Goal: Task Accomplishment & Management: Manage account settings

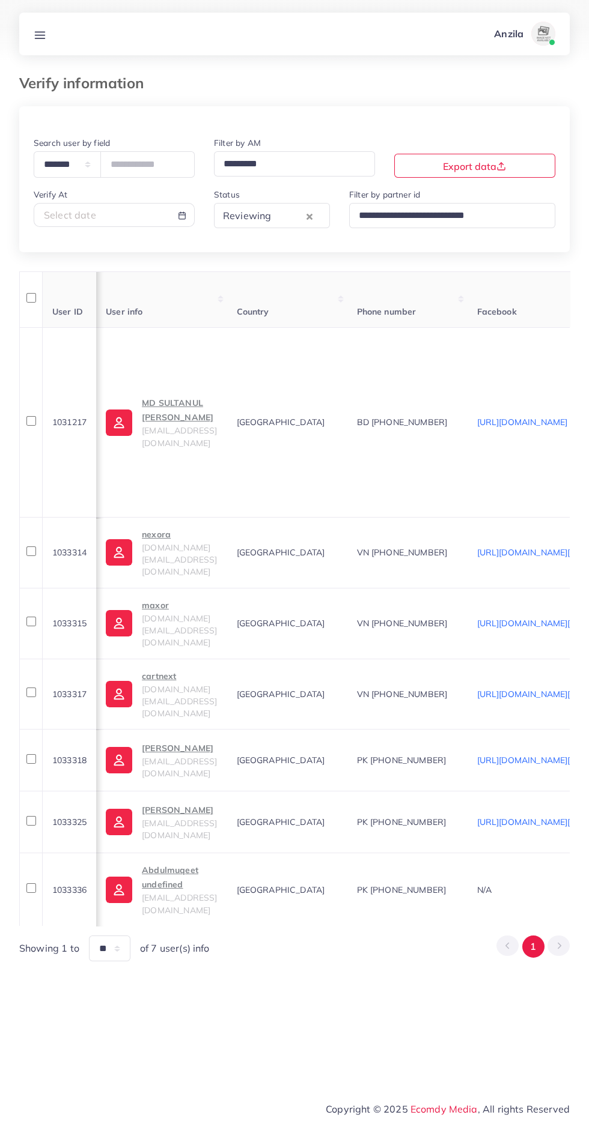
scroll to position [0, 1]
click at [80, 159] on select "**********" at bounding box center [67, 164] width 67 height 26
select select "*****"
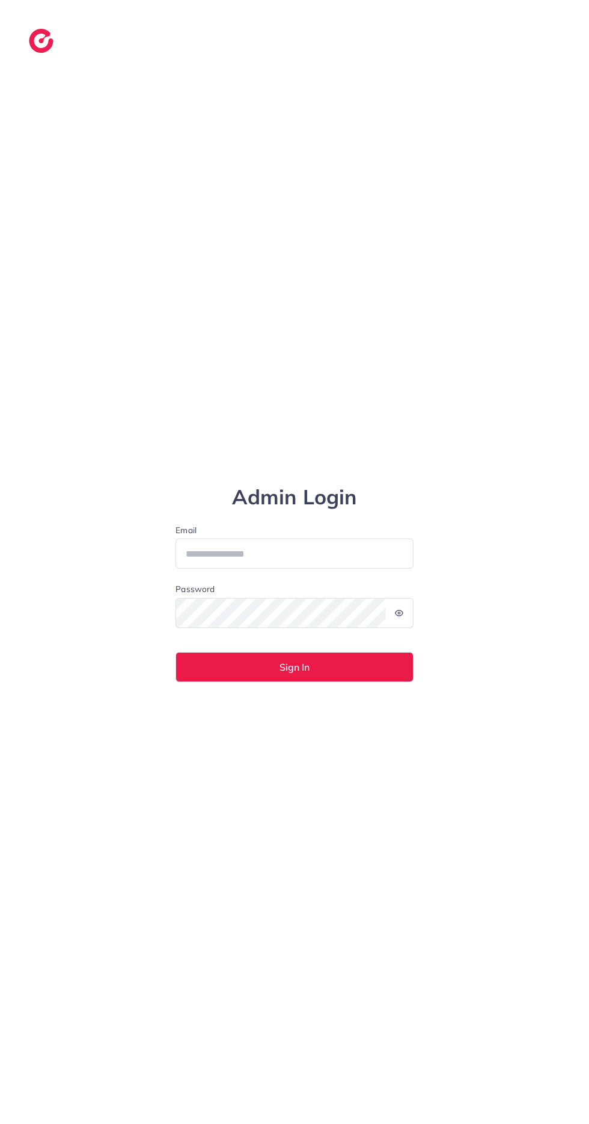
scroll to position [91, 0]
click at [303, 539] on input "Email" at bounding box center [294, 554] width 238 height 30
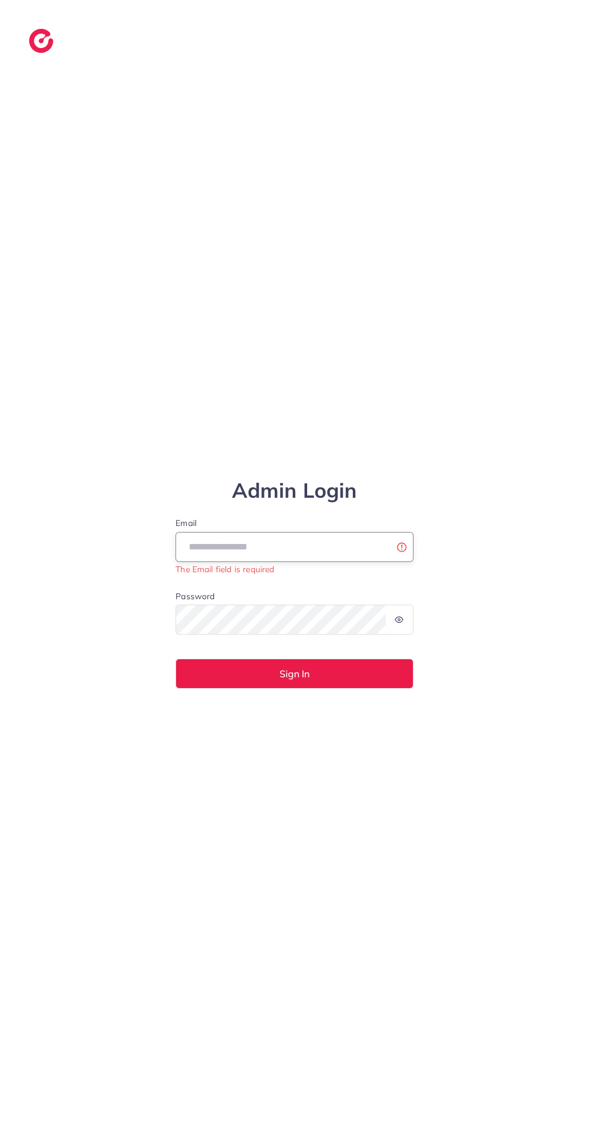
type input "**********"
click at [175, 659] on button "Sign In" at bounding box center [294, 674] width 238 height 30
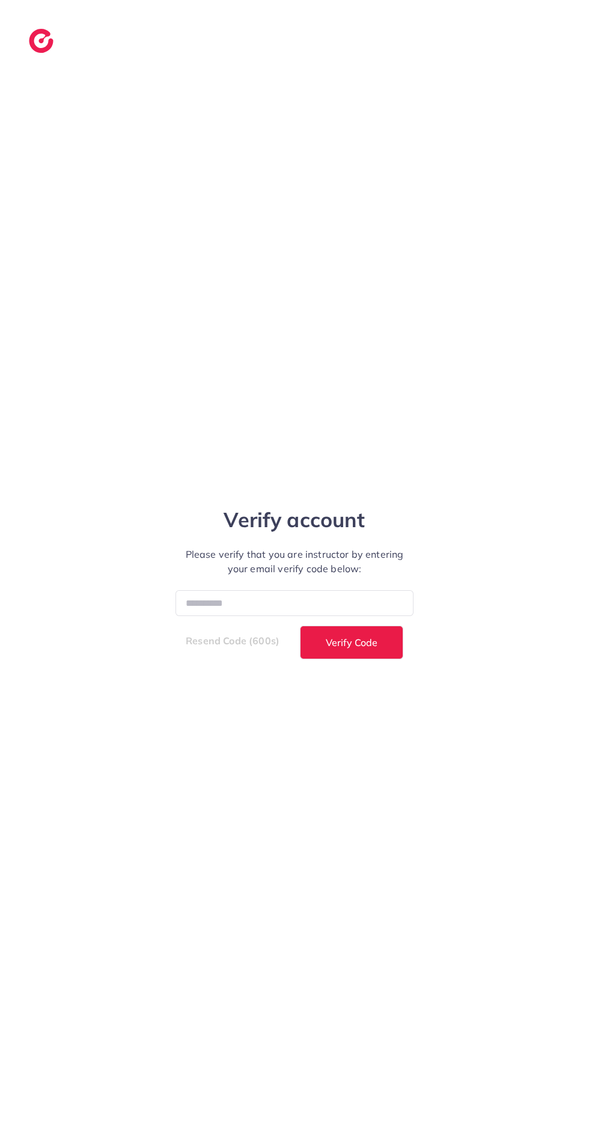
scroll to position [87, 0]
click at [244, 590] on input "number" at bounding box center [294, 603] width 238 height 26
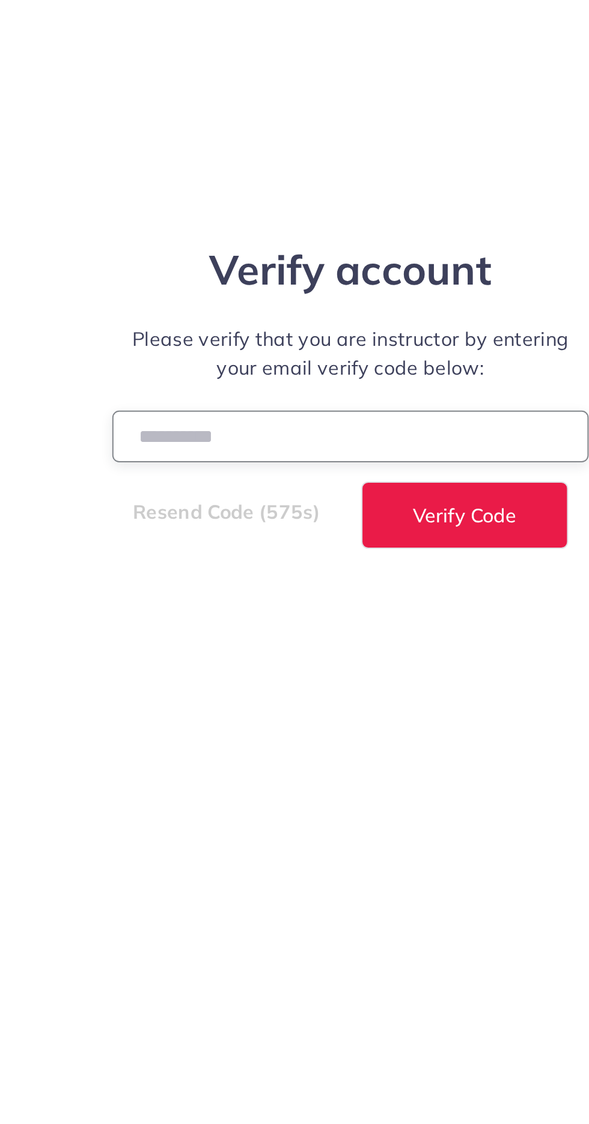
type input "******"
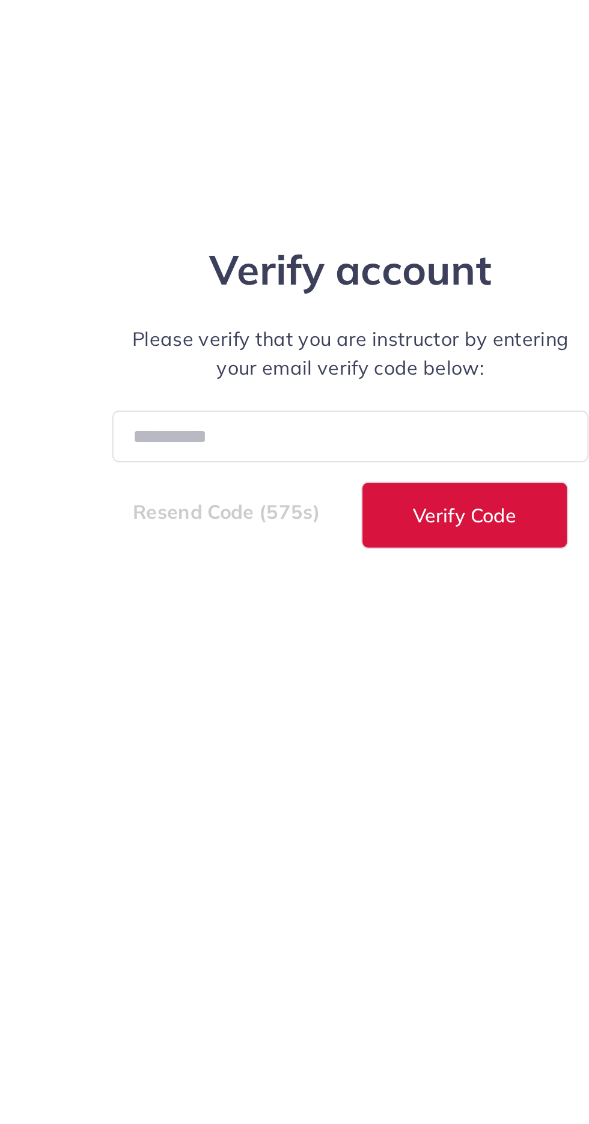
click at [350, 638] on span "Verify Code" at bounding box center [352, 643] width 52 height 10
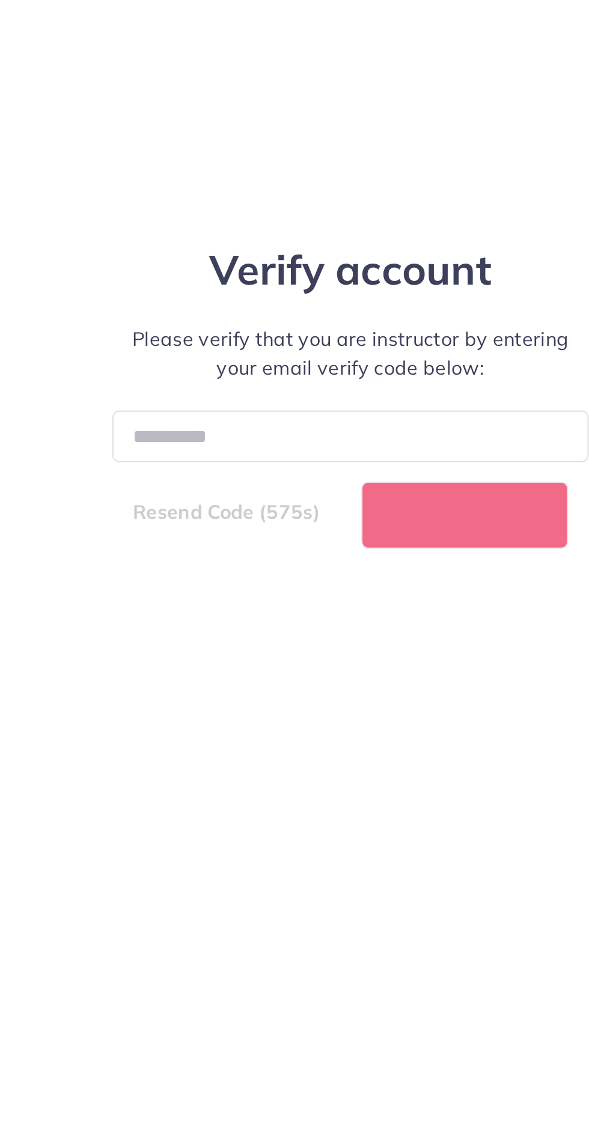
select select "**"
select select "****"
select select "**"
select select "****"
select select "**"
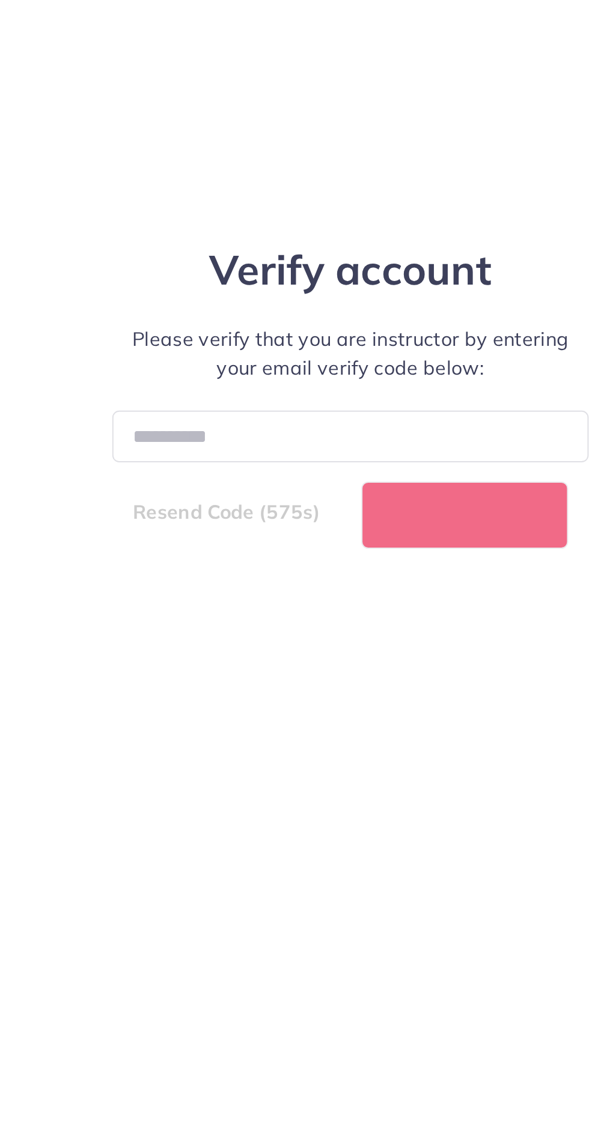
select select "****"
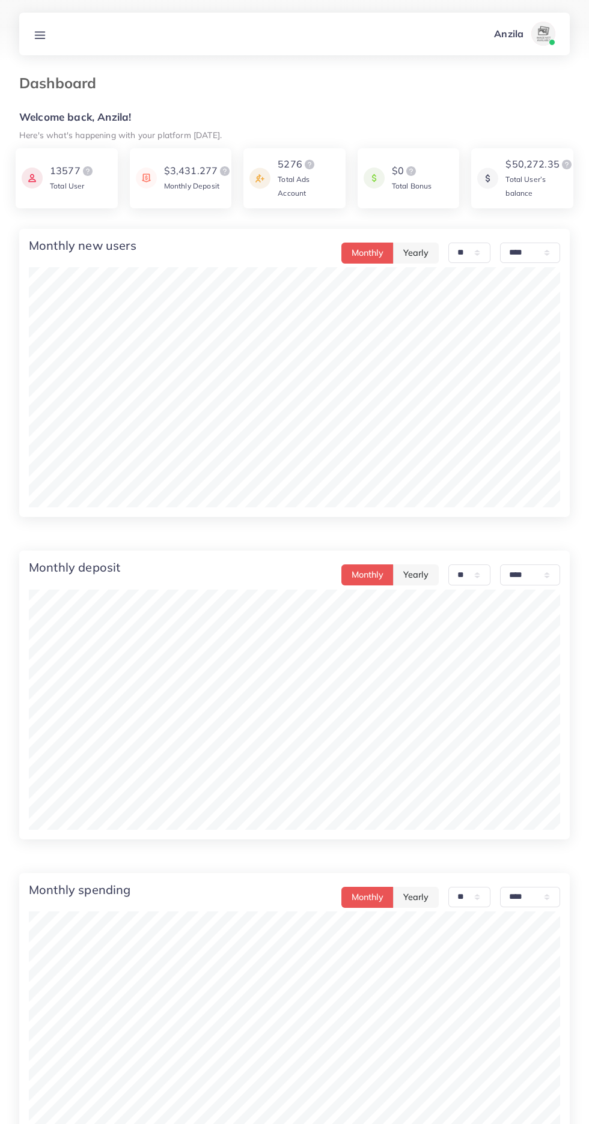
click at [40, 35] on line at bounding box center [40, 35] width 10 height 0
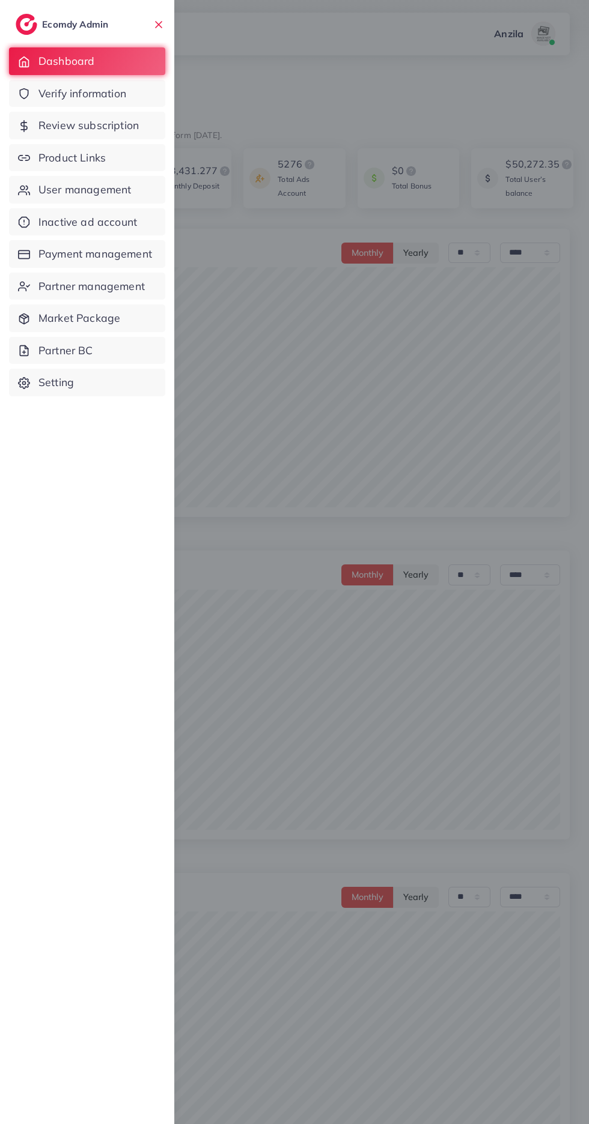
click at [106, 92] on span "Verify information" at bounding box center [82, 94] width 88 height 16
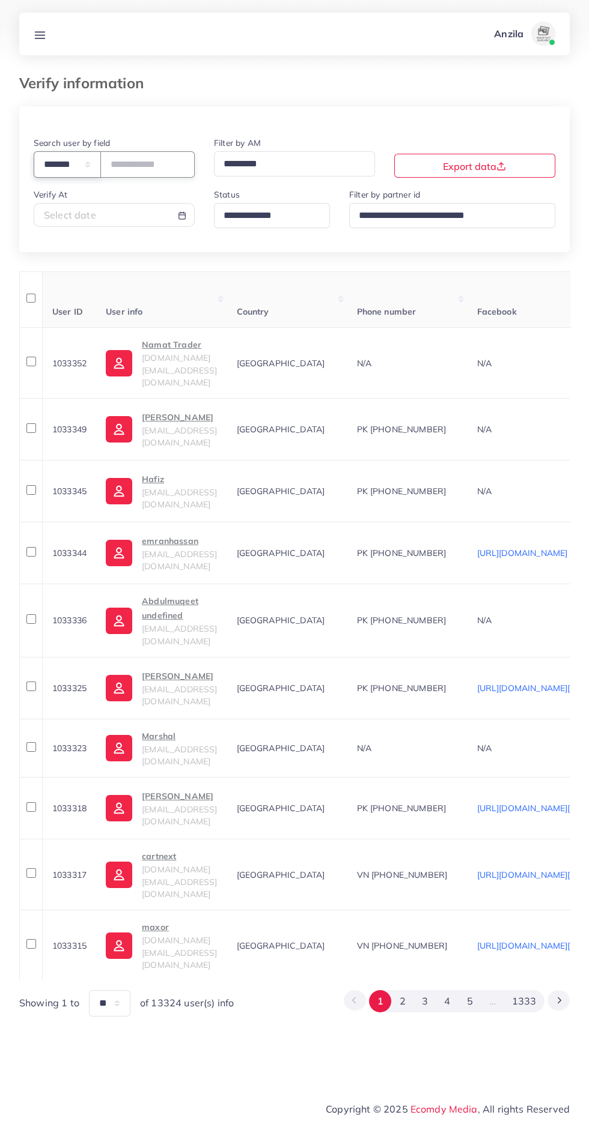
click at [66, 172] on select "**********" at bounding box center [67, 164] width 67 height 26
select select "*****"
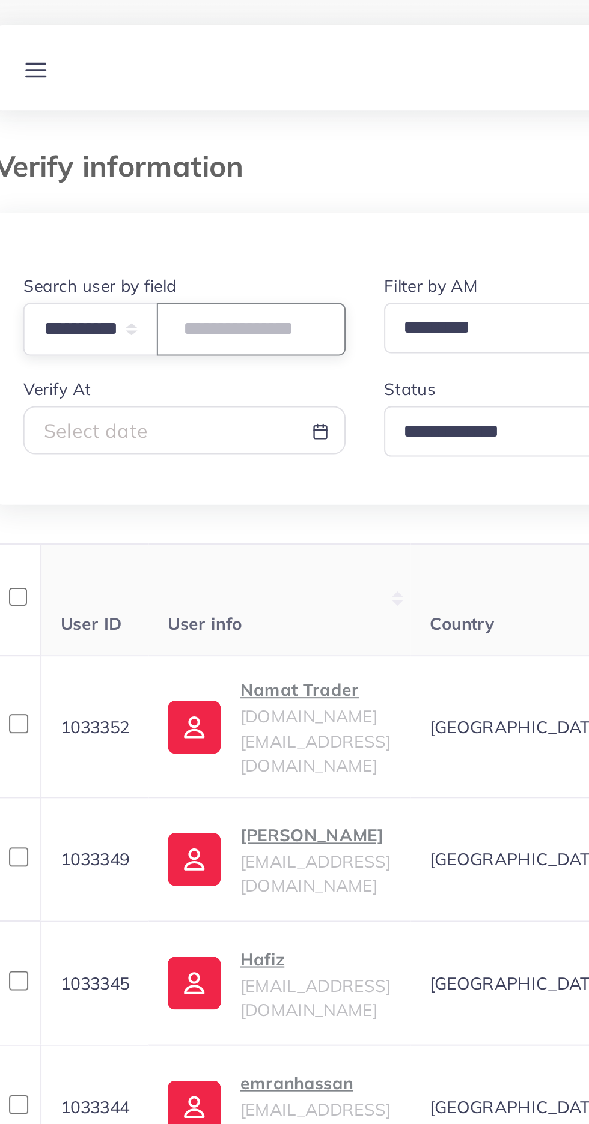
paste input "**********"
type input "**********"
click at [150, 249] on div "**********" at bounding box center [294, 194] width 550 height 117
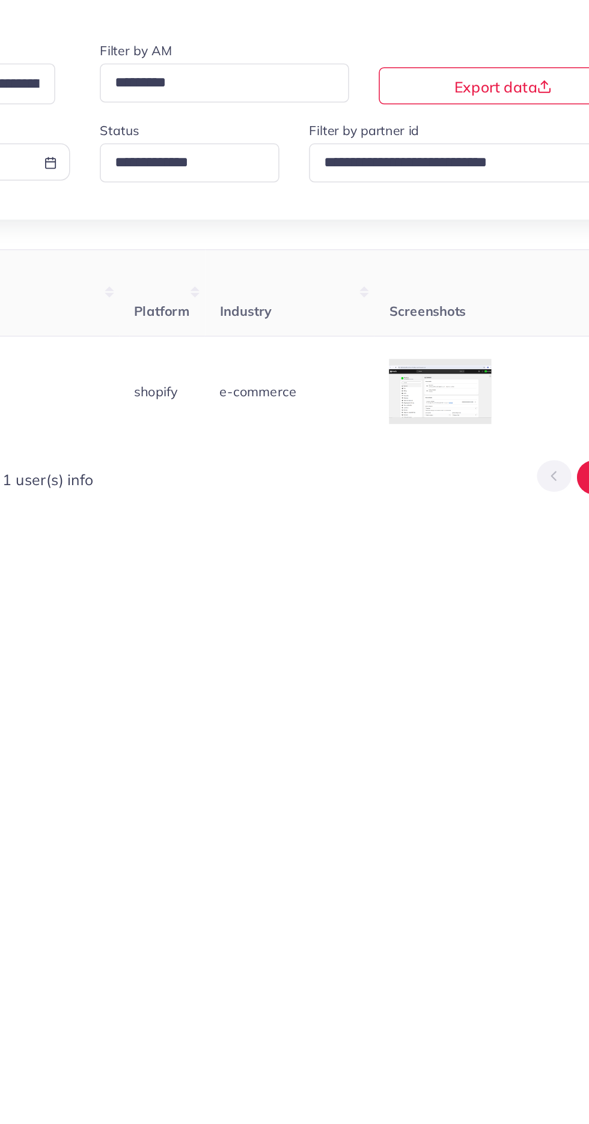
scroll to position [0, 793]
click at [0, 0] on div at bounding box center [0, 0] width 0 height 0
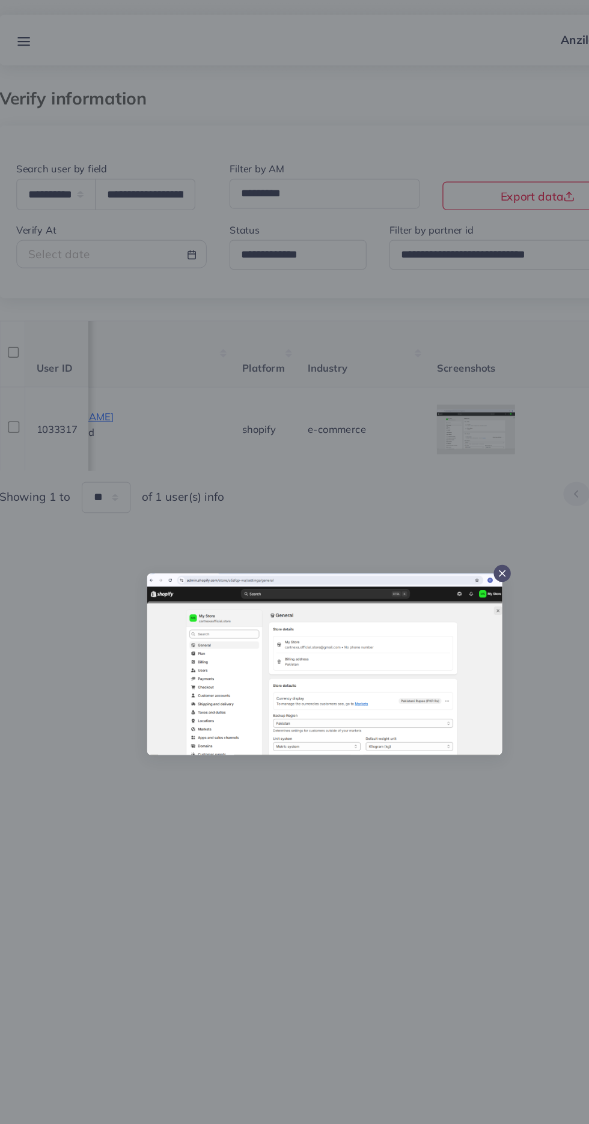
click at [287, 793] on div at bounding box center [294, 562] width 589 height 1124
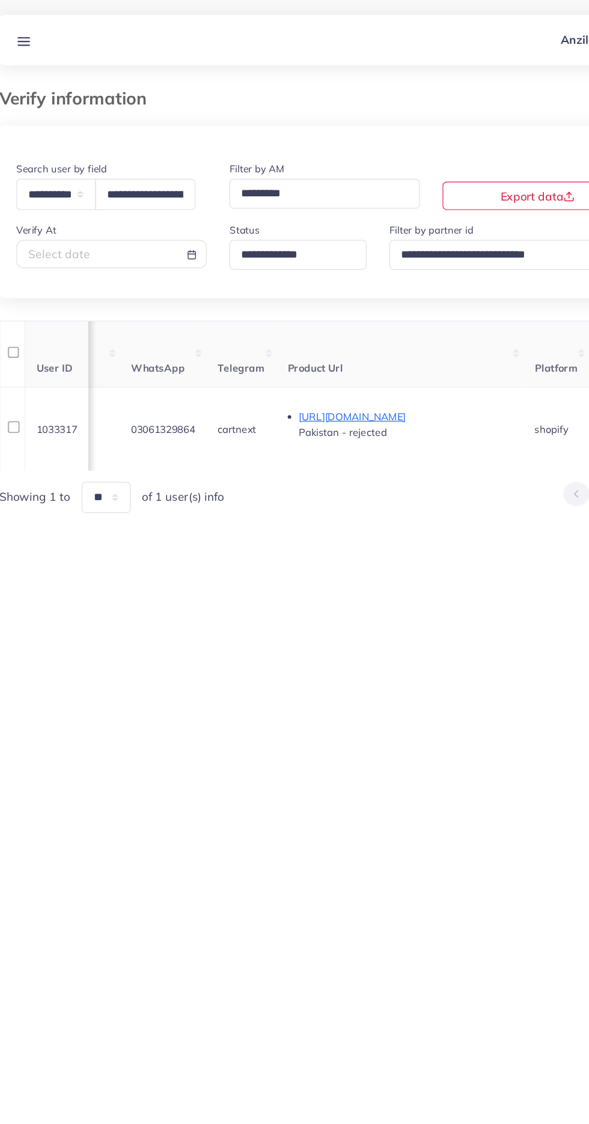
scroll to position [0, 529]
copy span "03061329864"
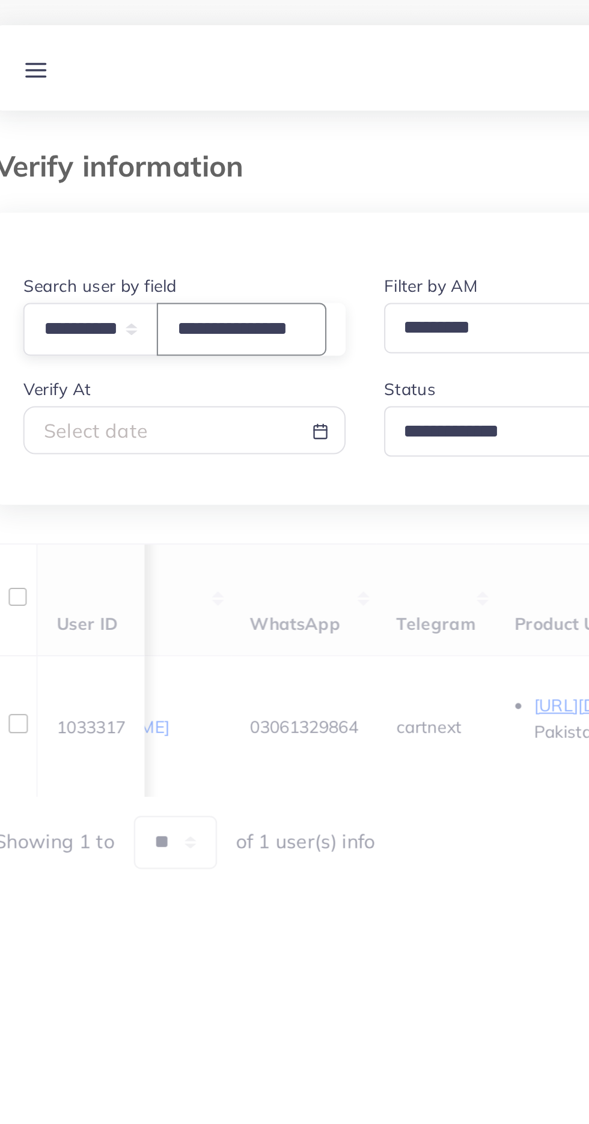
scroll to position [0, 12]
type input "**********"
click at [195, 106] on div at bounding box center [294, 120] width 550 height 29
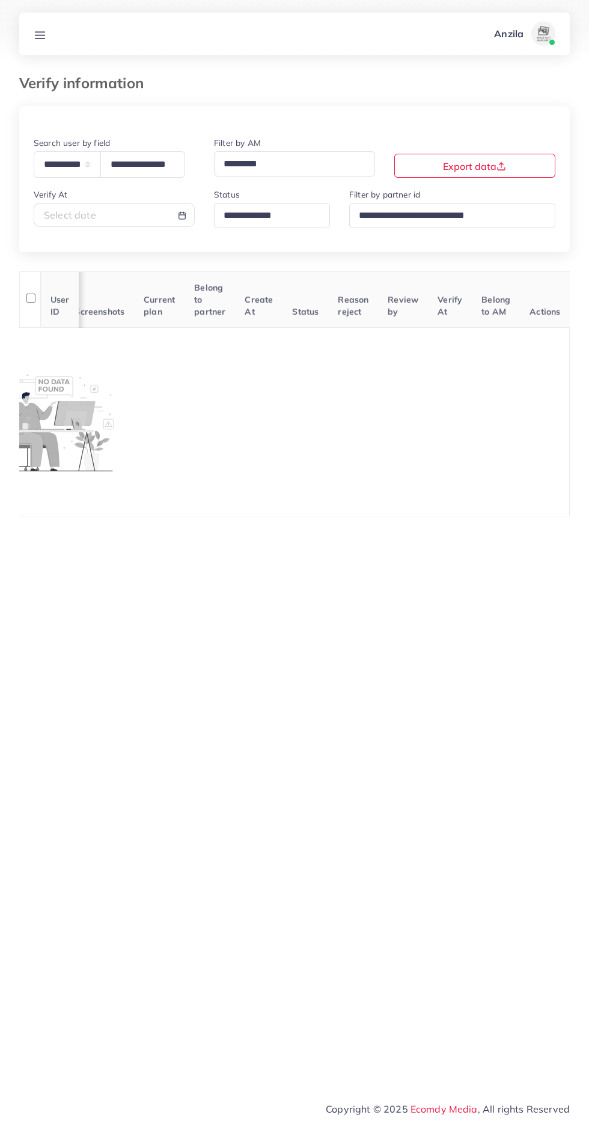
scroll to position [0, 491]
click at [280, 222] on input "Search for option" at bounding box center [266, 216] width 95 height 19
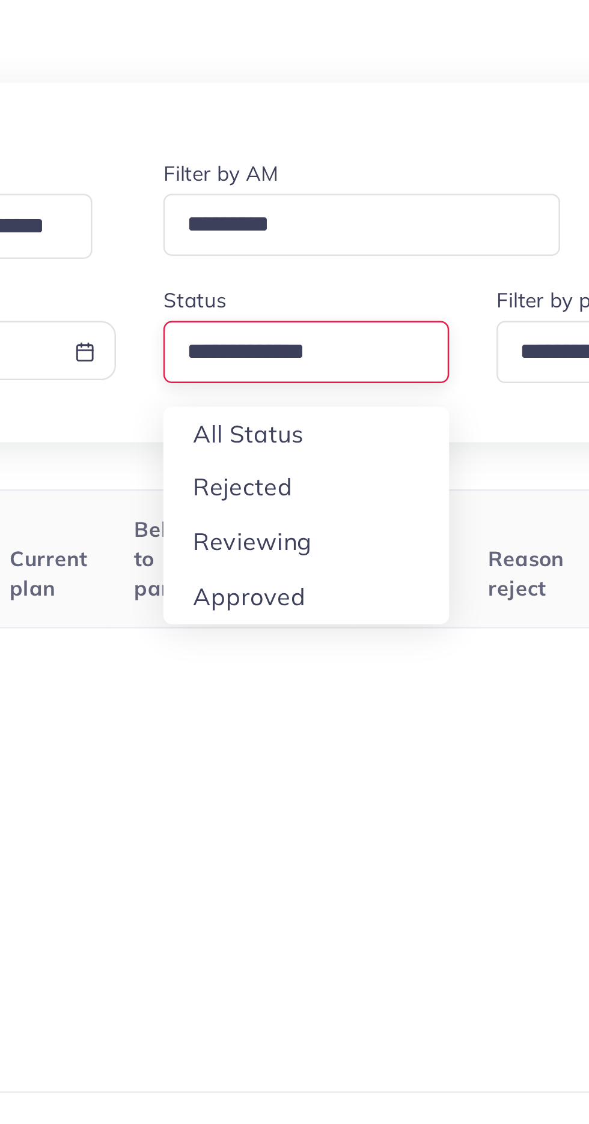
click at [261, 248] on div "**********" at bounding box center [294, 194] width 550 height 117
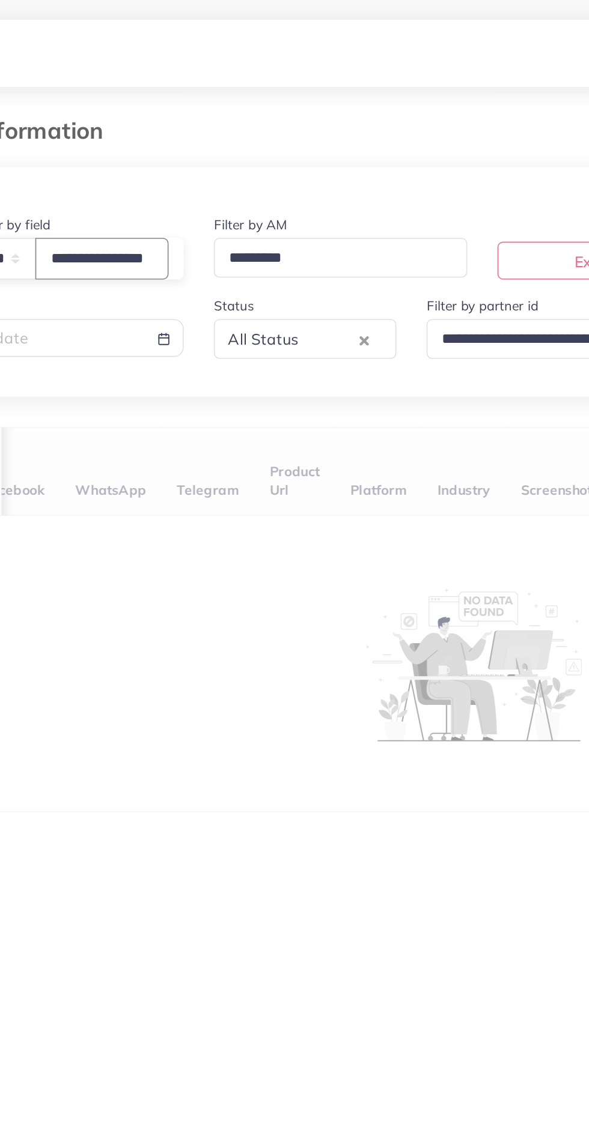
scroll to position [0, 8]
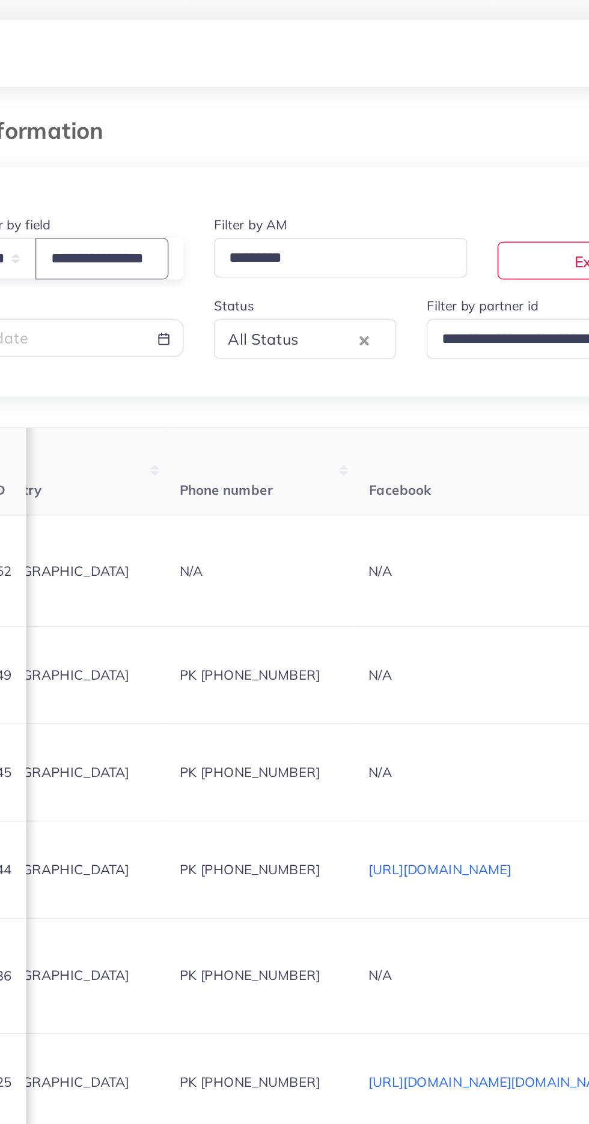
type input "**********"
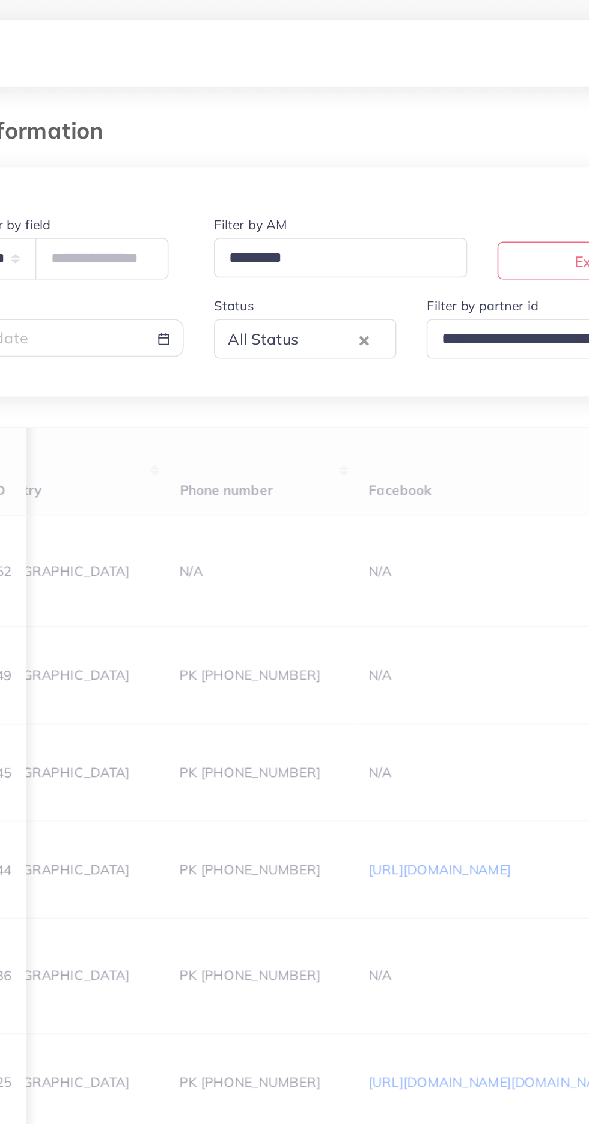
click at [259, 209] on div "All Status" at bounding box center [261, 214] width 86 height 21
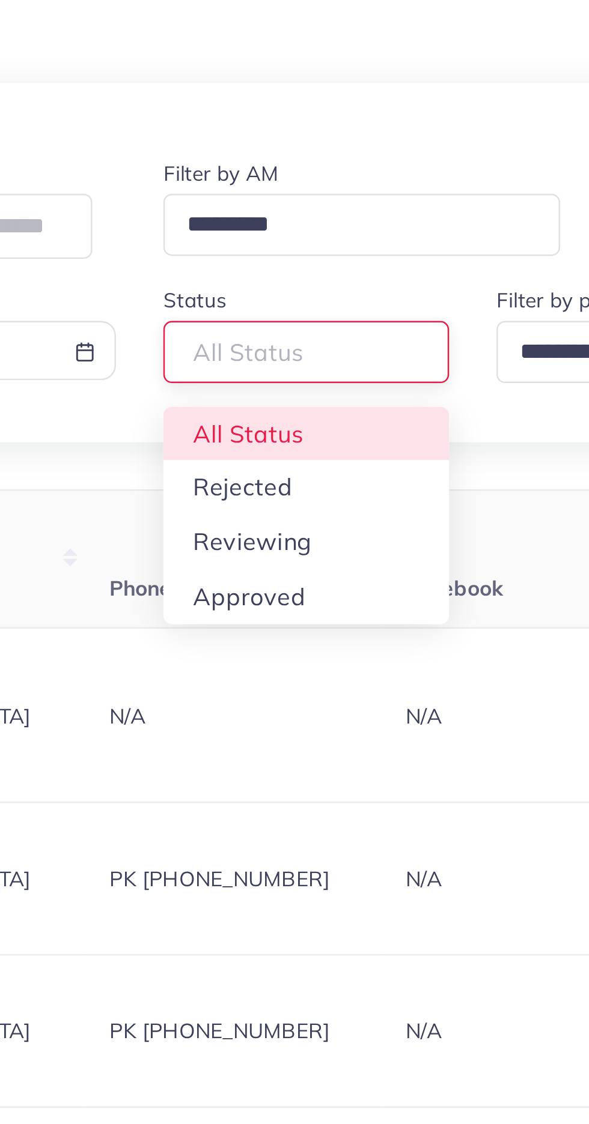
click at [272, 296] on div "**********" at bounding box center [294, 561] width 550 height 910
type input "**********"
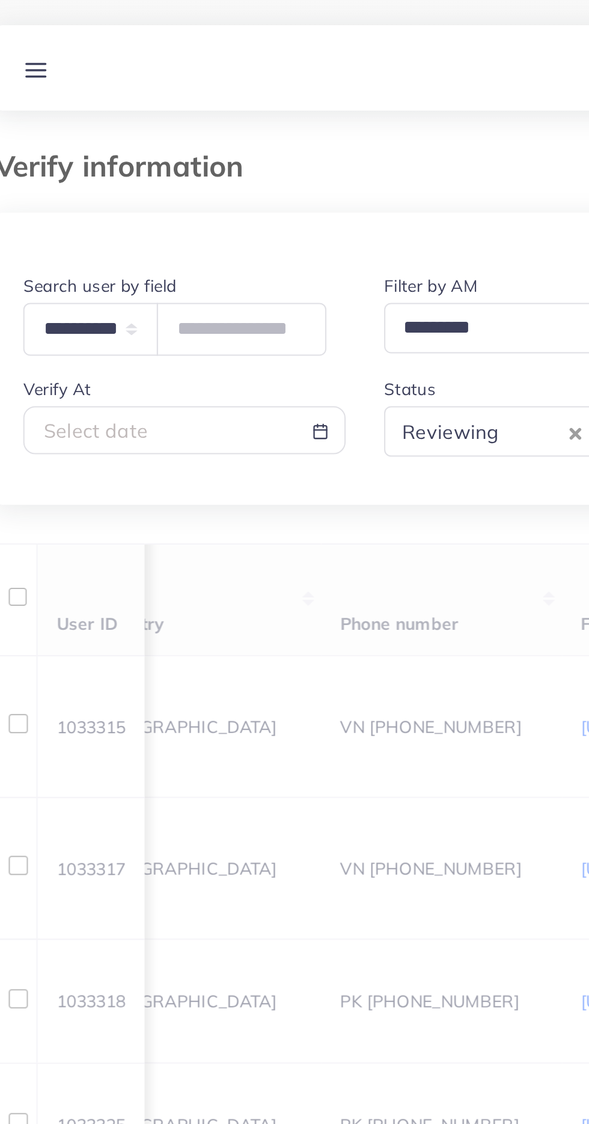
click at [183, 274] on th "Country" at bounding box center [122, 299] width 120 height 56
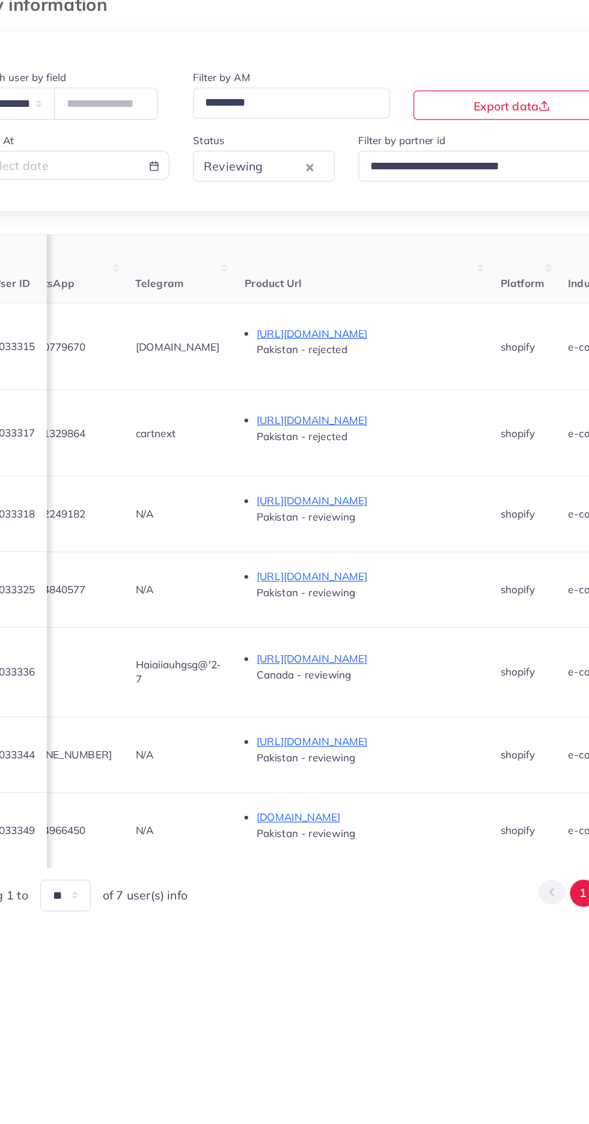
scroll to position [0, 598]
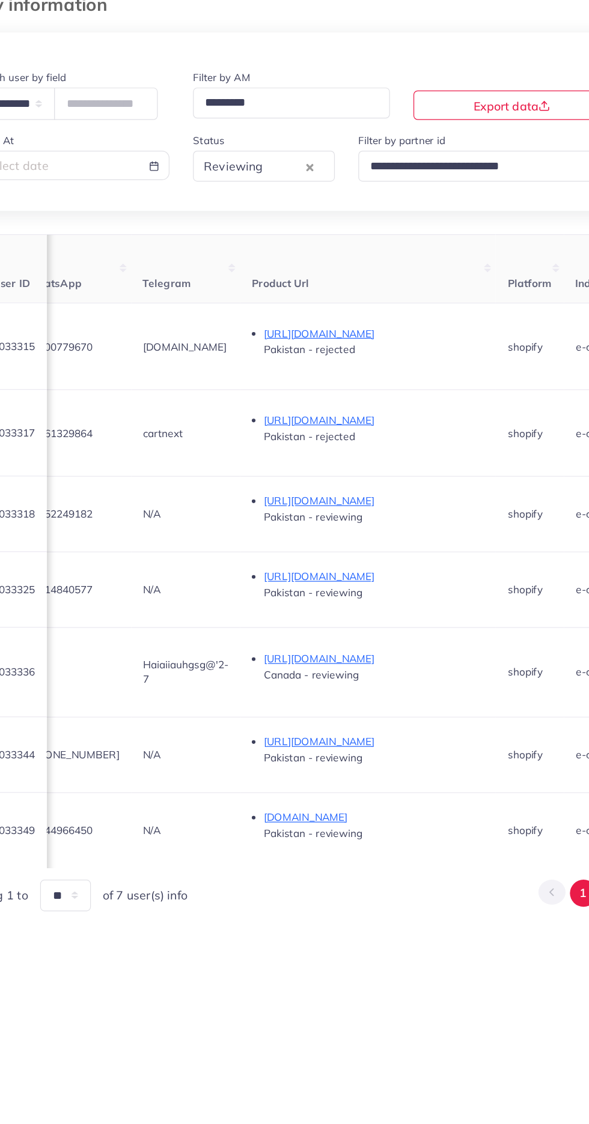
copy span "03700779670"
copy span "03061329864"
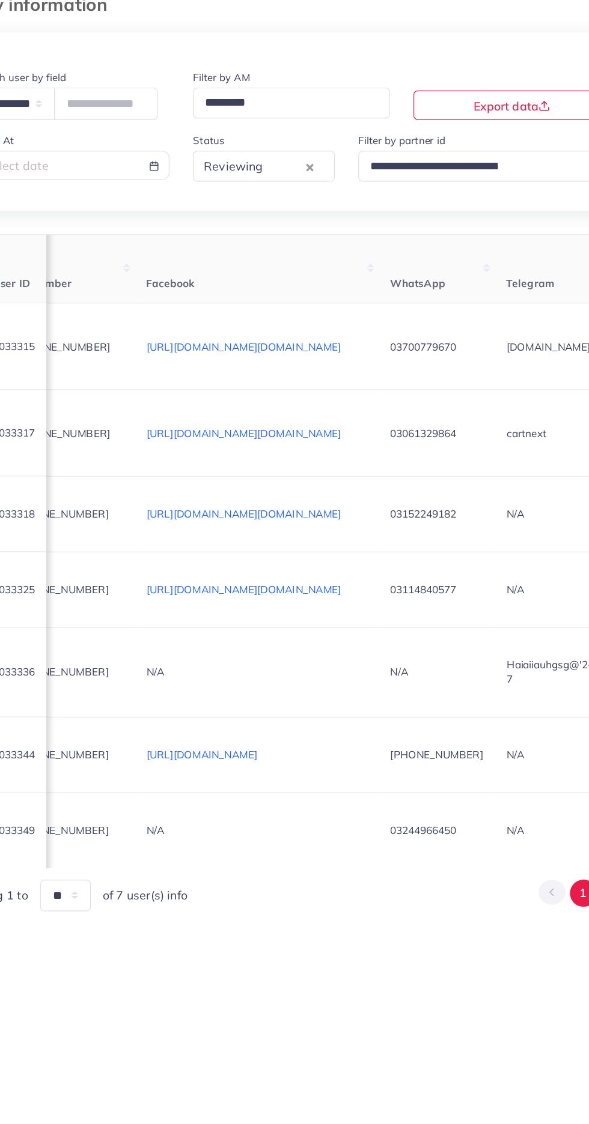
scroll to position [0, 0]
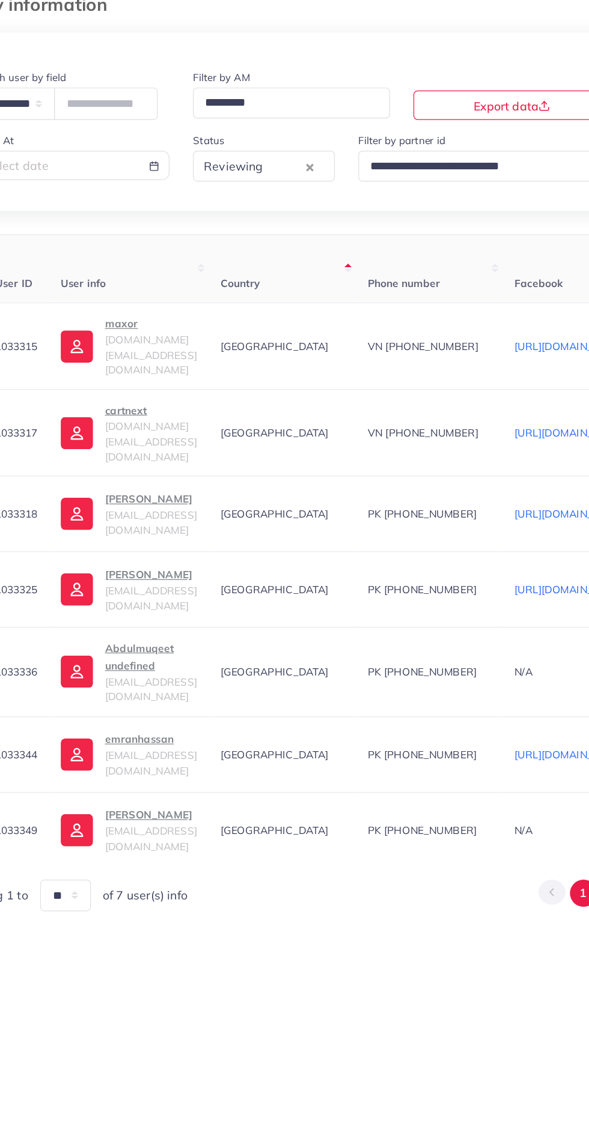
click at [178, 370] on span "[DOMAIN_NAME][EMAIL_ADDRESS][DOMAIN_NAME]" at bounding box center [179, 370] width 75 height 35
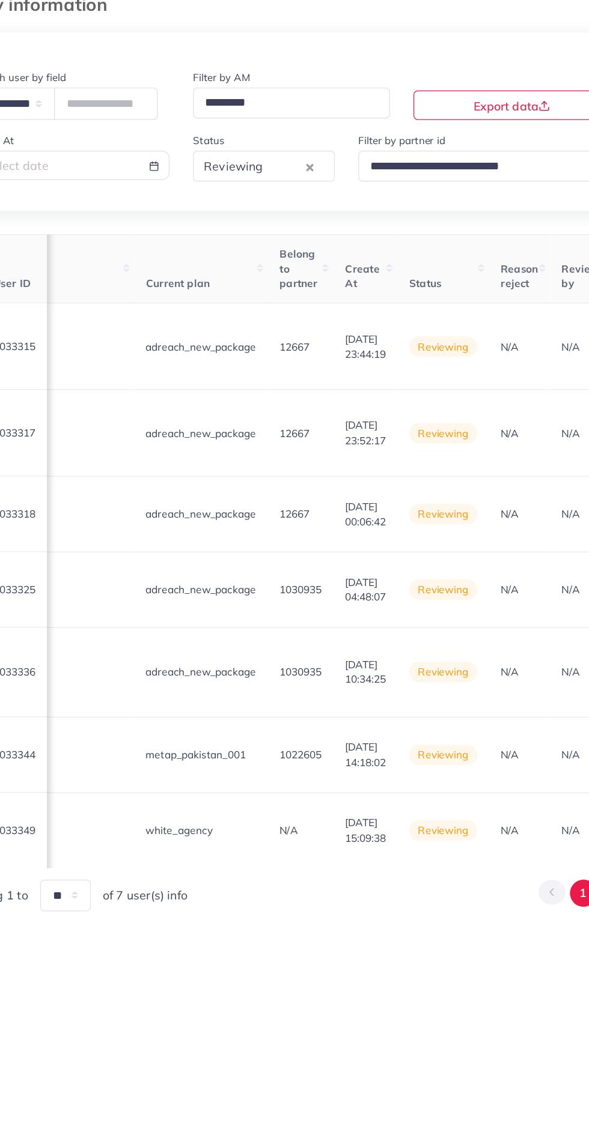
scroll to position [0, 1475]
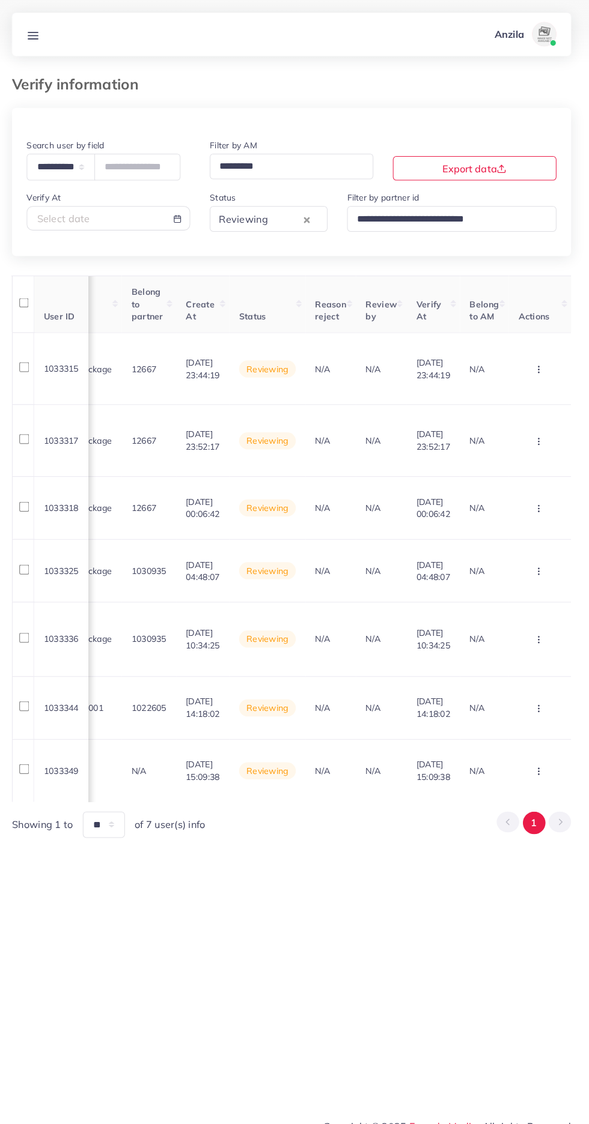
click at [538, 366] on circle "button" at bounding box center [537, 366] width 1 height 1
click at [541, 425] on link "Reject" at bounding box center [518, 426] width 95 height 26
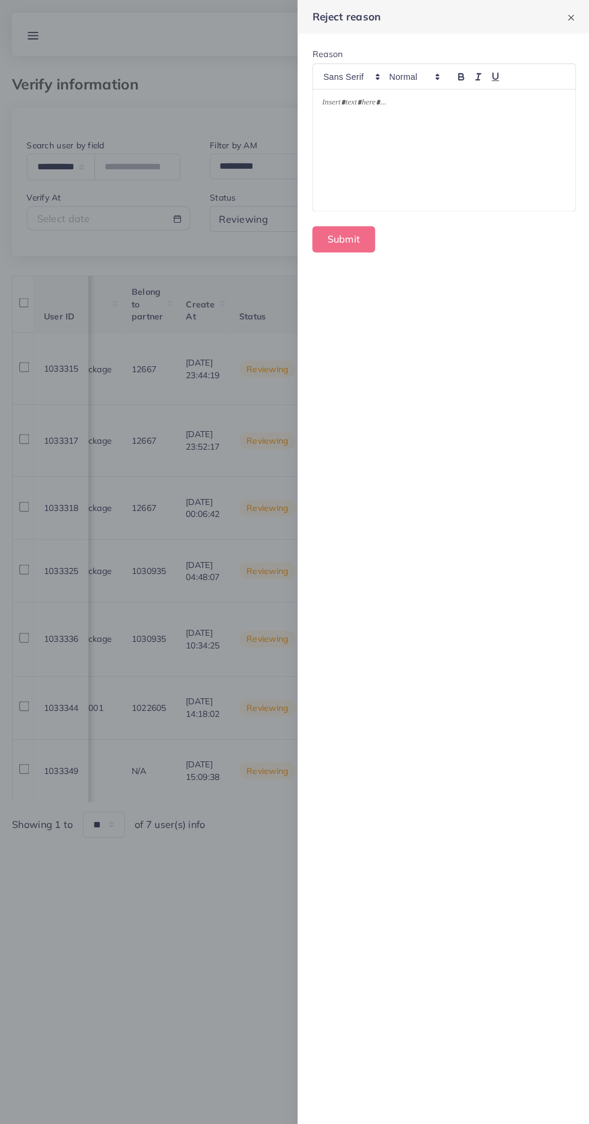
click at [444, 160] on div at bounding box center [444, 148] width 258 height 120
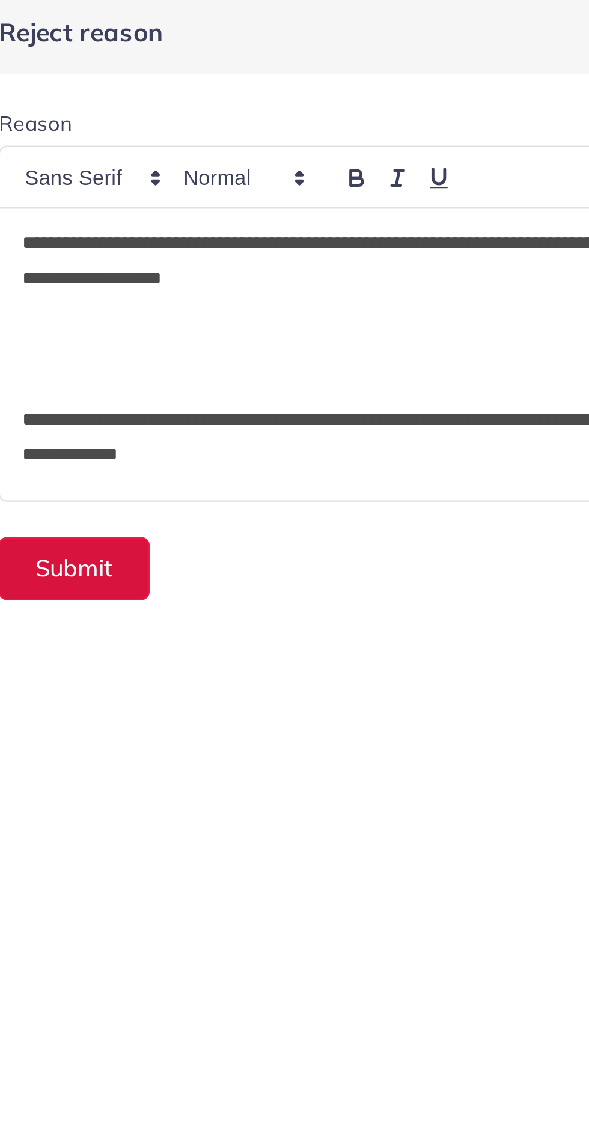
click at [354, 234] on button "Submit" at bounding box center [346, 236] width 62 height 26
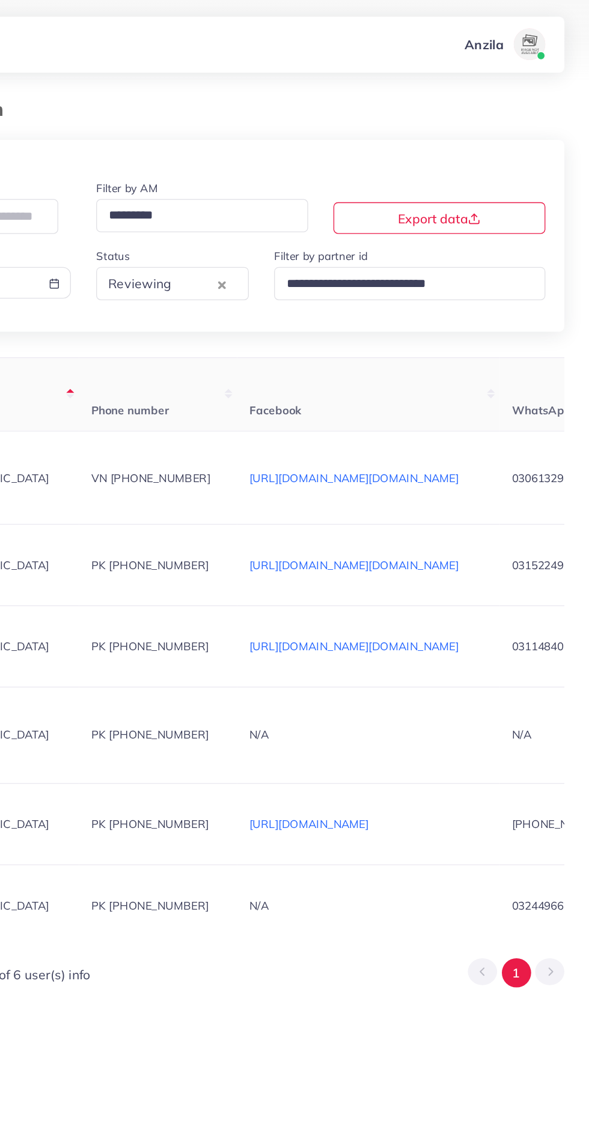
scroll to position [0, 0]
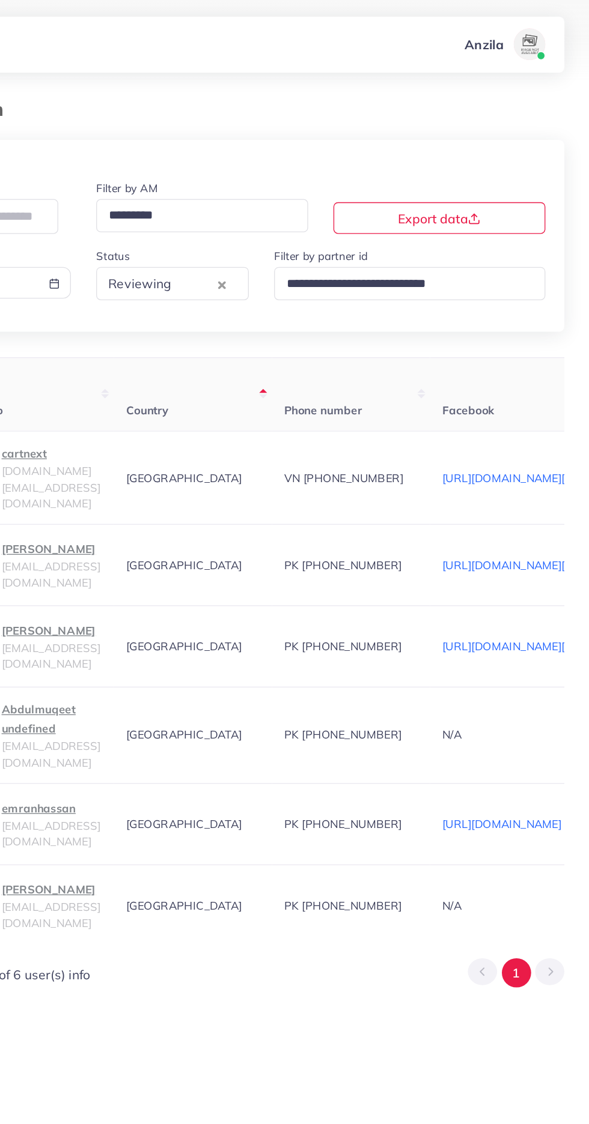
click at [214, 371] on span "[DOMAIN_NAME][EMAIL_ADDRESS][DOMAIN_NAME]" at bounding box center [179, 370] width 75 height 35
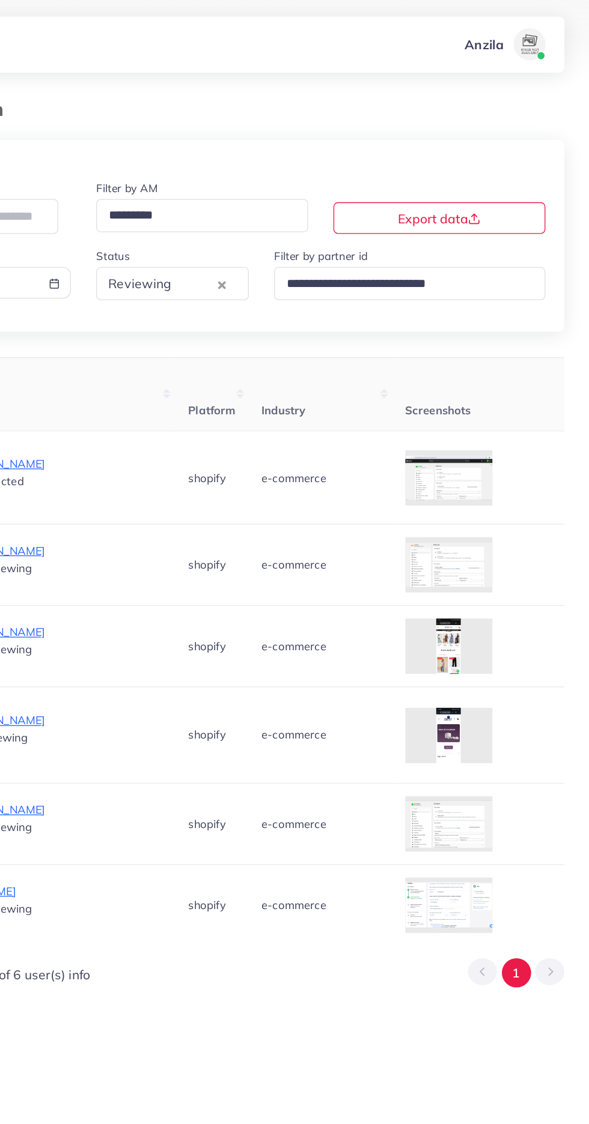
scroll to position [0, 1475]
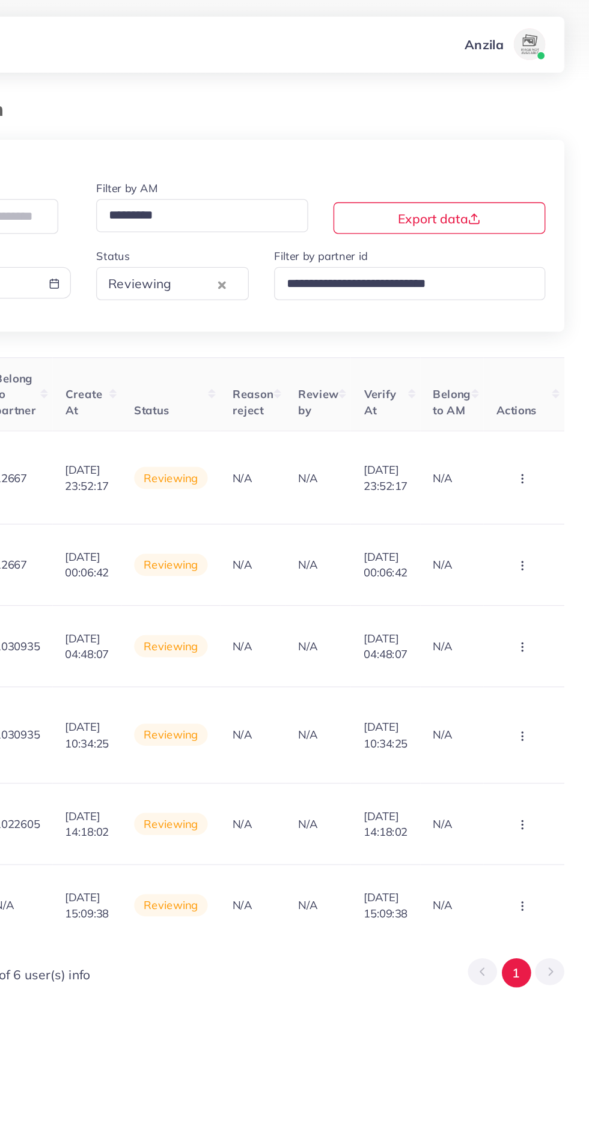
click at [535, 363] on icon "button" at bounding box center [538, 364] width 10 height 10
click at [520, 428] on link "Reject" at bounding box center [518, 426] width 95 height 26
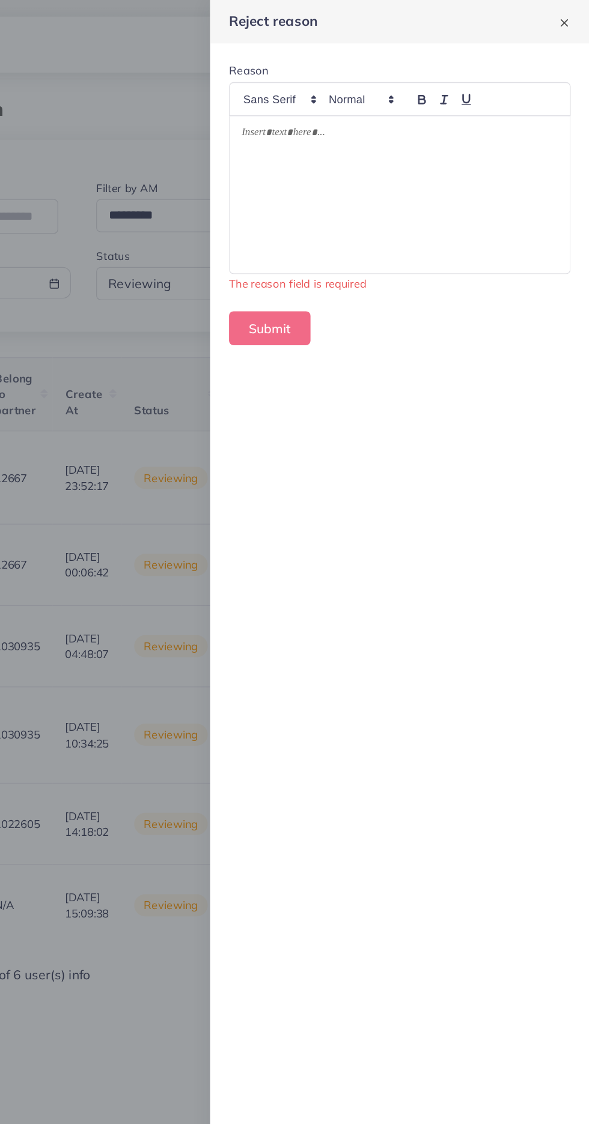
click at [461, 155] on div at bounding box center [444, 148] width 258 height 120
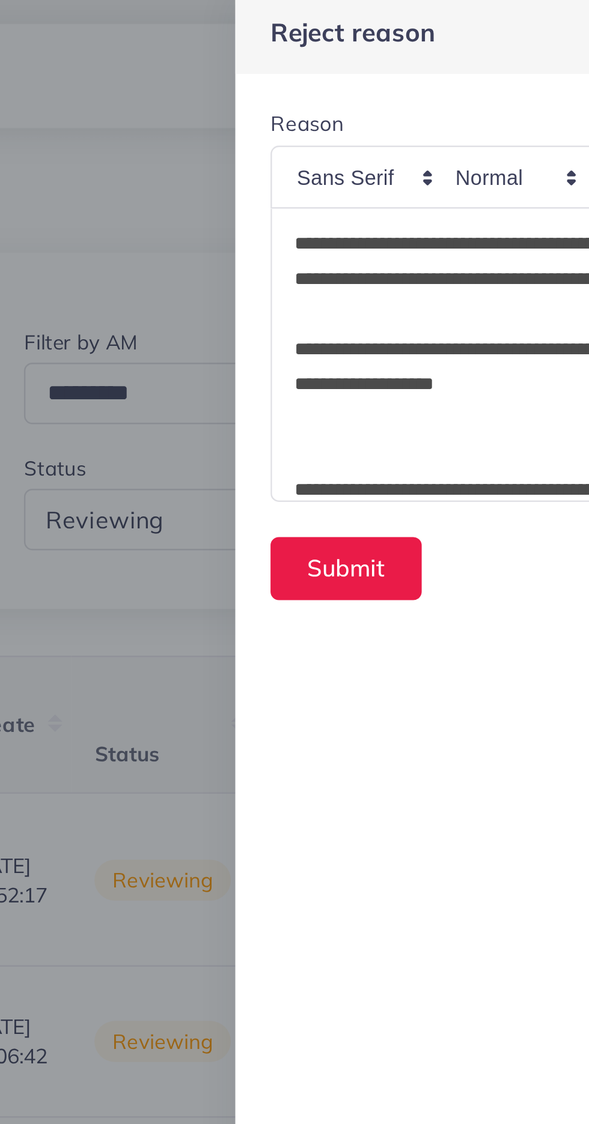
scroll to position [15, 0]
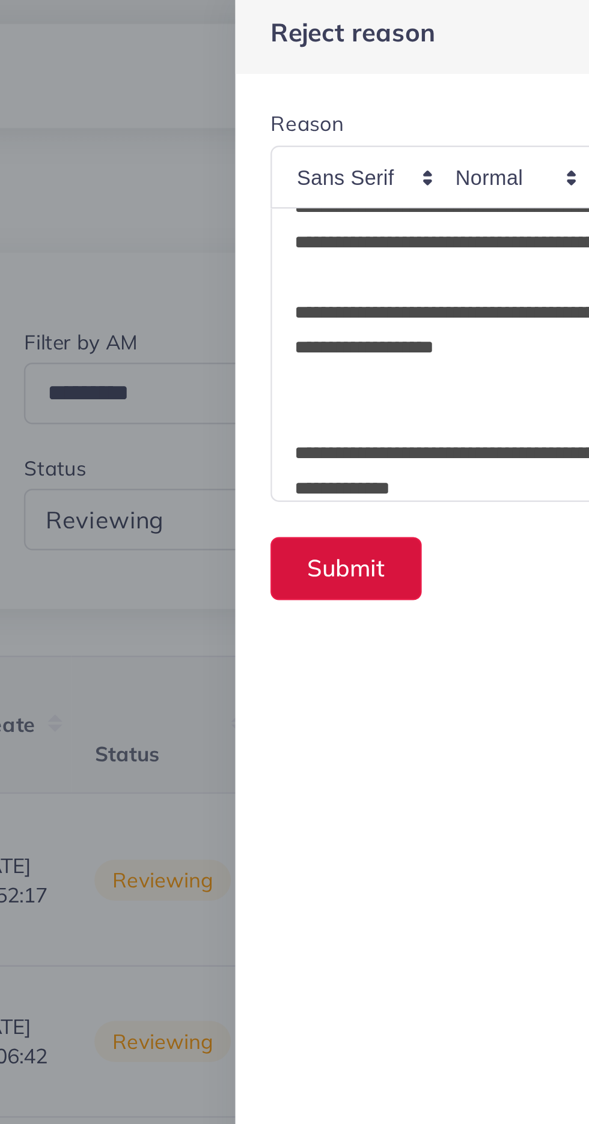
click at [347, 238] on button "Submit" at bounding box center [346, 236] width 62 height 26
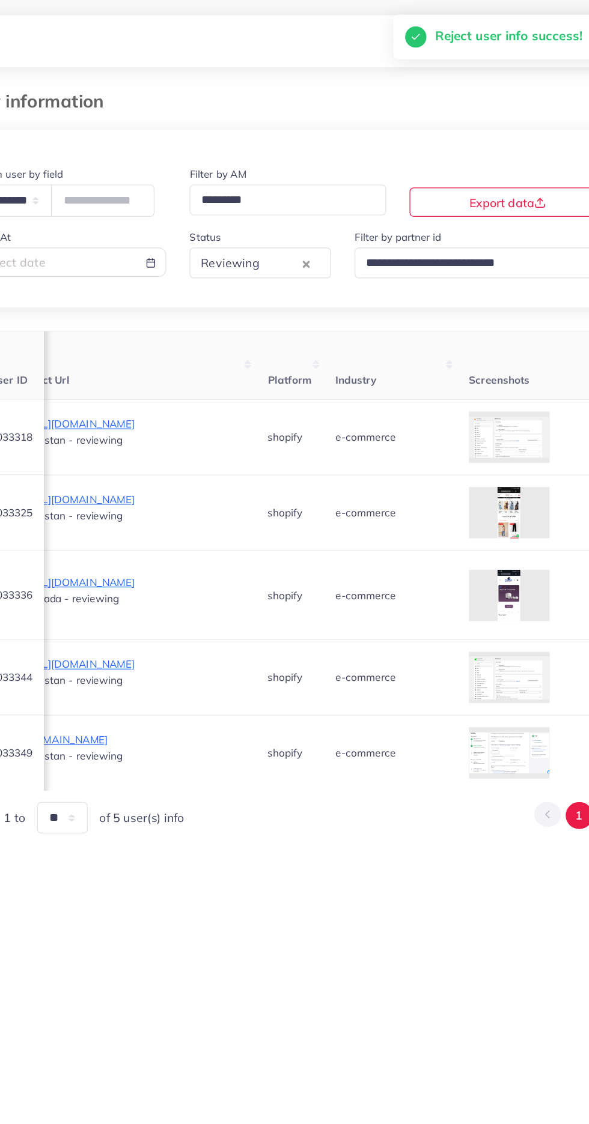
scroll to position [0, 789]
click at [435, 366] on td "e-commerce" at bounding box center [380, 358] width 109 height 62
click at [0, 0] on div at bounding box center [0, 0] width 0 height 0
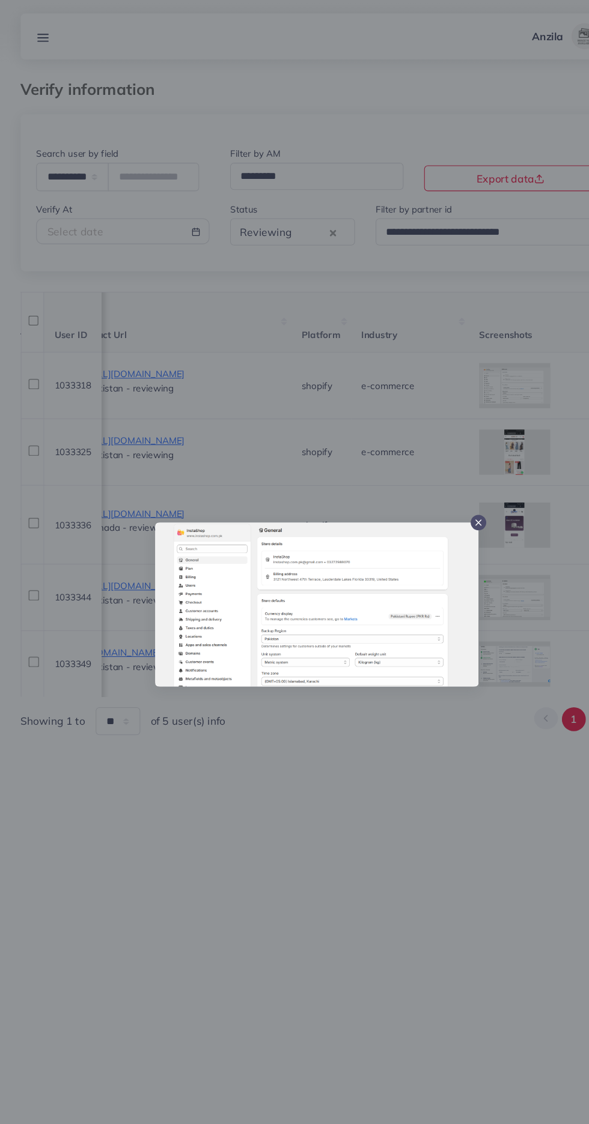
click at [339, 850] on div at bounding box center [294, 562] width 589 height 1124
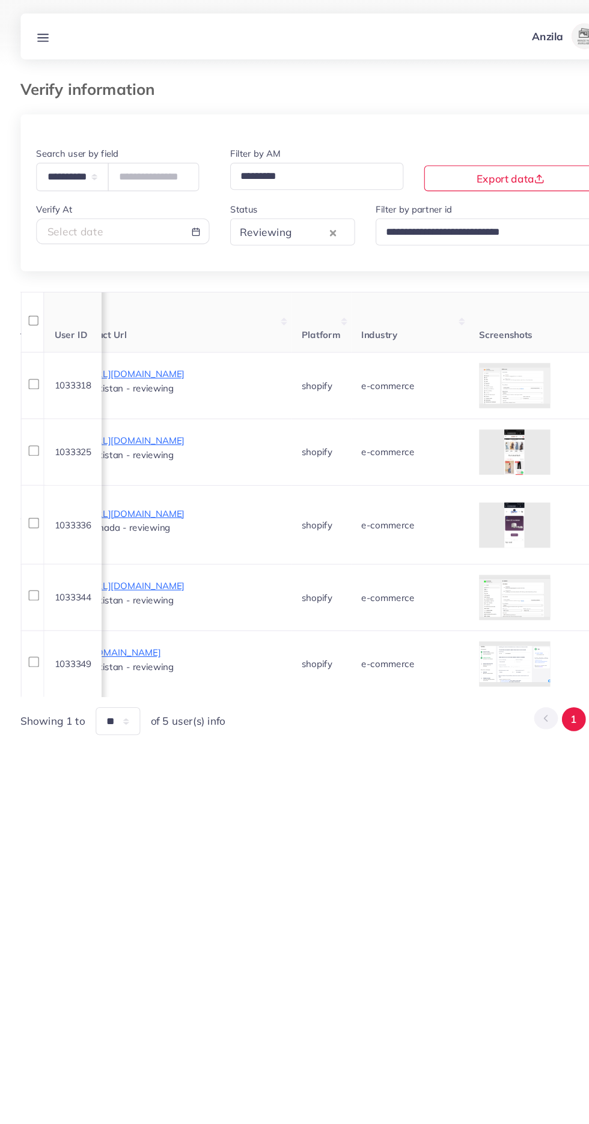
scroll to position [0, 553]
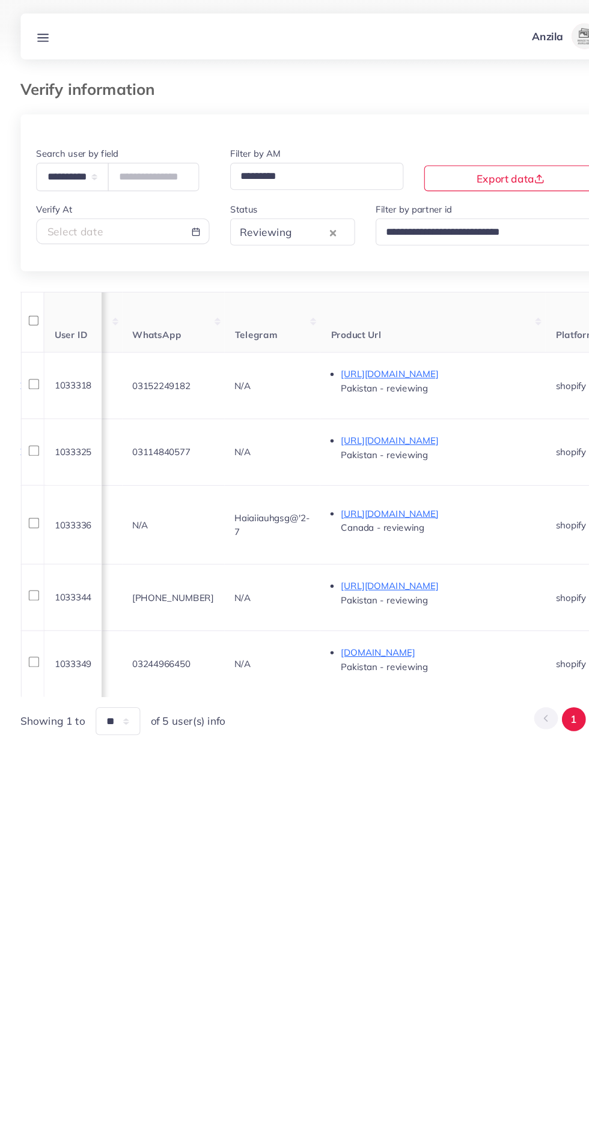
copy span "03152249182"
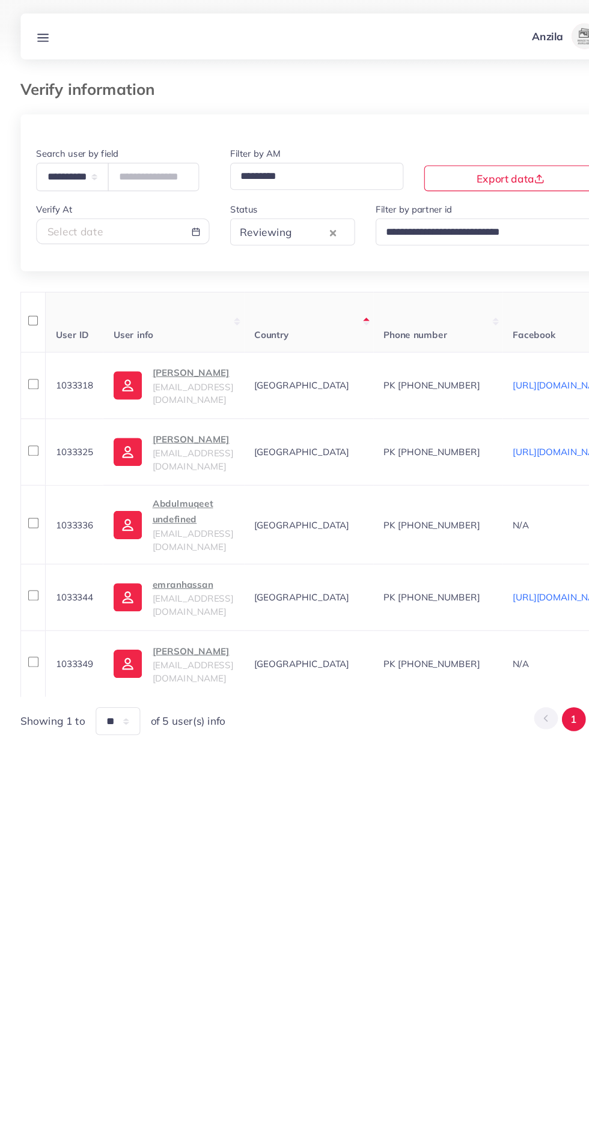
click at [189, 354] on p "[PERSON_NAME]" at bounding box center [179, 346] width 75 height 14
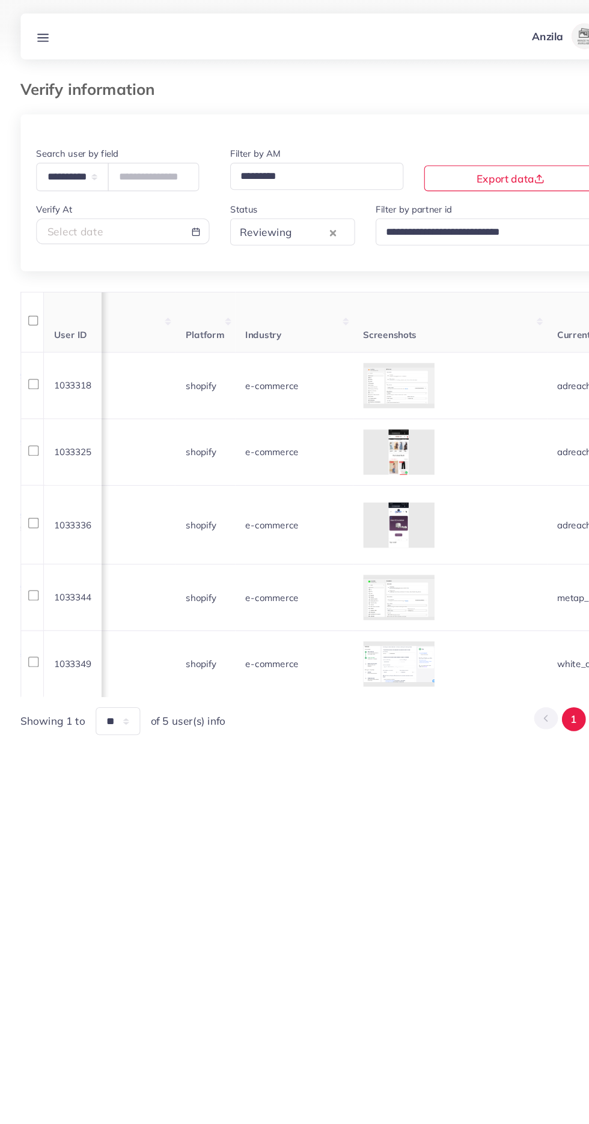
scroll to position [0, 1475]
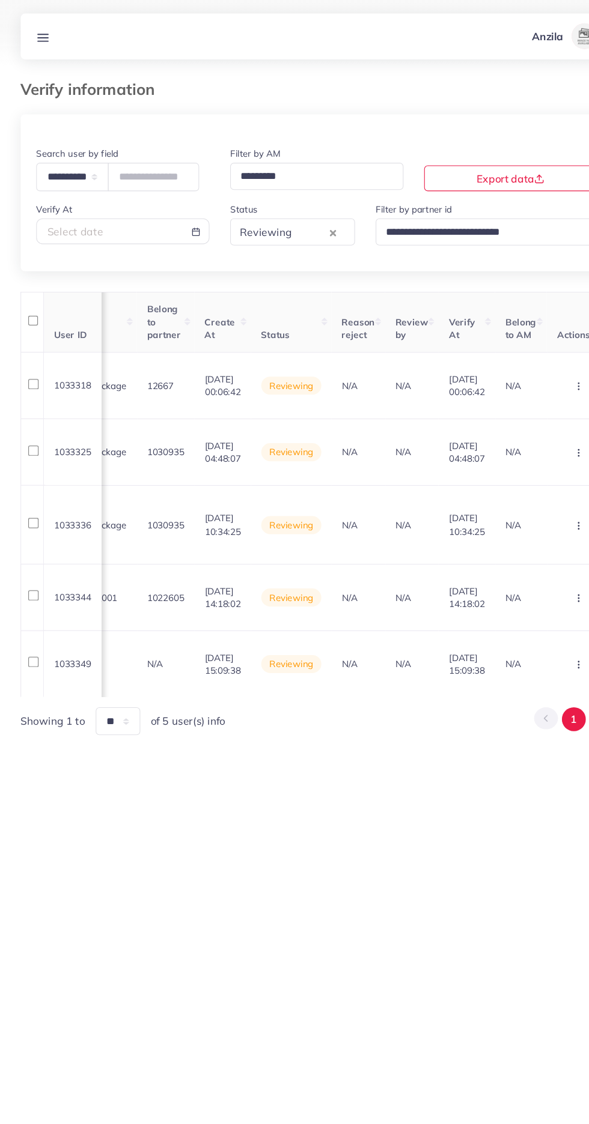
click at [522, 363] on button "button" at bounding box center [539, 358] width 42 height 27
click at [507, 422] on span "Reject" at bounding box center [497, 422] width 29 height 12
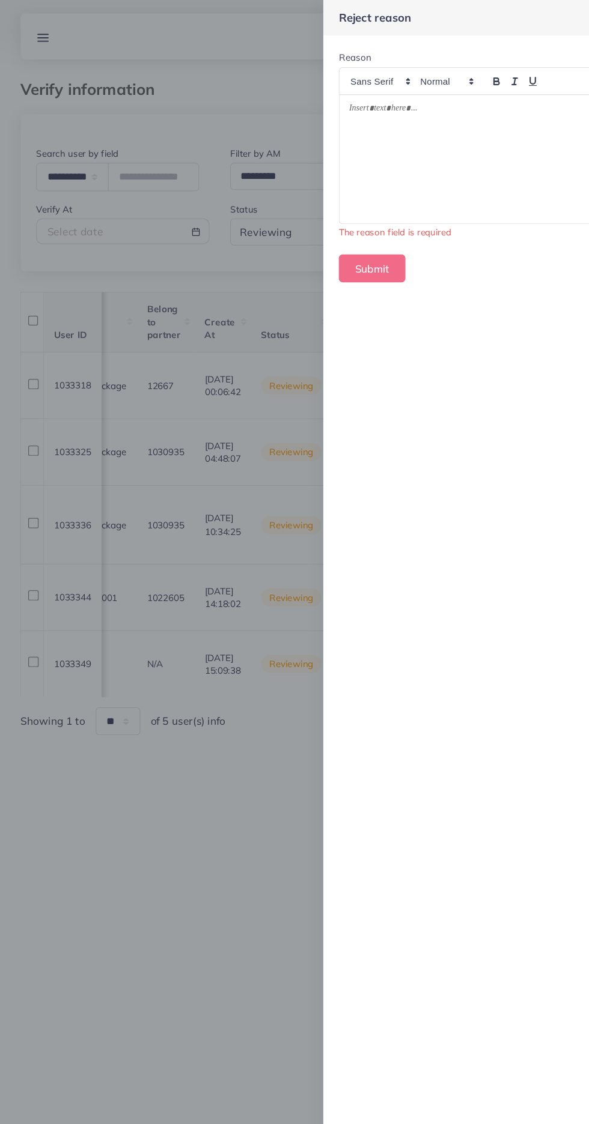
click at [450, 166] on div at bounding box center [444, 148] width 258 height 120
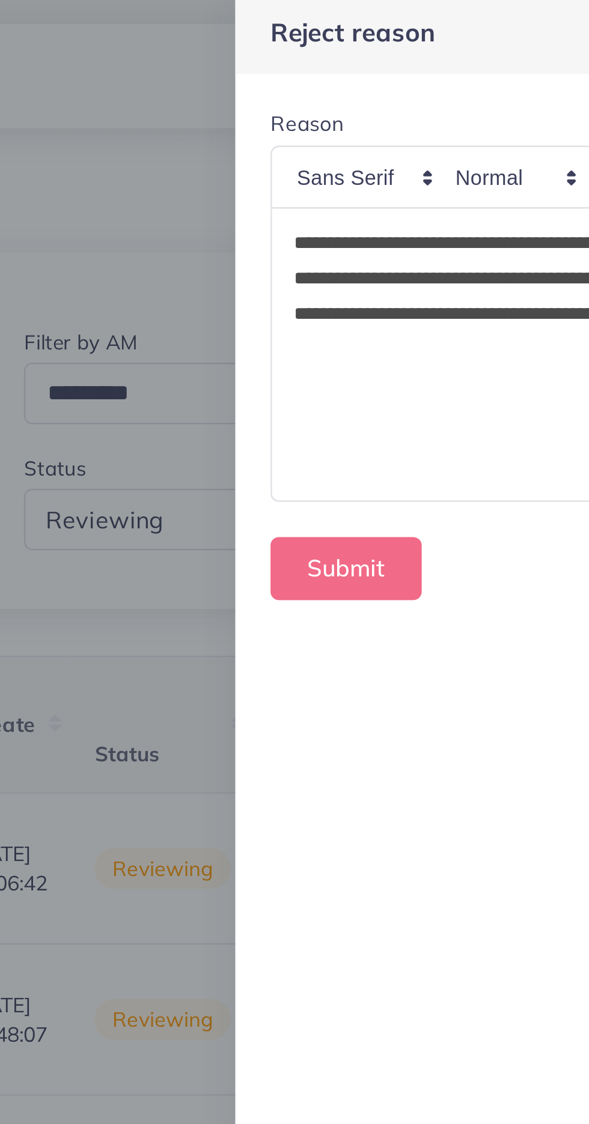
scroll to position [0, 0]
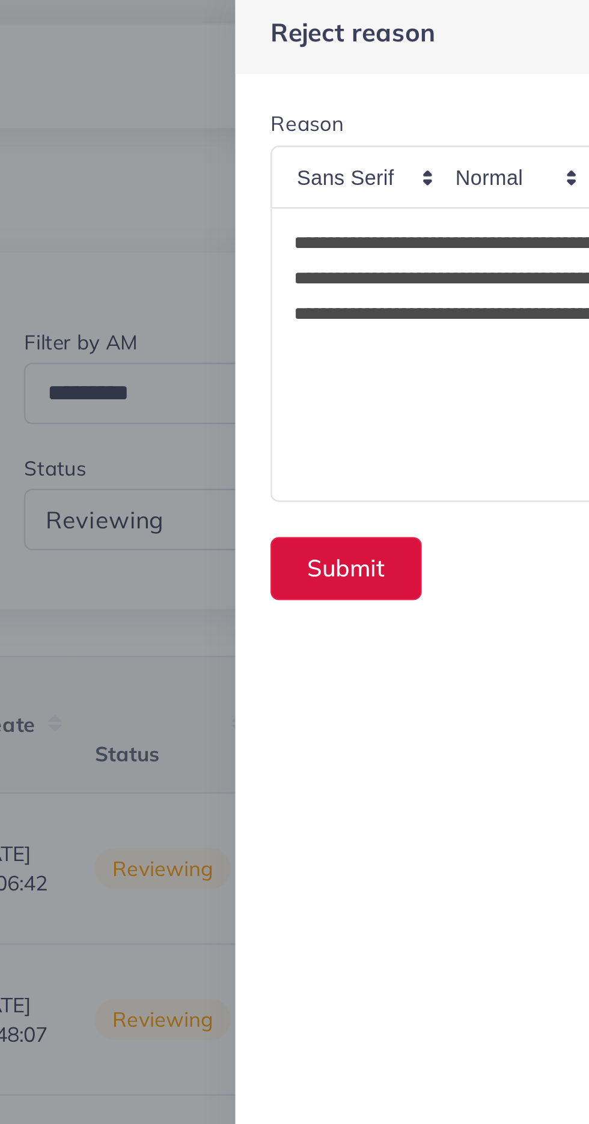
click at [342, 238] on button "Submit" at bounding box center [346, 236] width 62 height 26
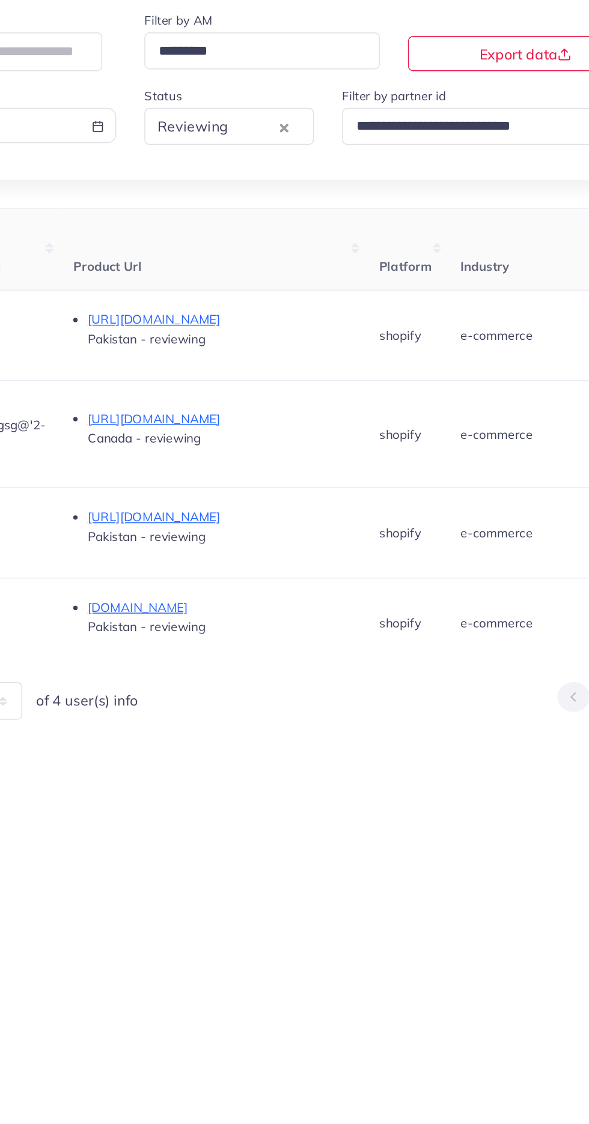
scroll to position [0, 589]
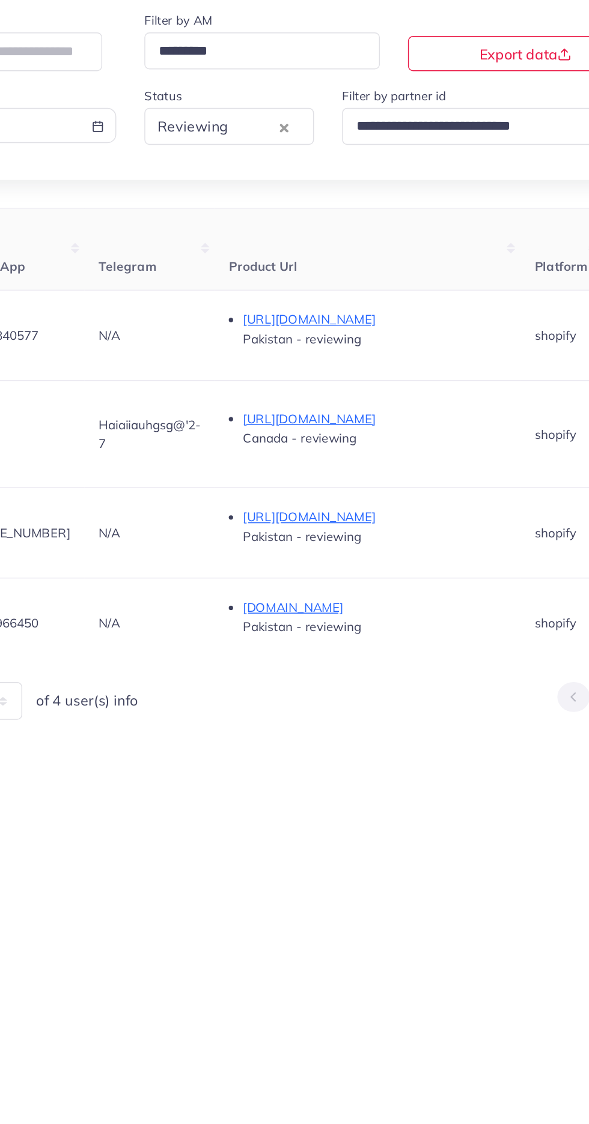
copy span "03114840577"
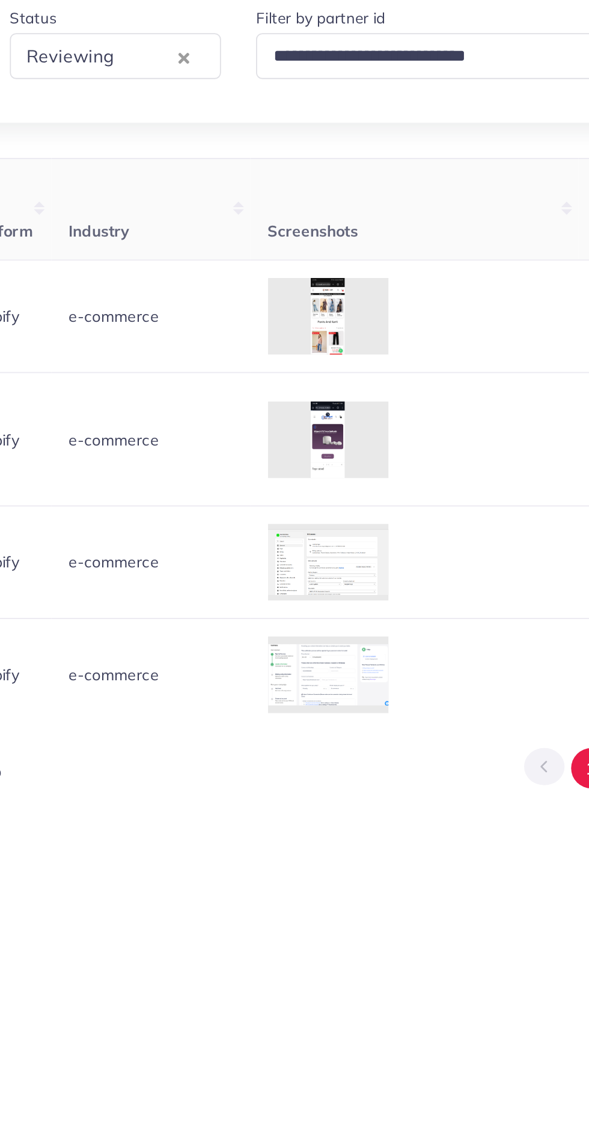
scroll to position [0, 880]
click at [0, 0] on div at bounding box center [0, 0] width 0 height 0
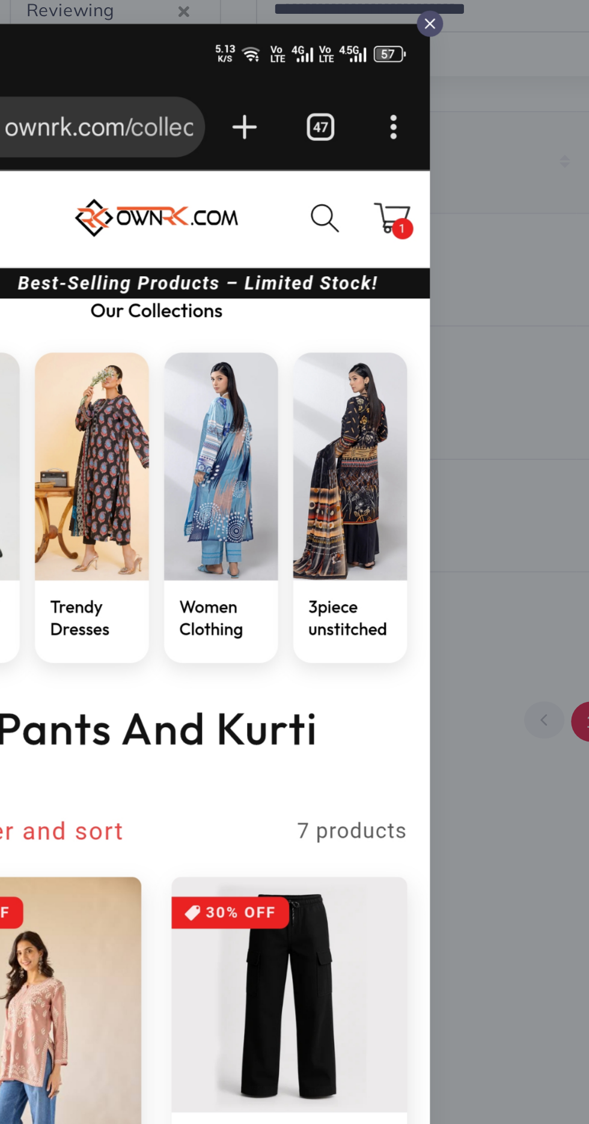
click at [504, 471] on div at bounding box center [294, 562] width 589 height 1124
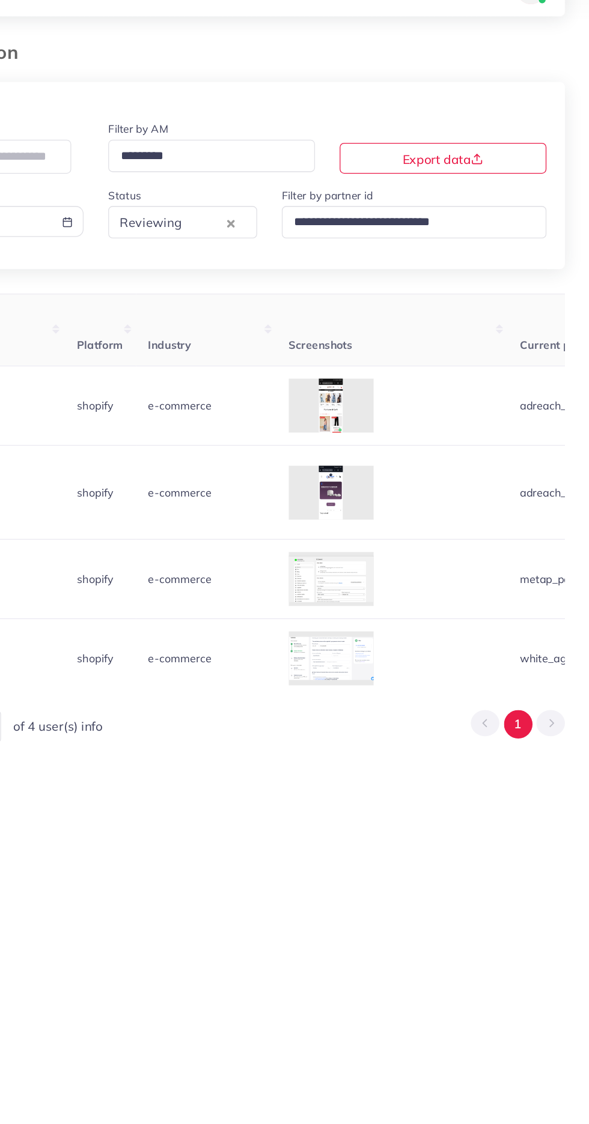
scroll to position [0, 0]
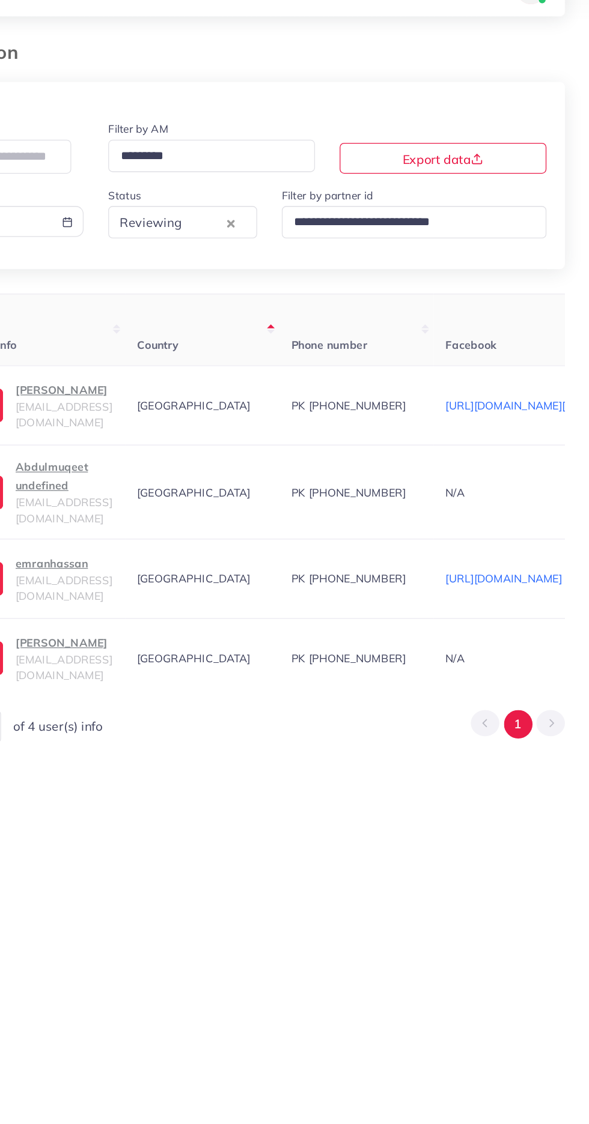
click at [213, 365] on span "[EMAIL_ADDRESS][DOMAIN_NAME]" at bounding box center [179, 365] width 75 height 23
click at [175, 351] on p "[PERSON_NAME]" at bounding box center [179, 346] width 75 height 14
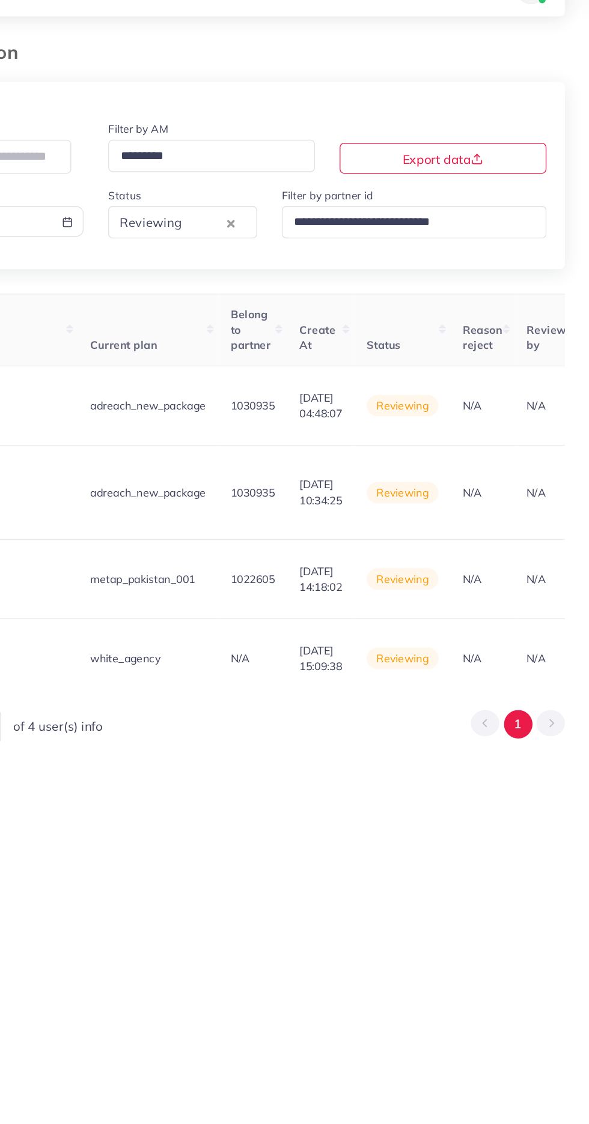
scroll to position [0, 1475]
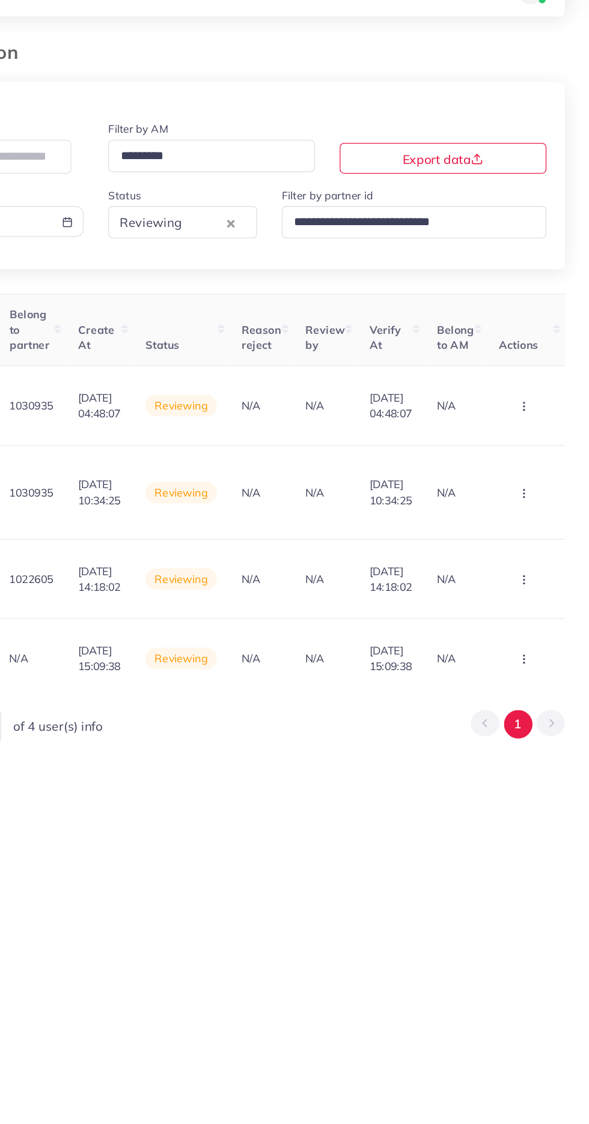
click at [542, 360] on icon "button" at bounding box center [538, 359] width 10 height 10
click at [537, 419] on link "Reject" at bounding box center [518, 422] width 95 height 26
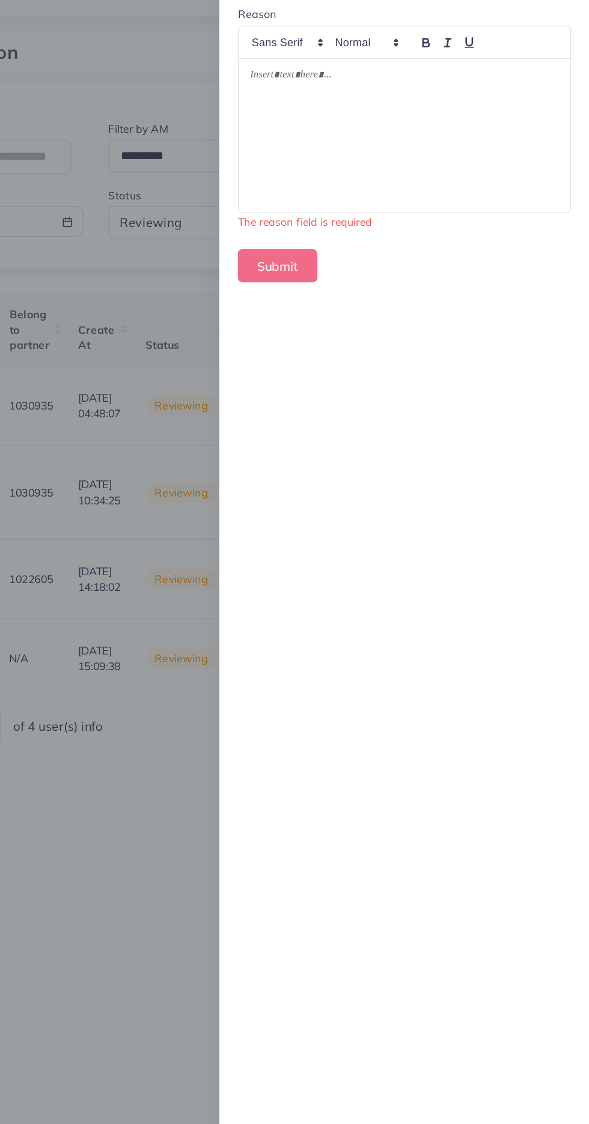
click at [491, 195] on div at bounding box center [444, 148] width 258 height 120
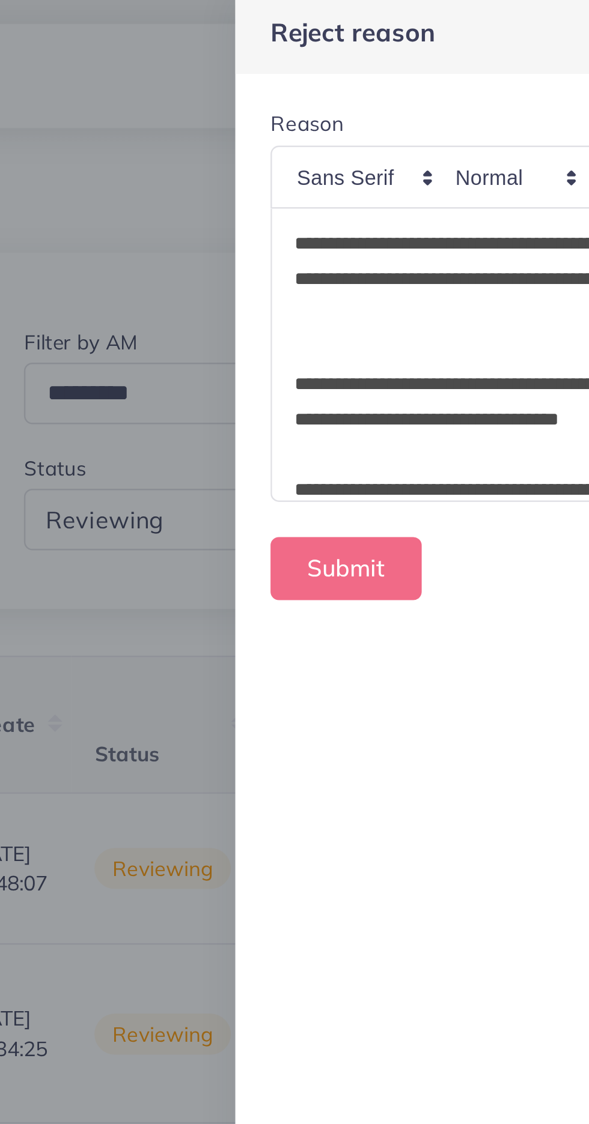
scroll to position [58, 0]
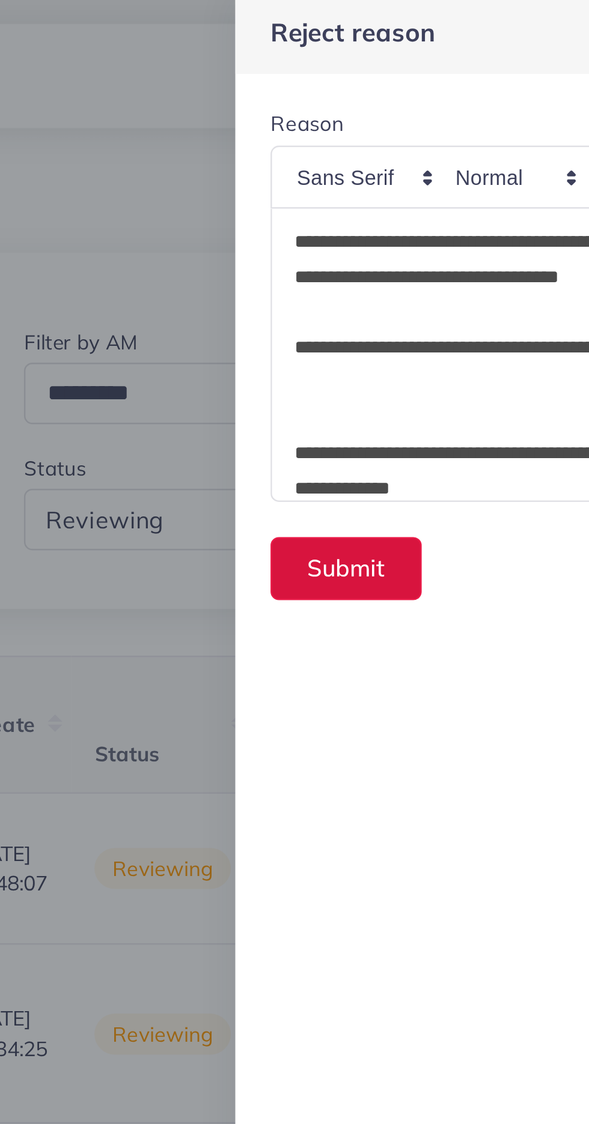
click at [335, 234] on button "Submit" at bounding box center [346, 236] width 62 height 26
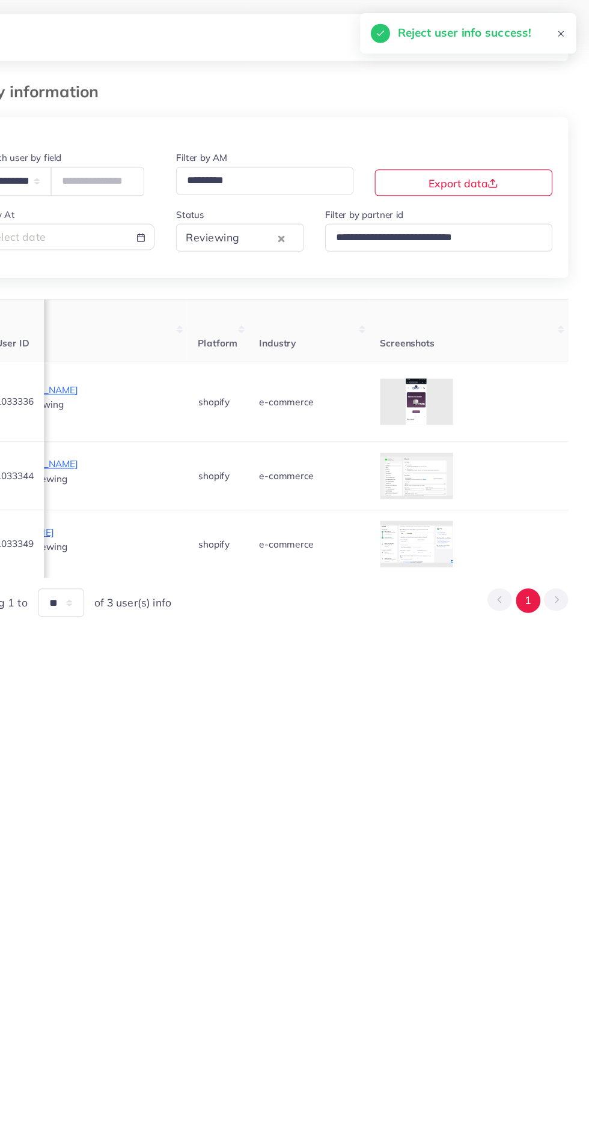
scroll to position [0, 834]
click at [0, 0] on div at bounding box center [0, 0] width 0 height 0
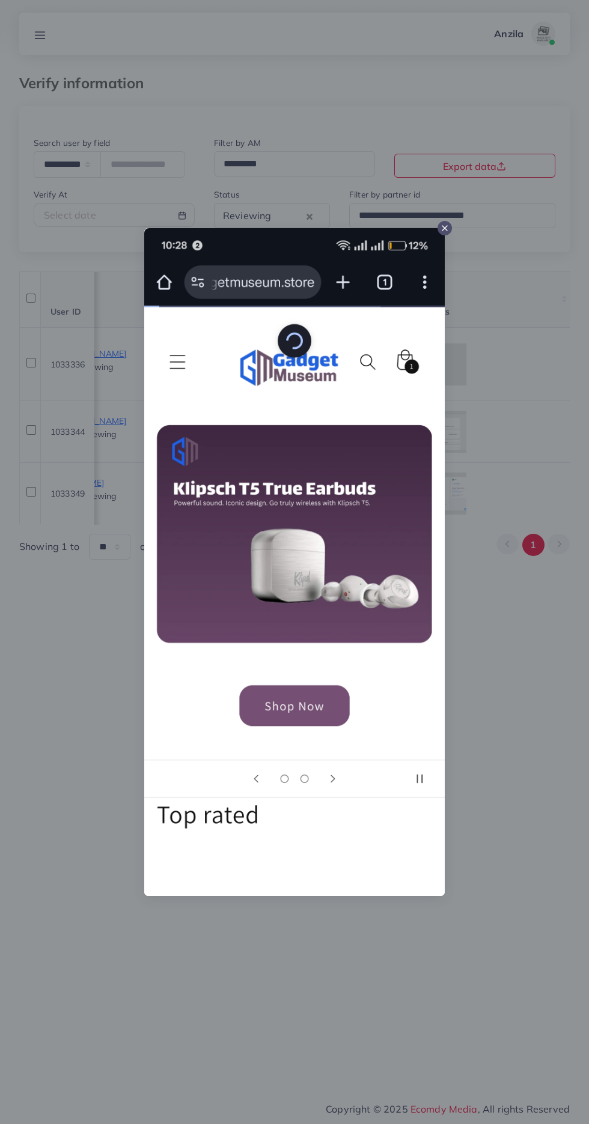
click at [504, 774] on div at bounding box center [294, 562] width 589 height 1124
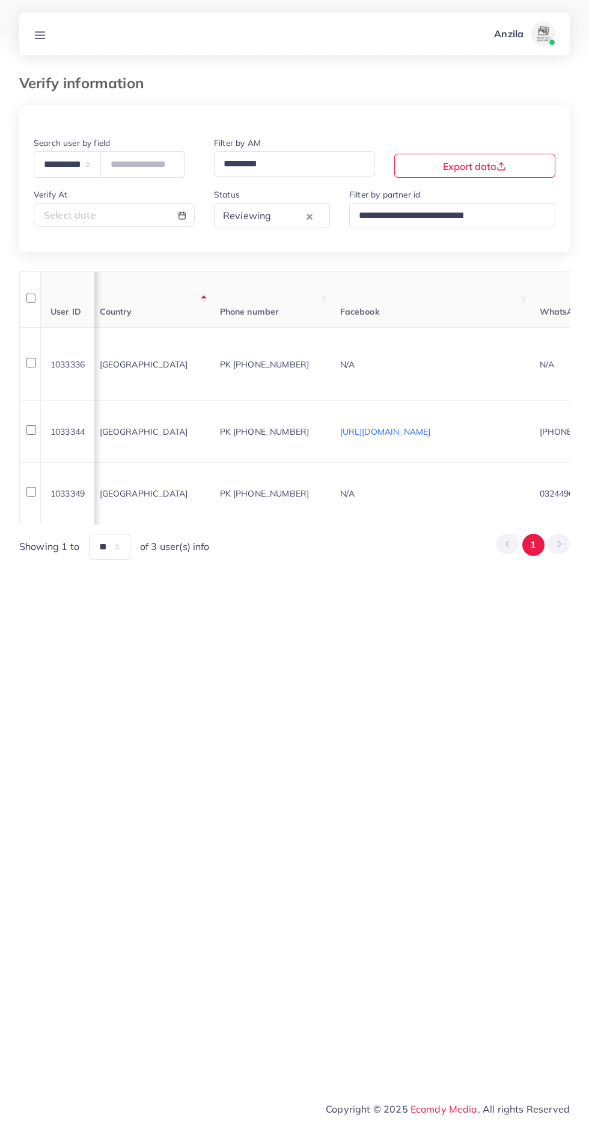
scroll to position [0, 0]
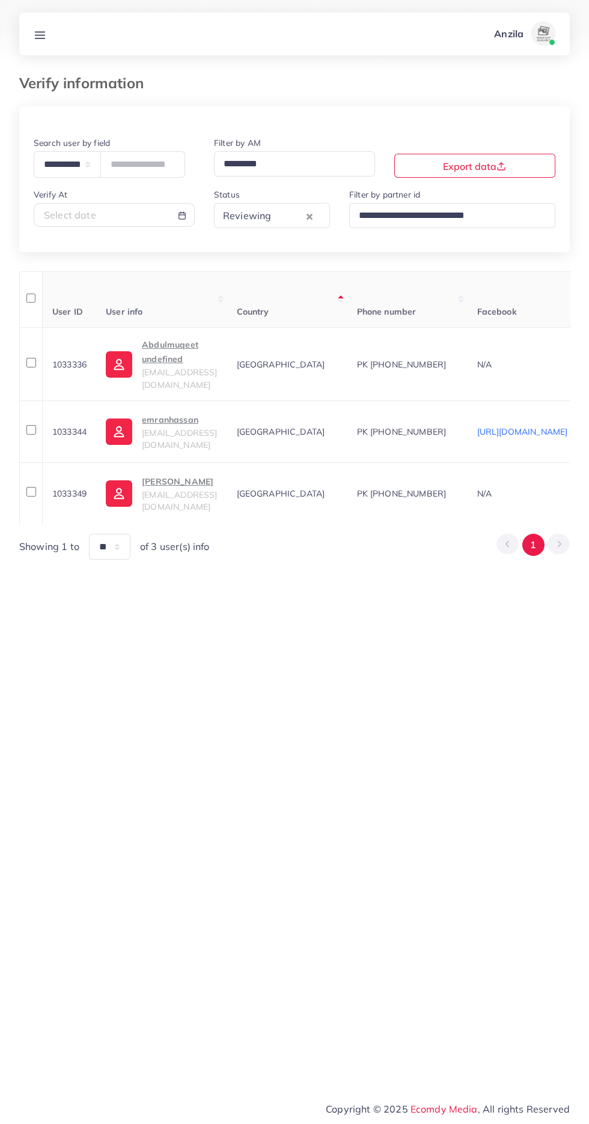
click at [205, 367] on span "[EMAIL_ADDRESS][DOMAIN_NAME]" at bounding box center [179, 378] width 75 height 23
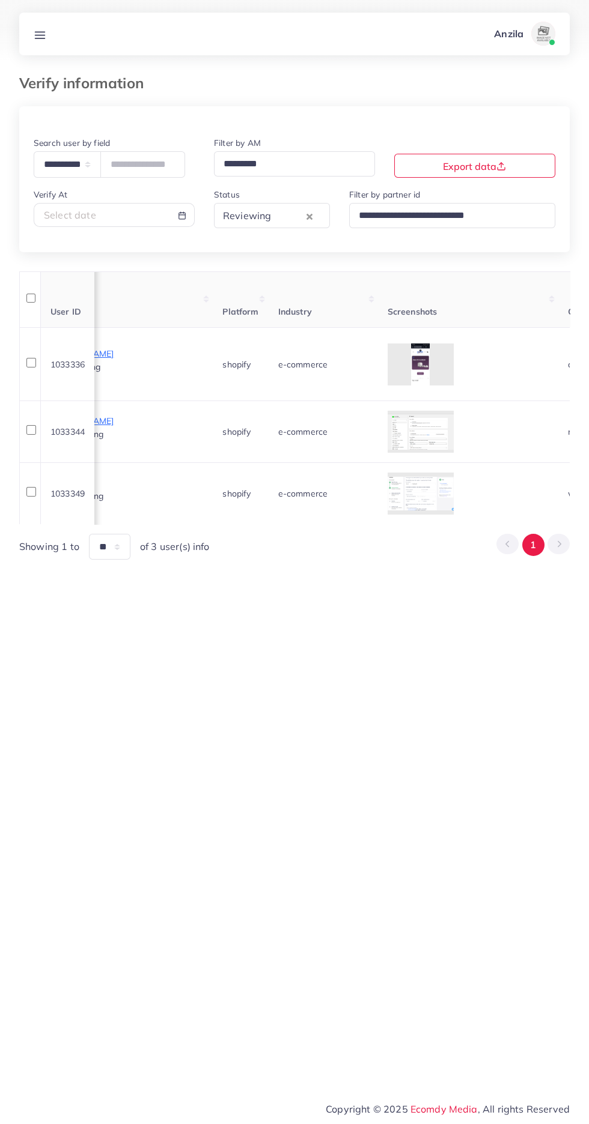
scroll to position [0, 1475]
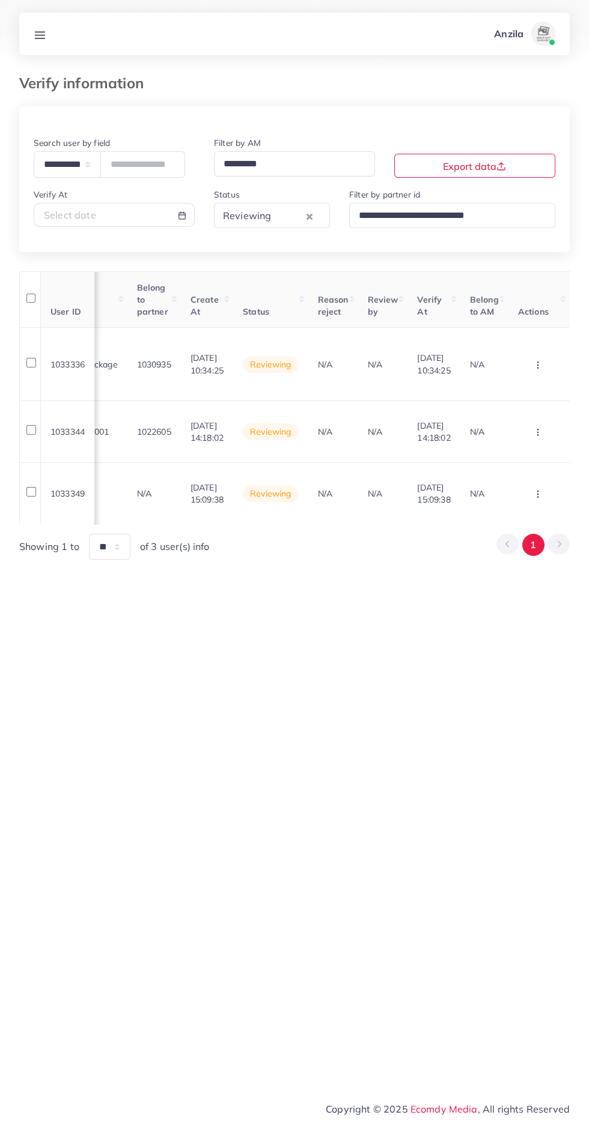
click at [535, 363] on icon "button" at bounding box center [538, 365] width 10 height 10
click at [511, 425] on link "Reject" at bounding box center [518, 427] width 95 height 26
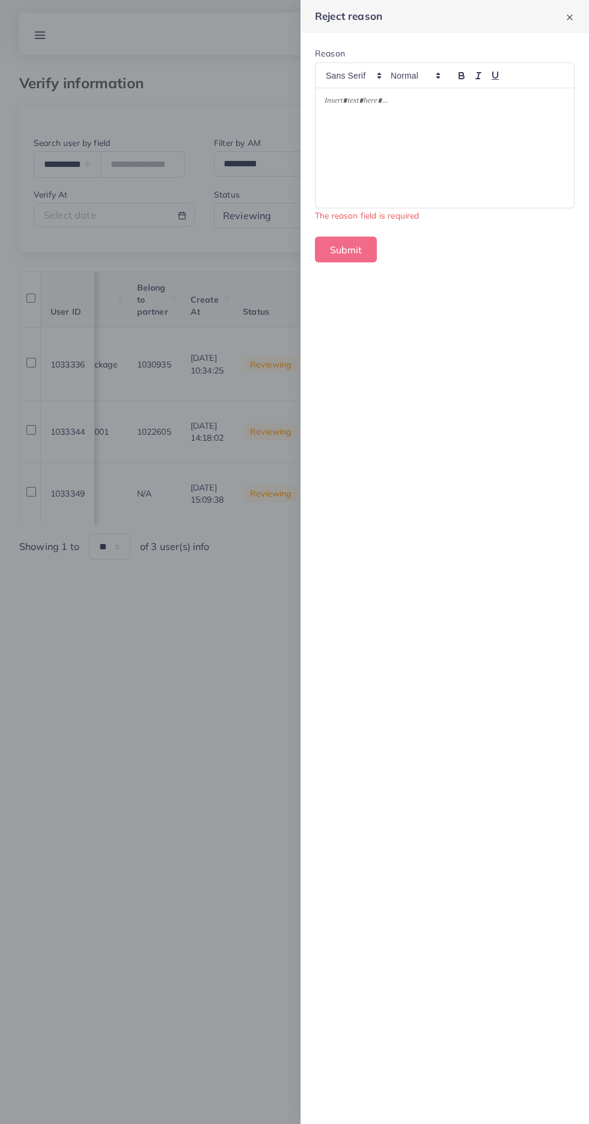
click at [374, 152] on div at bounding box center [444, 148] width 258 height 120
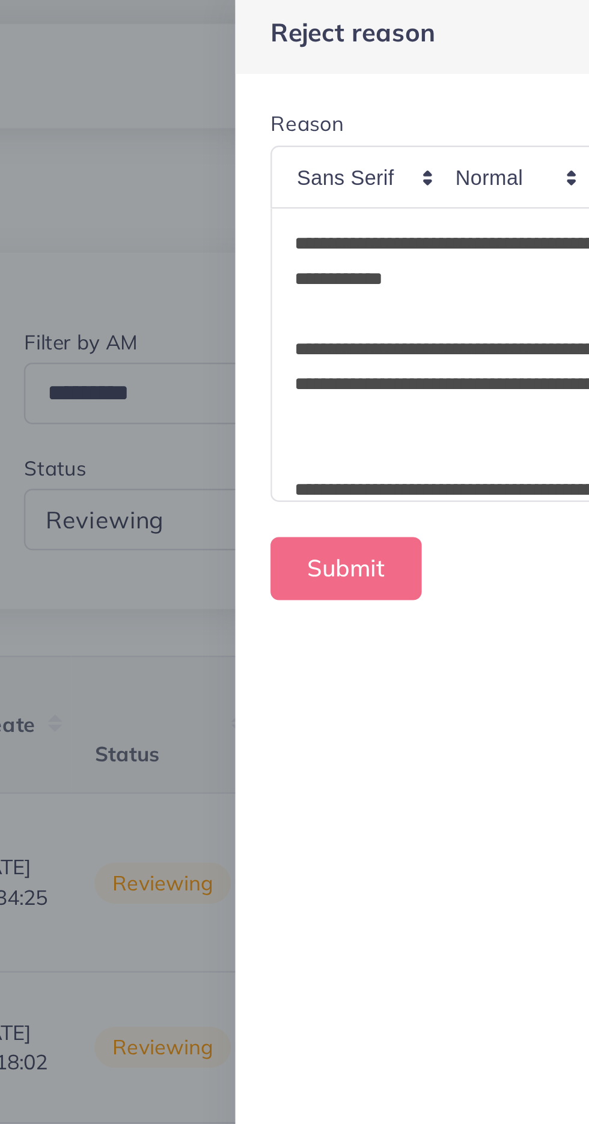
scroll to position [246, 0]
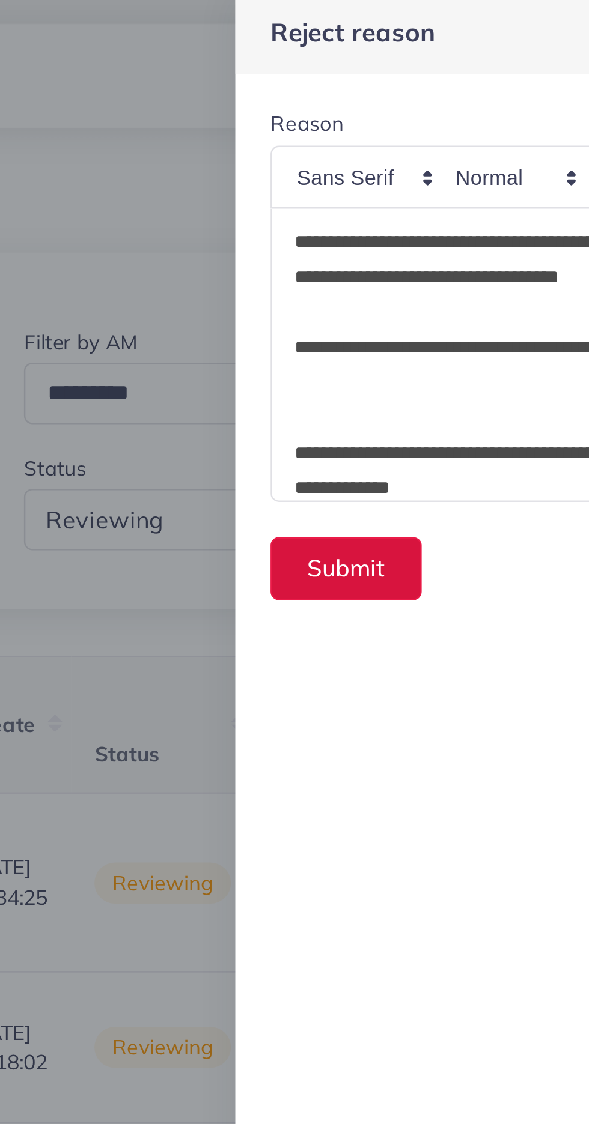
click at [332, 237] on button "Submit" at bounding box center [346, 236] width 62 height 26
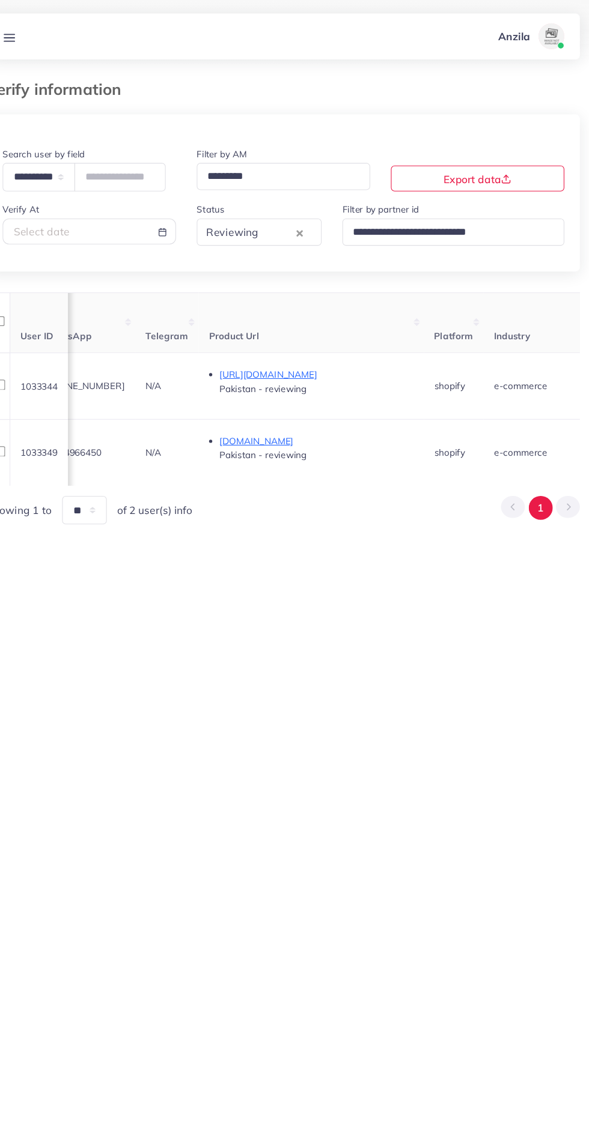
scroll to position [0, 544]
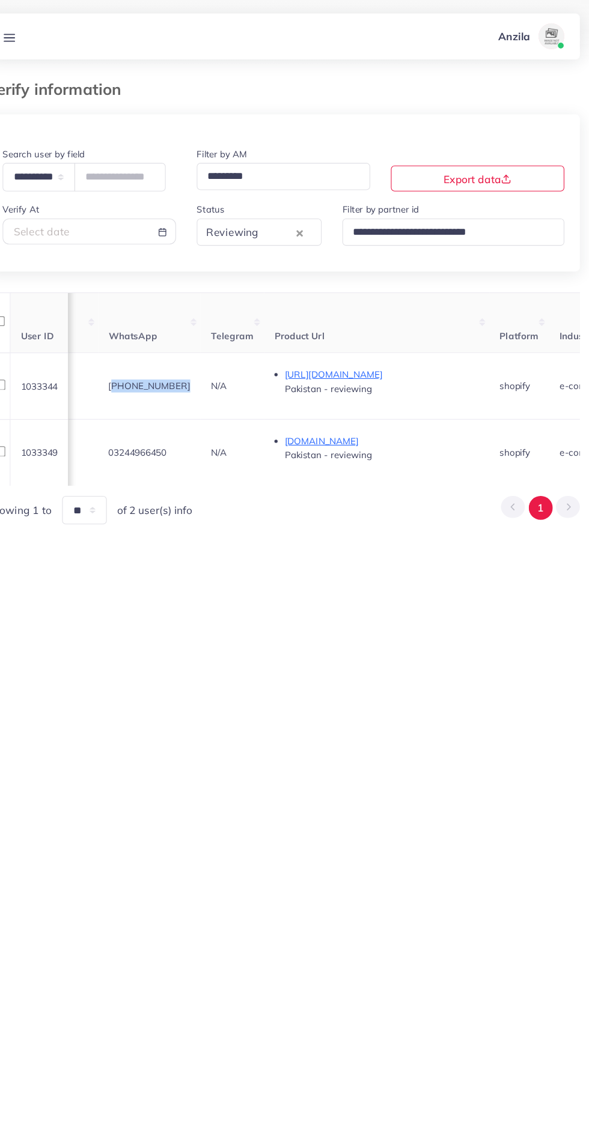
copy span "+923139777001"
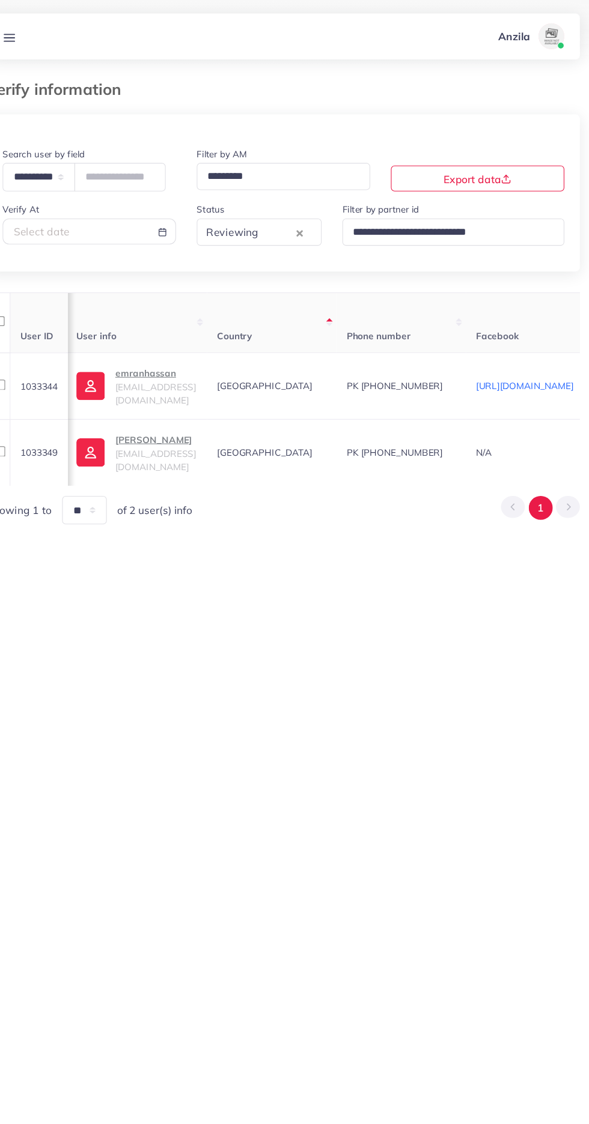
scroll to position [0, 0]
click at [159, 349] on p "emranhassan" at bounding box center [179, 346] width 75 height 14
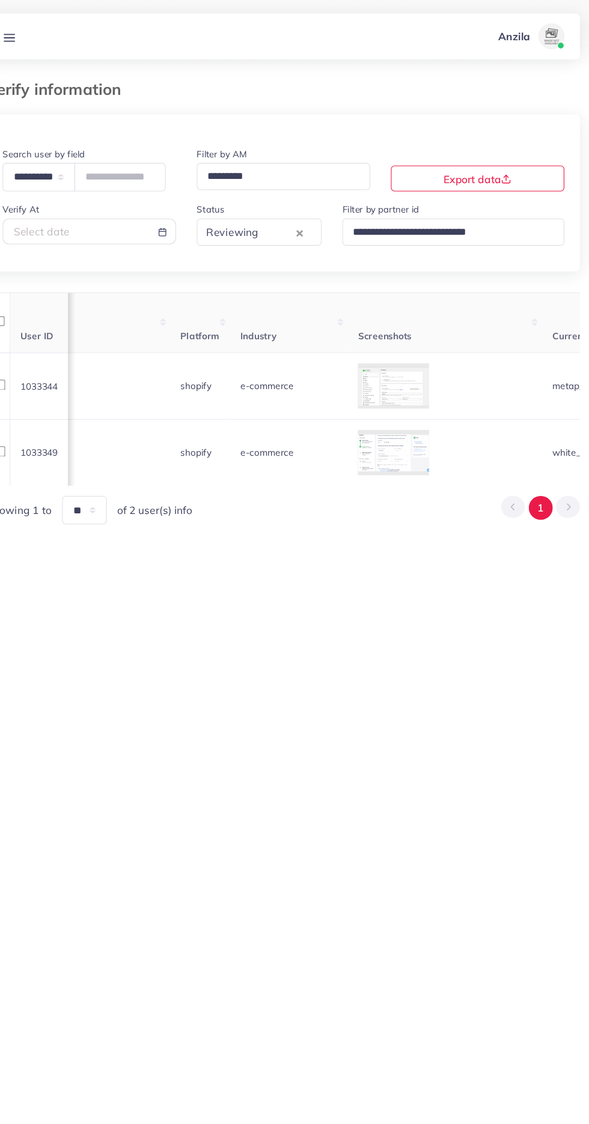
scroll to position [0, 841]
click at [0, 0] on icon at bounding box center [0, 0] width 0 height 0
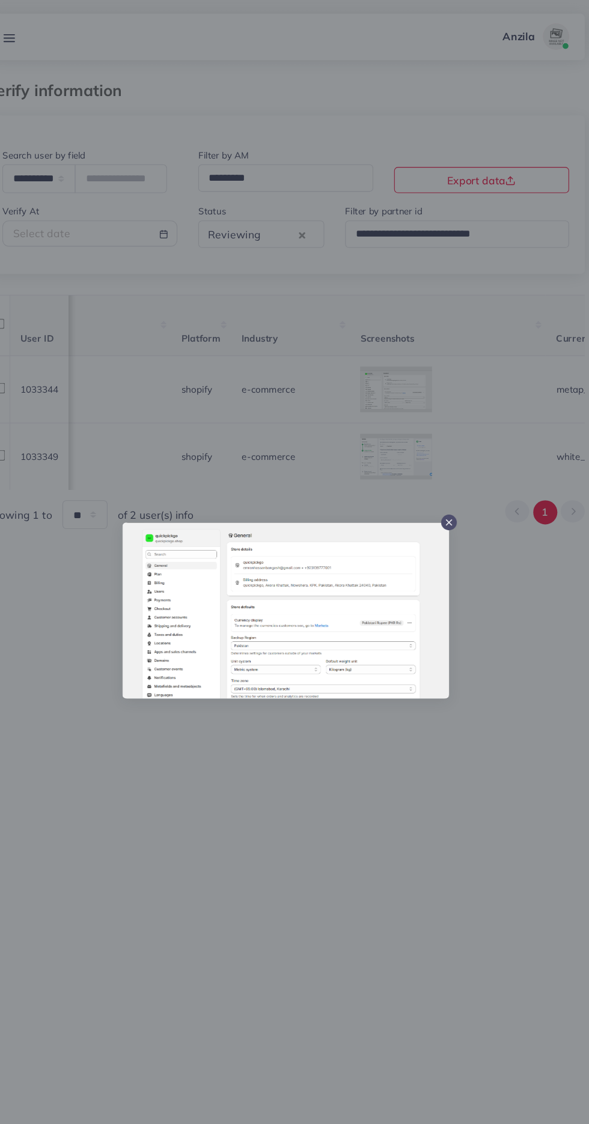
click at [300, 743] on div at bounding box center [294, 562] width 589 height 1124
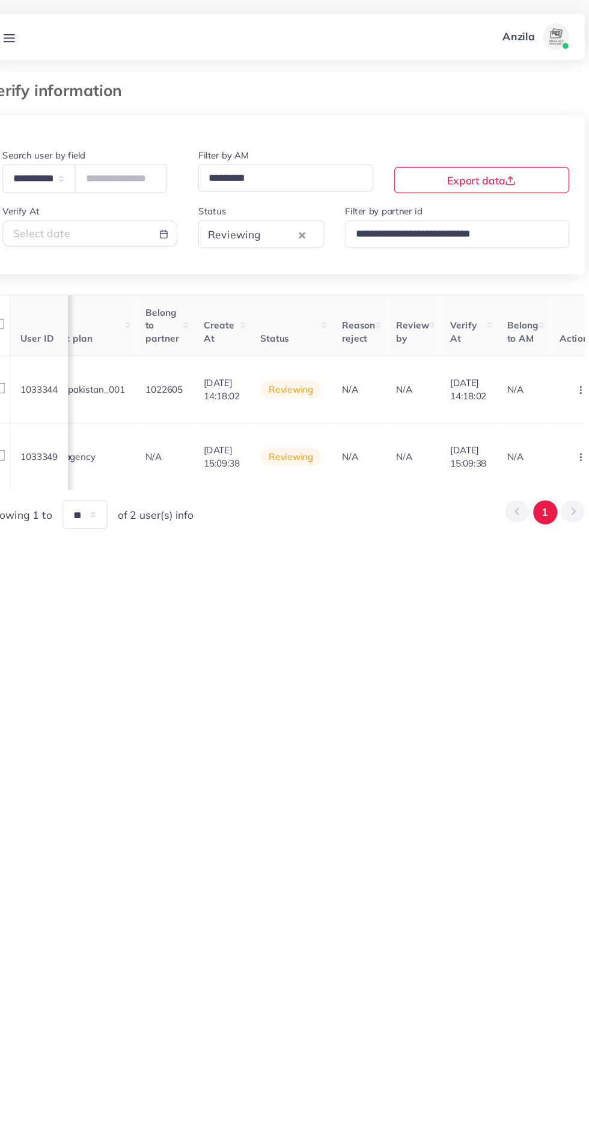
scroll to position [0, 1433]
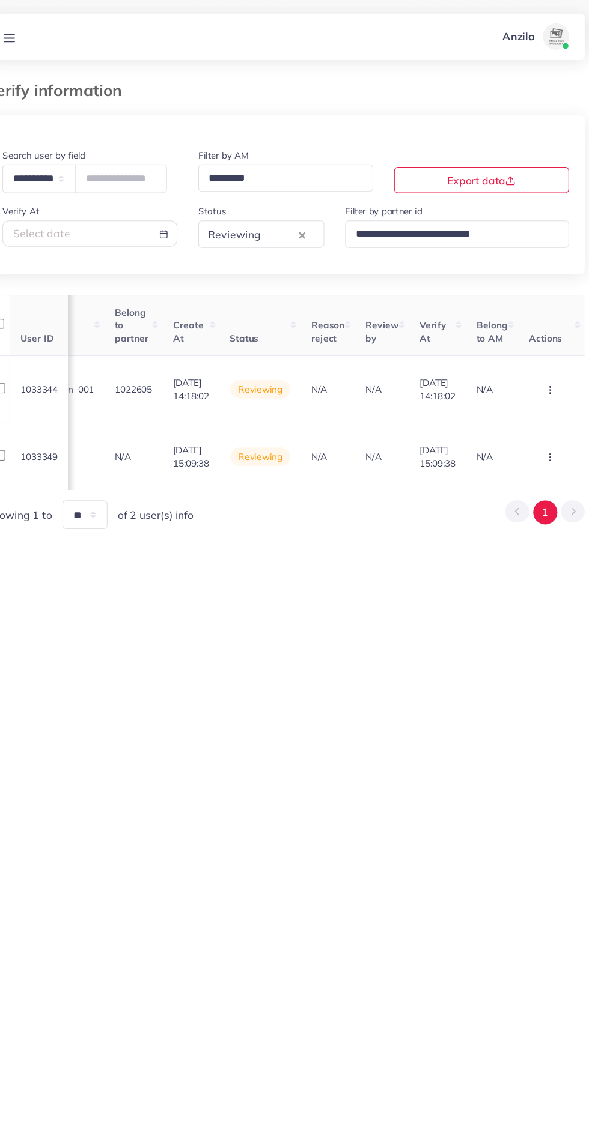
click at [538, 360] on circle "button" at bounding box center [538, 359] width 1 height 1
click at [527, 288] on link "Approve" at bounding box center [518, 293] width 95 height 26
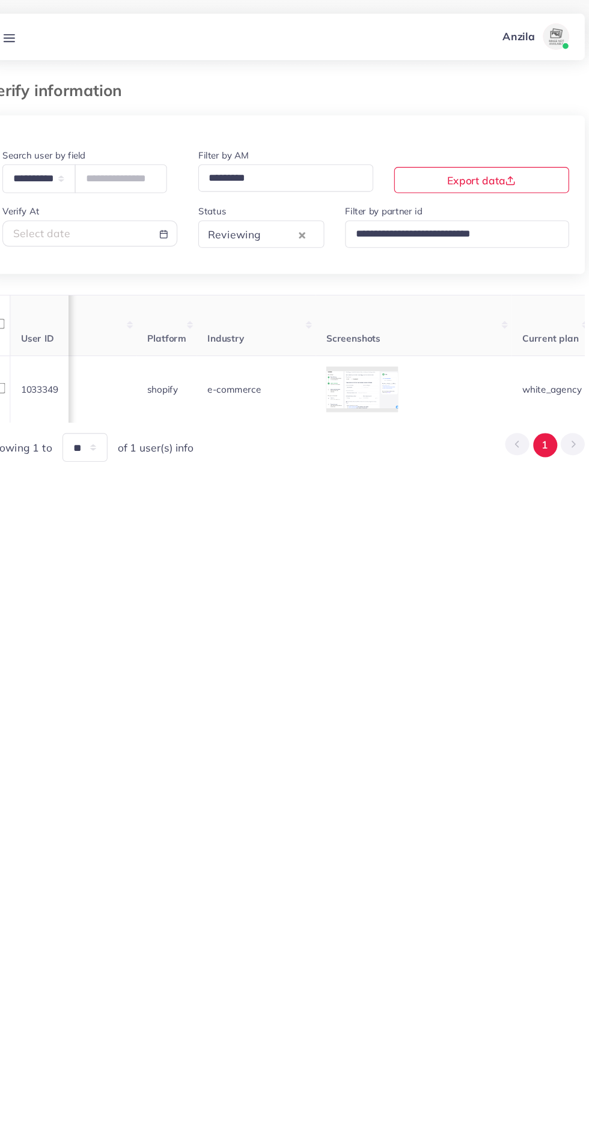
scroll to position [0, 851]
click at [0, 0] on div at bounding box center [0, 0] width 0 height 0
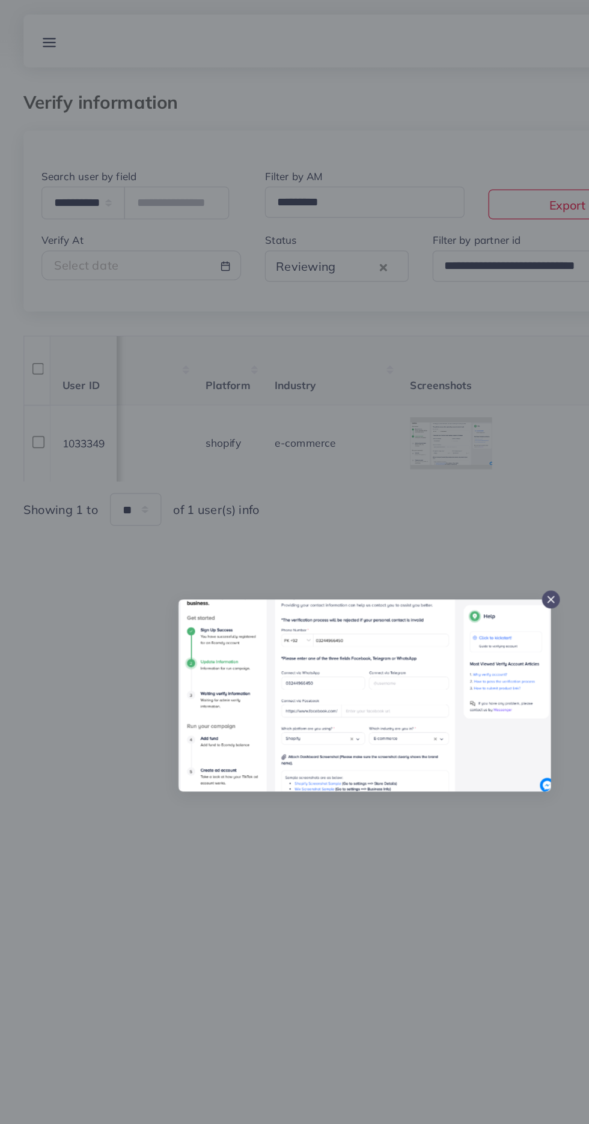
click at [234, 732] on div at bounding box center [294, 562] width 589 height 1124
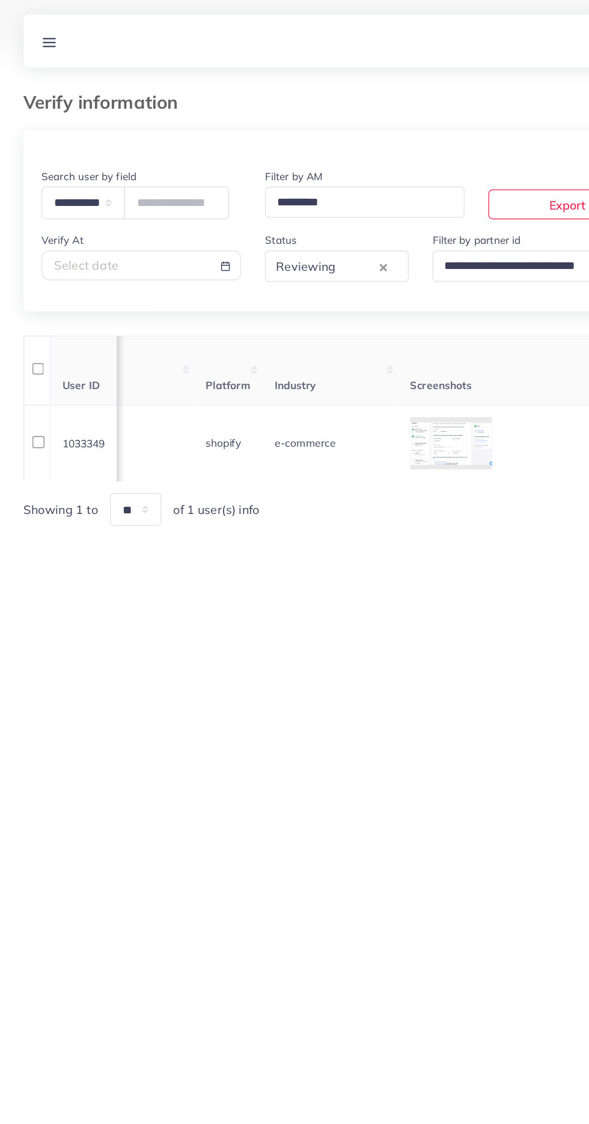
click at [0, 0] on div at bounding box center [0, 0] width 0 height 0
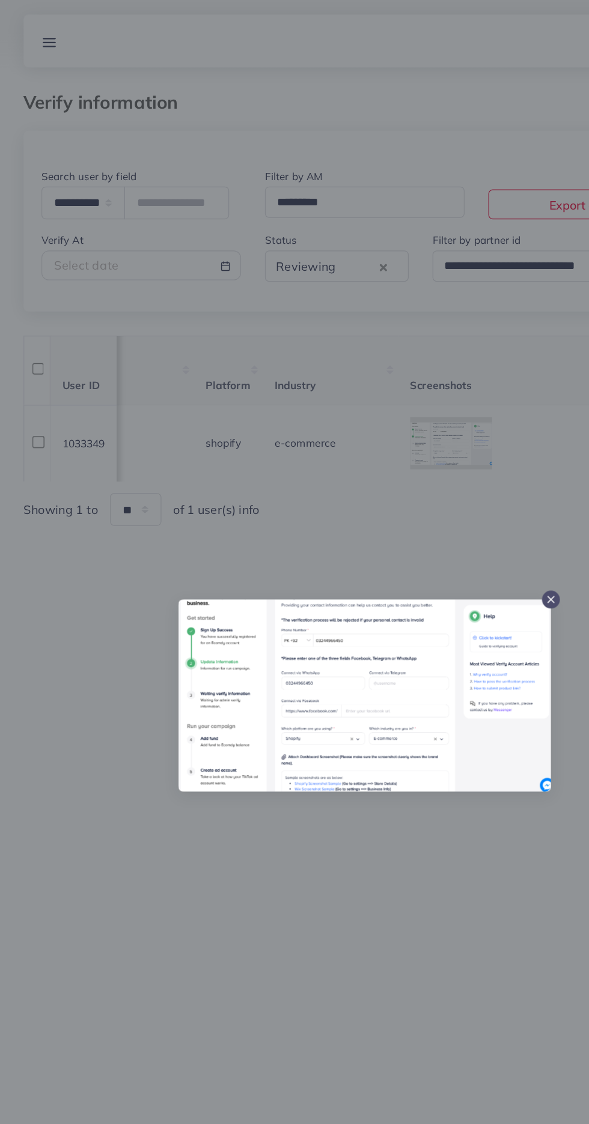
click at [220, 689] on div at bounding box center [294, 562] width 589 height 1124
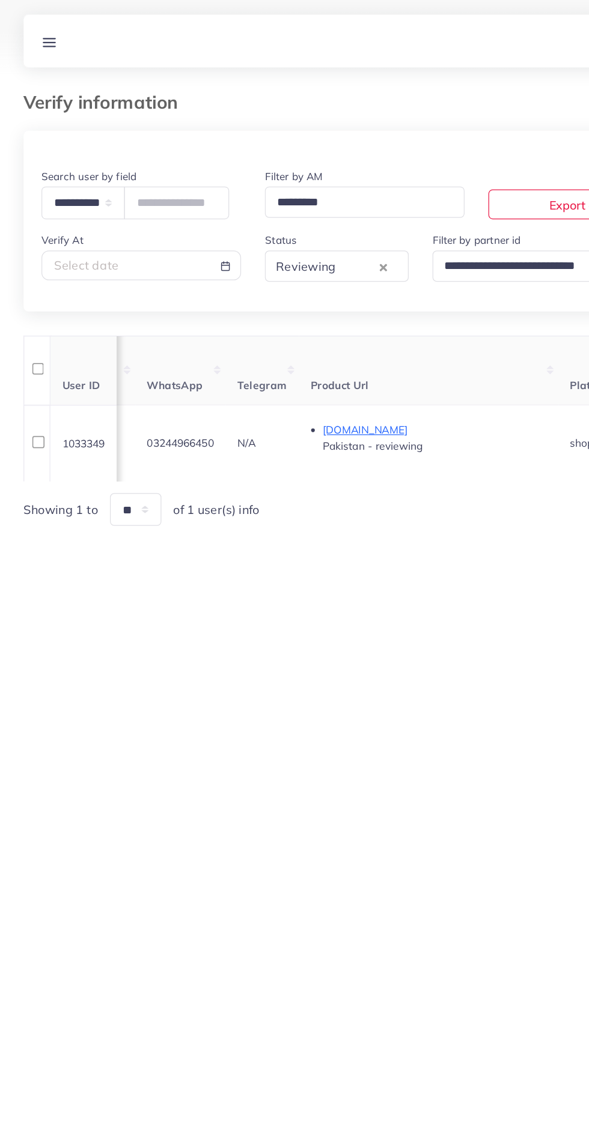
scroll to position [0, 516]
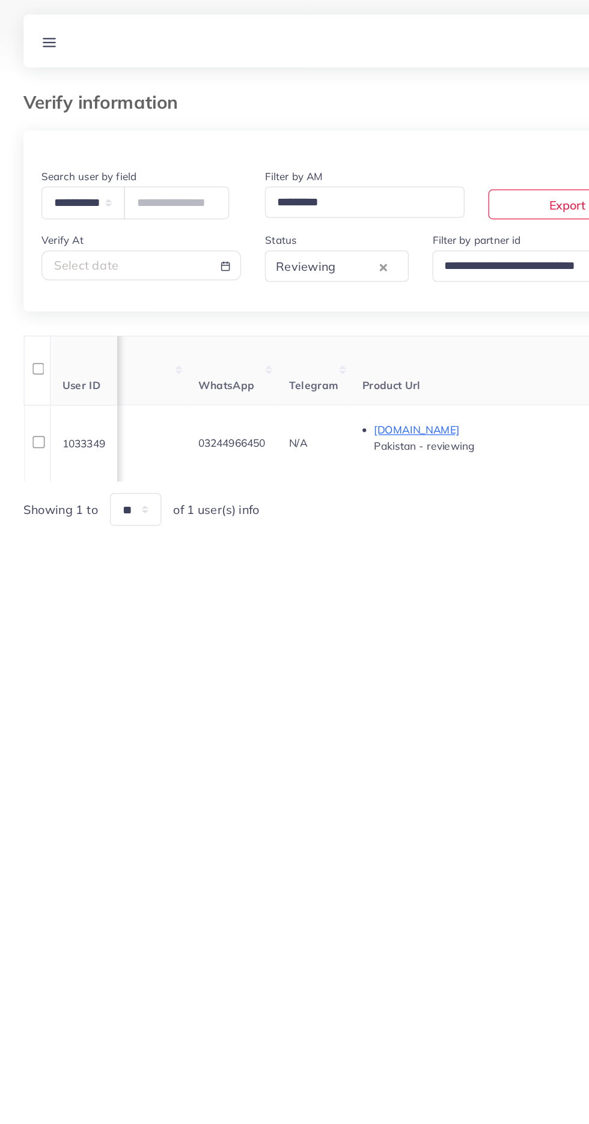
copy span "03244966450"
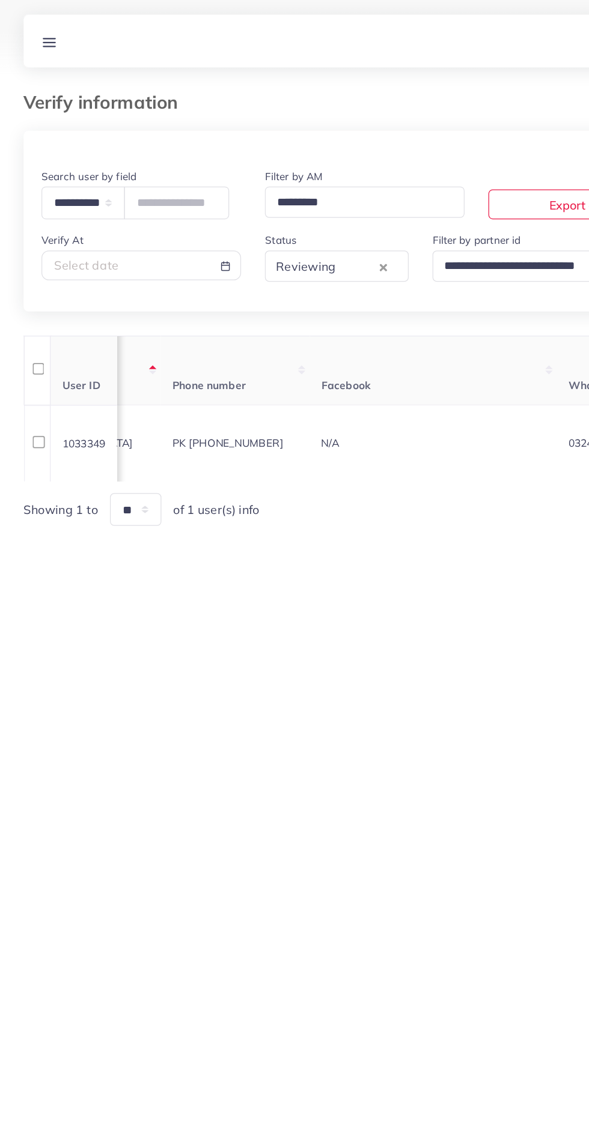
scroll to position [0, 0]
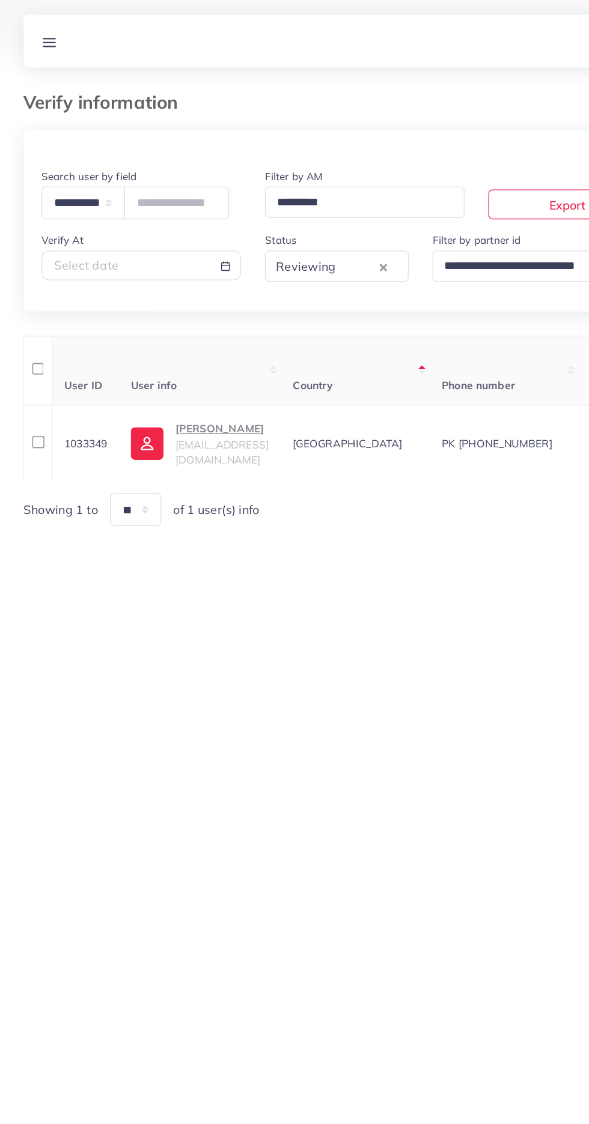
click at [184, 366] on span "[EMAIL_ADDRESS][DOMAIN_NAME]" at bounding box center [179, 365] width 75 height 23
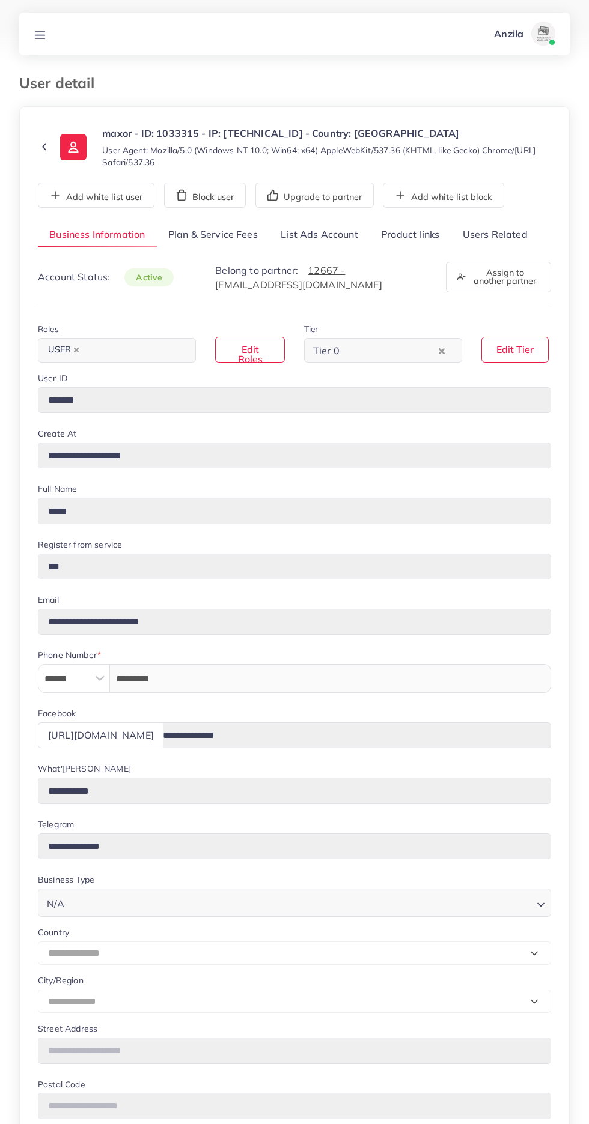
select select "**********"
click at [493, 238] on link "Users Related" at bounding box center [494, 235] width 88 height 26
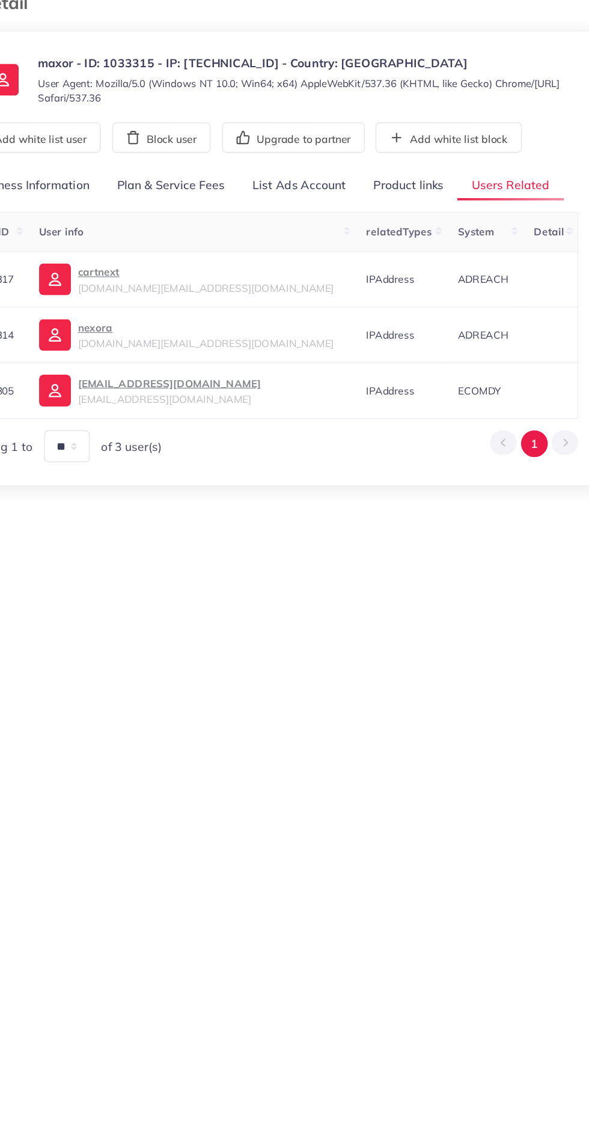
click at [416, 232] on link "Product links" at bounding box center [409, 235] width 81 height 26
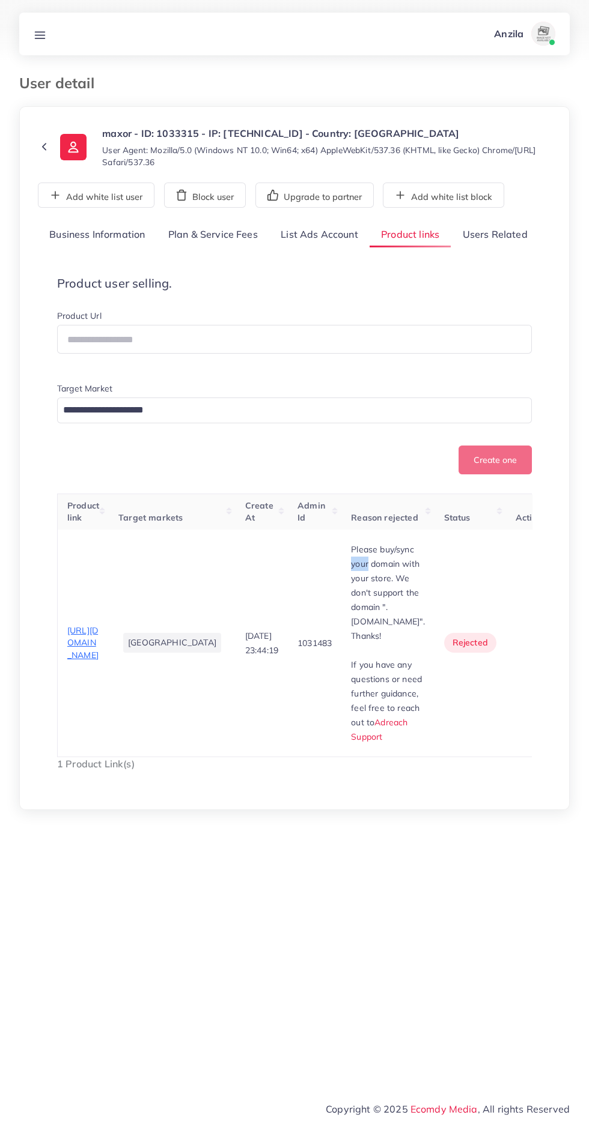
click at [235, 729] on td "30/09/2025, 23:44:19" at bounding box center [261, 644] width 52 height 228
click at [495, 235] on link "Users Related" at bounding box center [494, 235] width 88 height 26
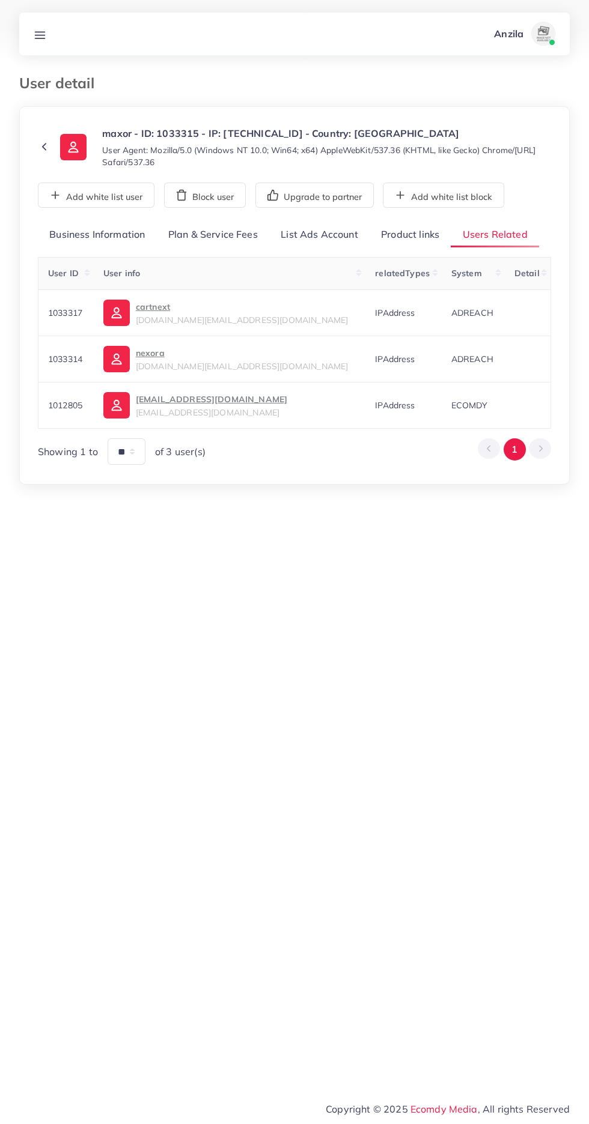
click at [296, 326] on link "cartnext cartnexa.official.store@gmail.com" at bounding box center [229, 313] width 252 height 26
click at [210, 405] on p "ib03097864499@gmail.com" at bounding box center [211, 399] width 151 height 14
click at [257, 366] on span "nexora.pk.store@gmail.com" at bounding box center [242, 366] width 213 height 11
click at [413, 234] on link "Product links" at bounding box center [409, 235] width 81 height 26
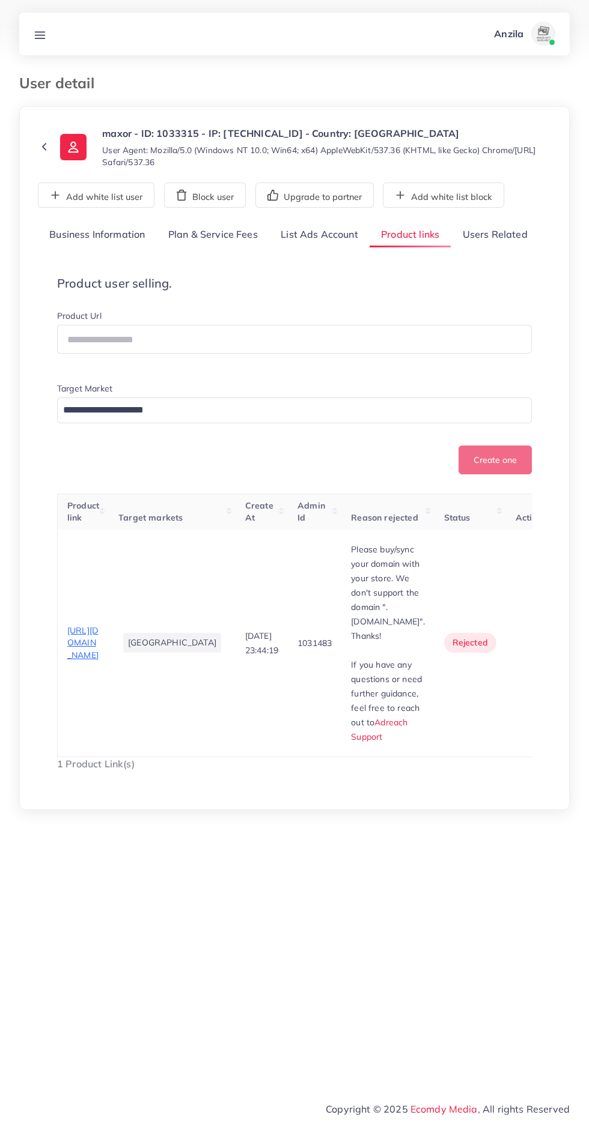
copy div "Please buy/sync your domain with your store. We don't support the domain ".mysh…"
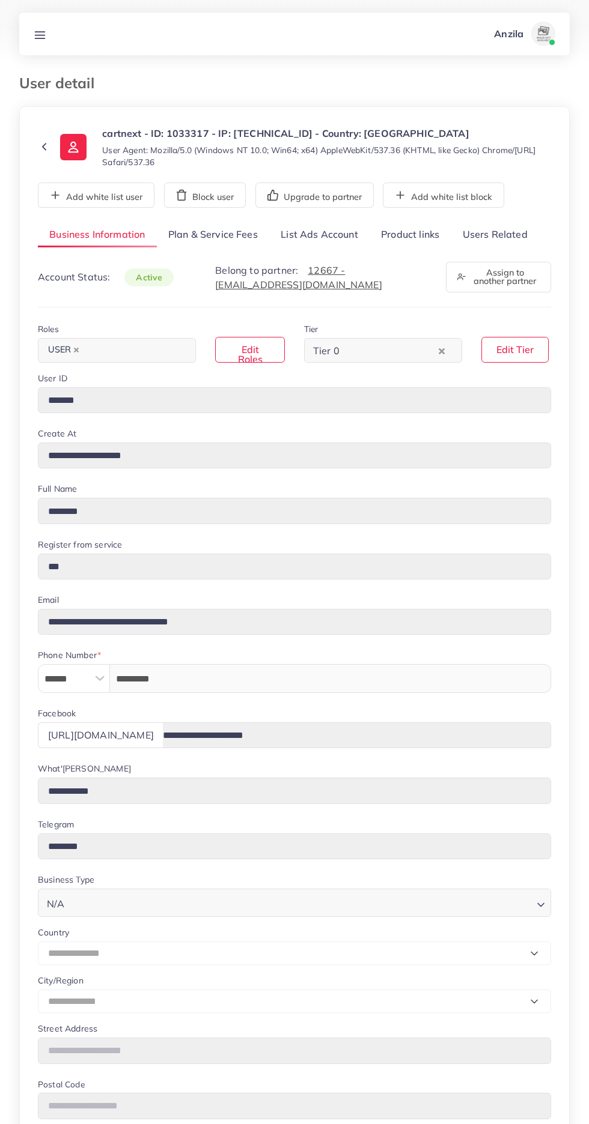
select select "**********"
click at [321, 234] on link "List Ads Account" at bounding box center [319, 235] width 100 height 26
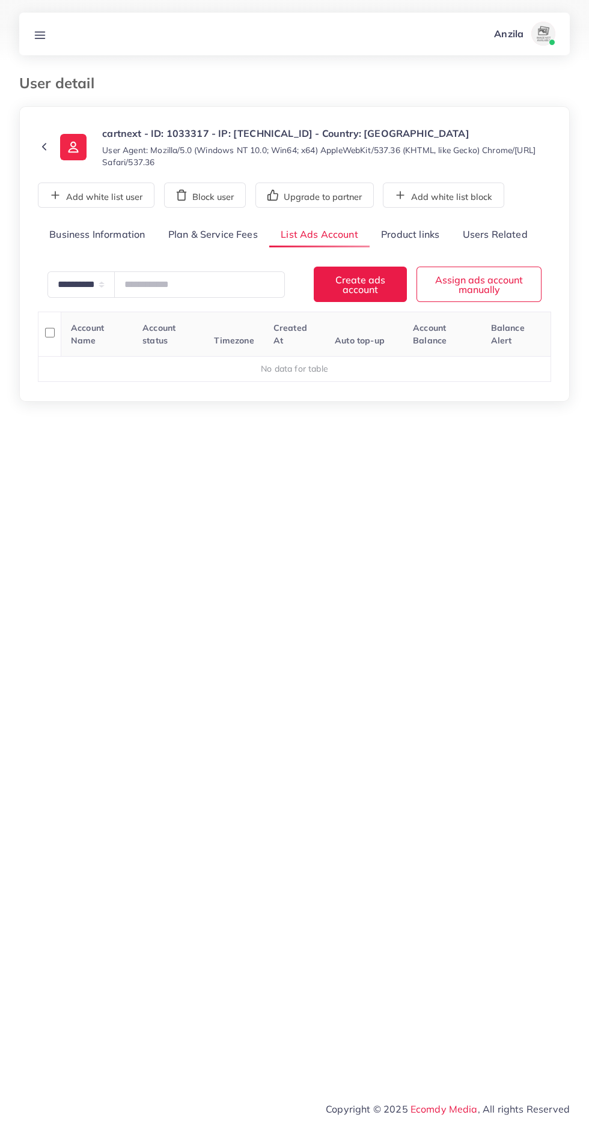
click at [400, 234] on link "Product links" at bounding box center [409, 235] width 81 height 26
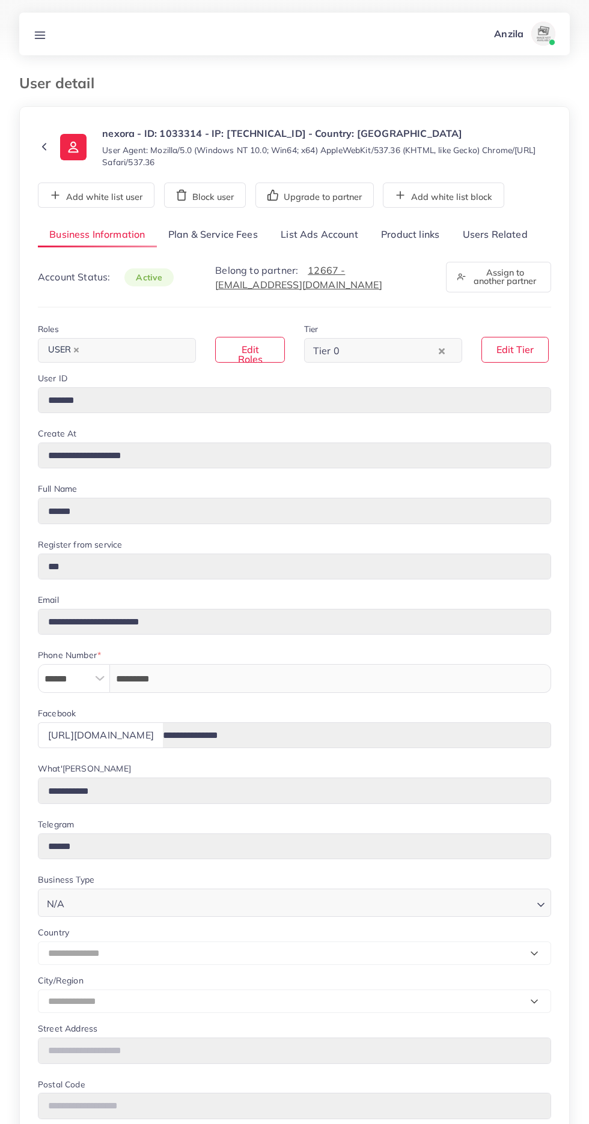
select select "**********"
click at [330, 232] on link "List Ads Account" at bounding box center [319, 235] width 100 height 26
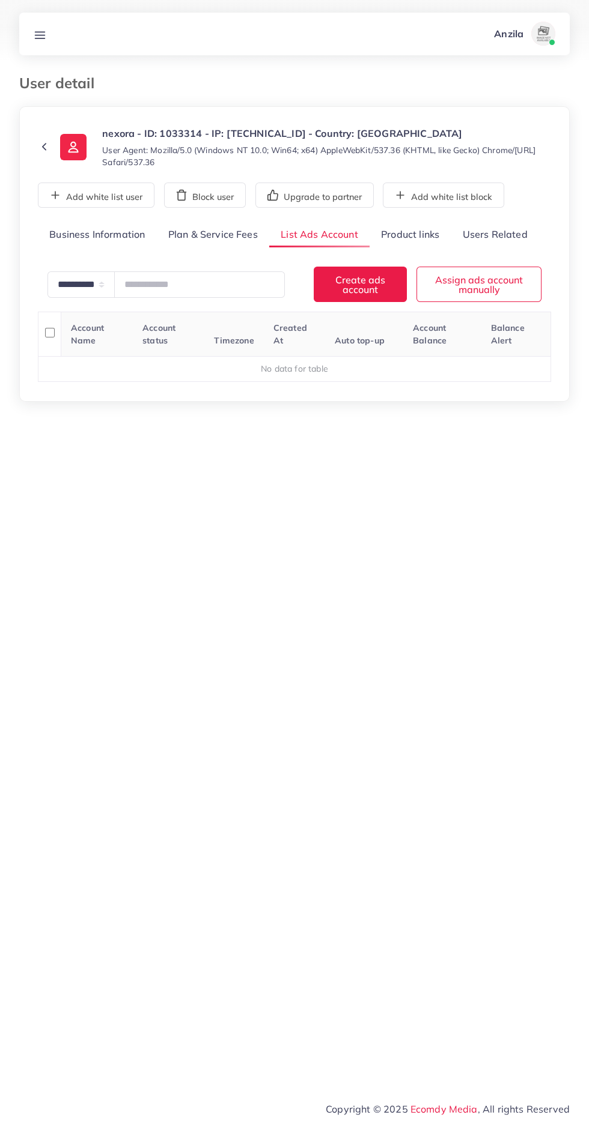
click at [401, 234] on link "Product links" at bounding box center [409, 235] width 81 height 26
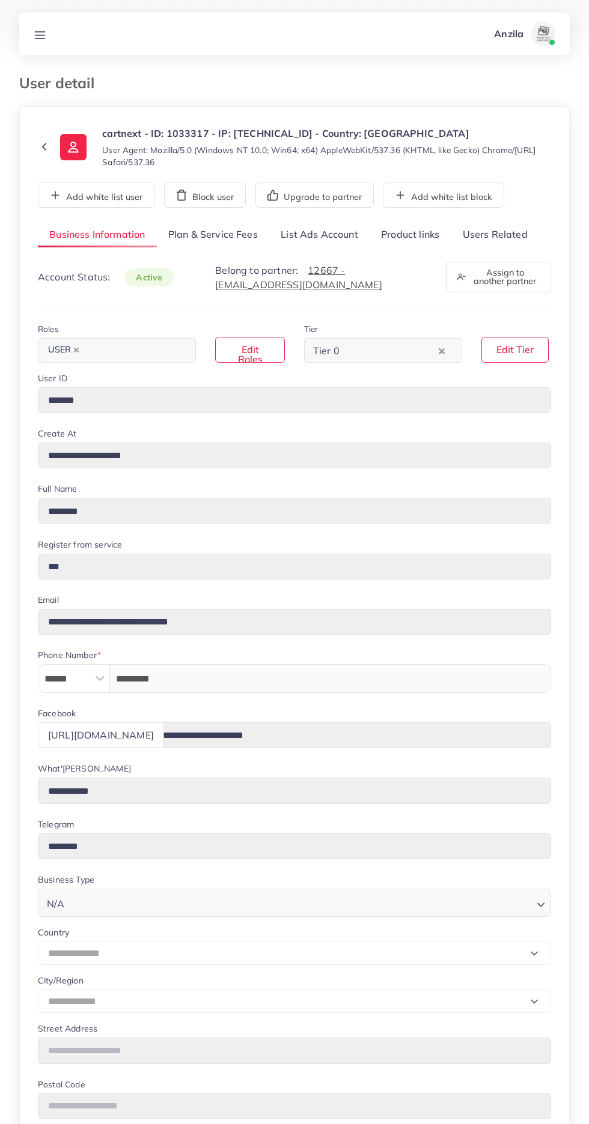
select select "**********"
click at [495, 249] on div "**********" at bounding box center [294, 777] width 513 height 1111
click at [503, 238] on link "Users Related" at bounding box center [494, 235] width 88 height 26
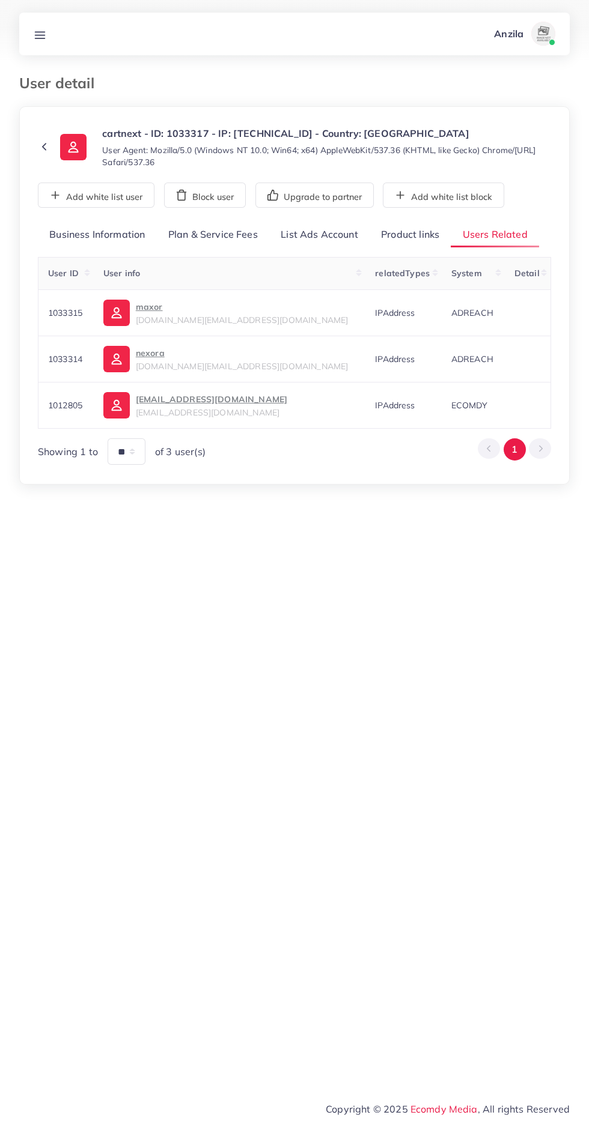
click at [405, 235] on link "Product links" at bounding box center [409, 235] width 81 height 26
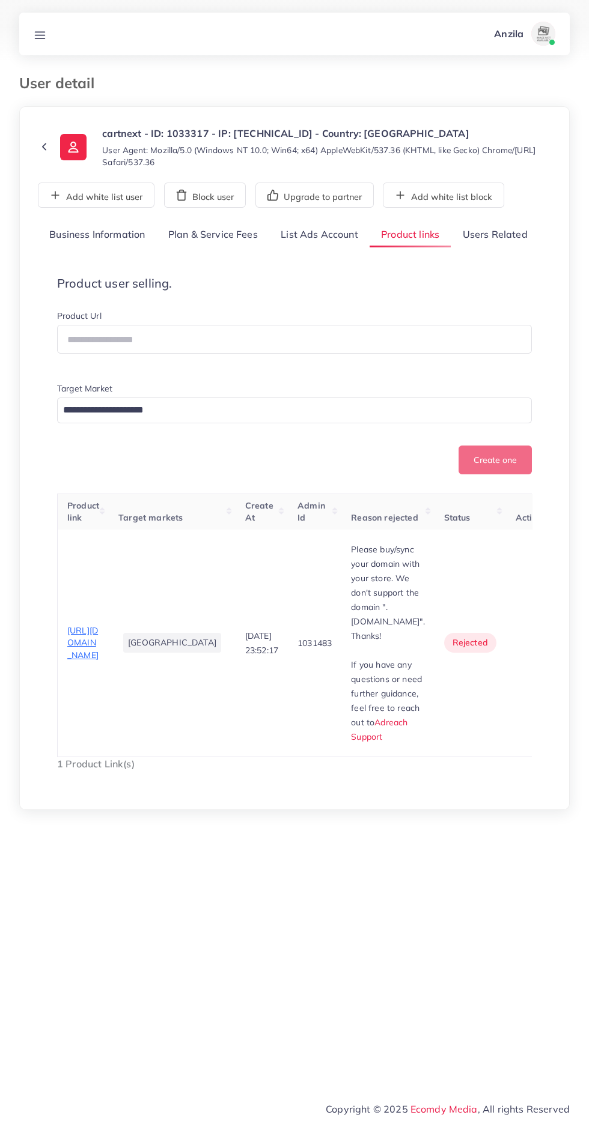
click at [535, 647] on circle "button" at bounding box center [535, 646] width 1 height 1
click at [497, 682] on span "Approve" at bounding box center [514, 679] width 40 height 12
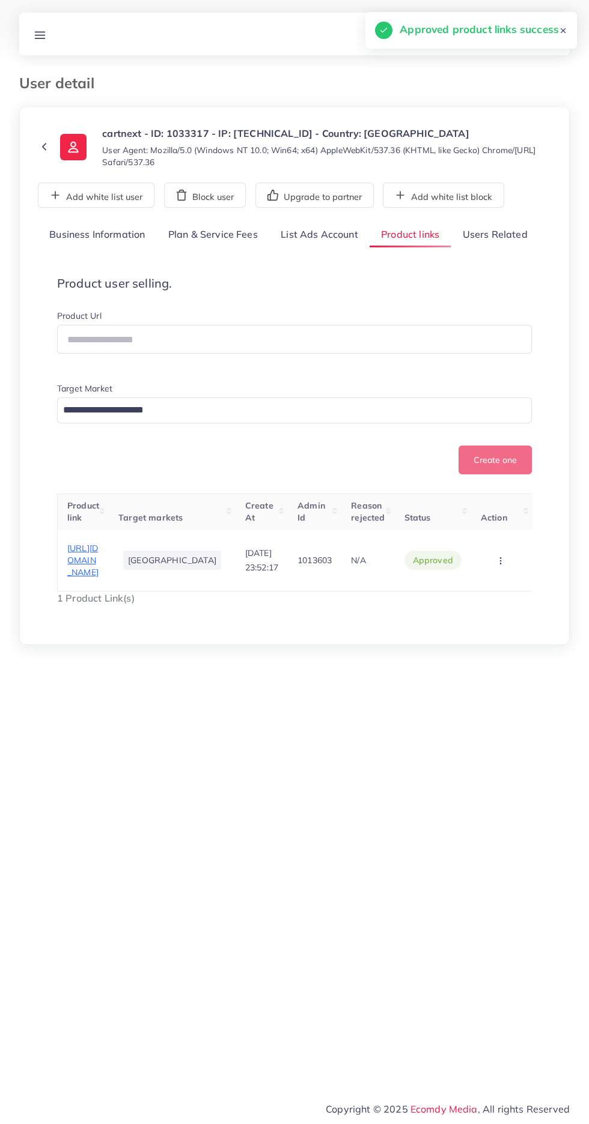
click at [515, 574] on button "button" at bounding box center [501, 560] width 42 height 27
click at [498, 536] on link "Reject" at bounding box center [481, 523] width 95 height 26
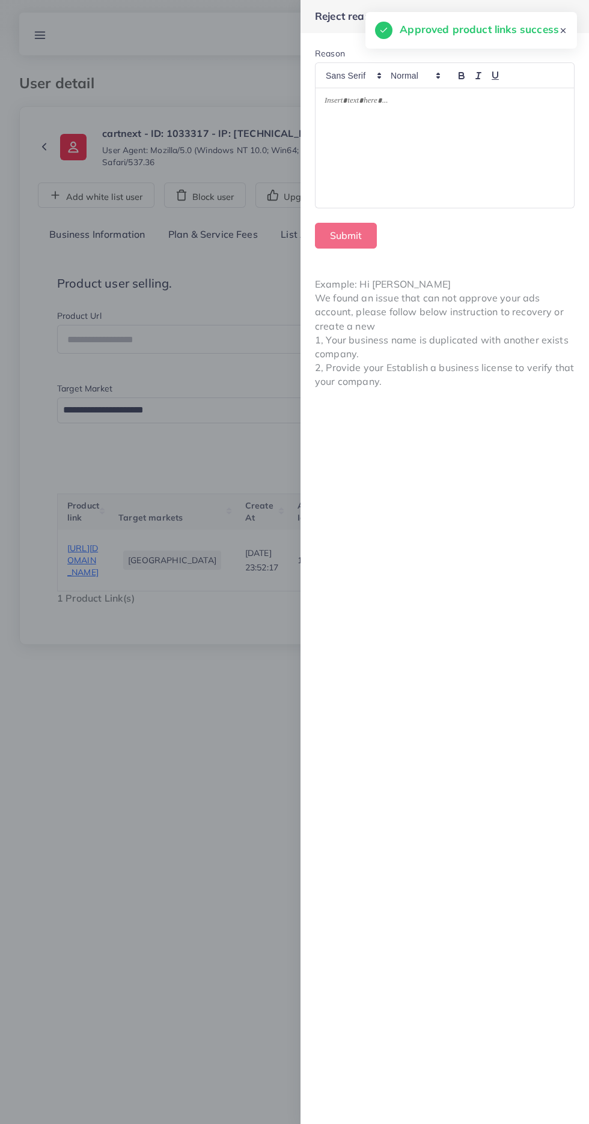
click at [435, 163] on div at bounding box center [444, 148] width 258 height 120
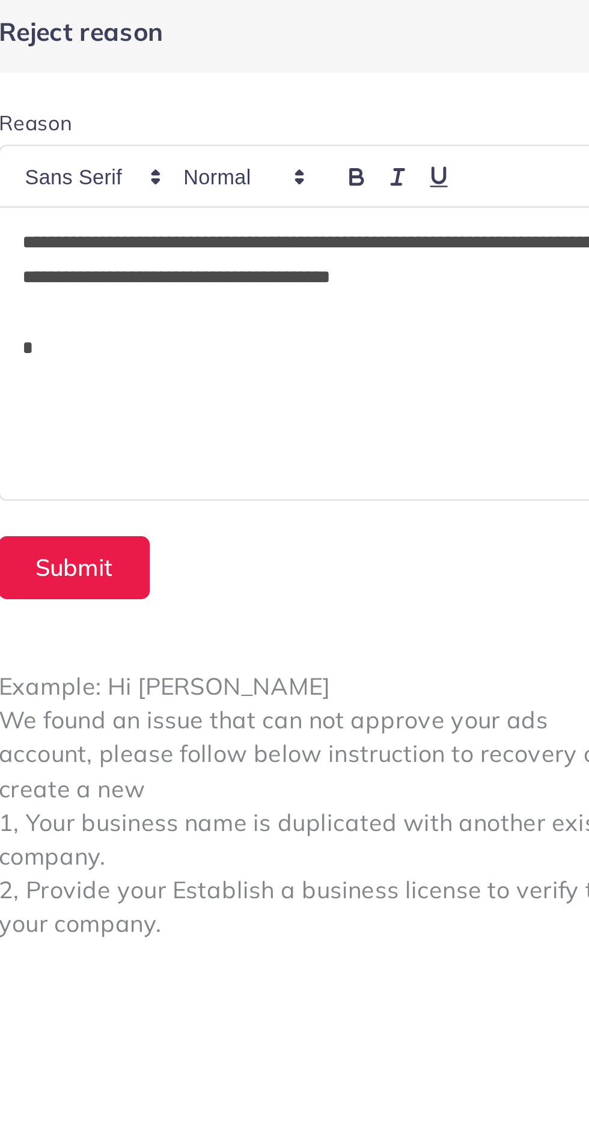
click at [369, 148] on p "*" at bounding box center [444, 146] width 240 height 14
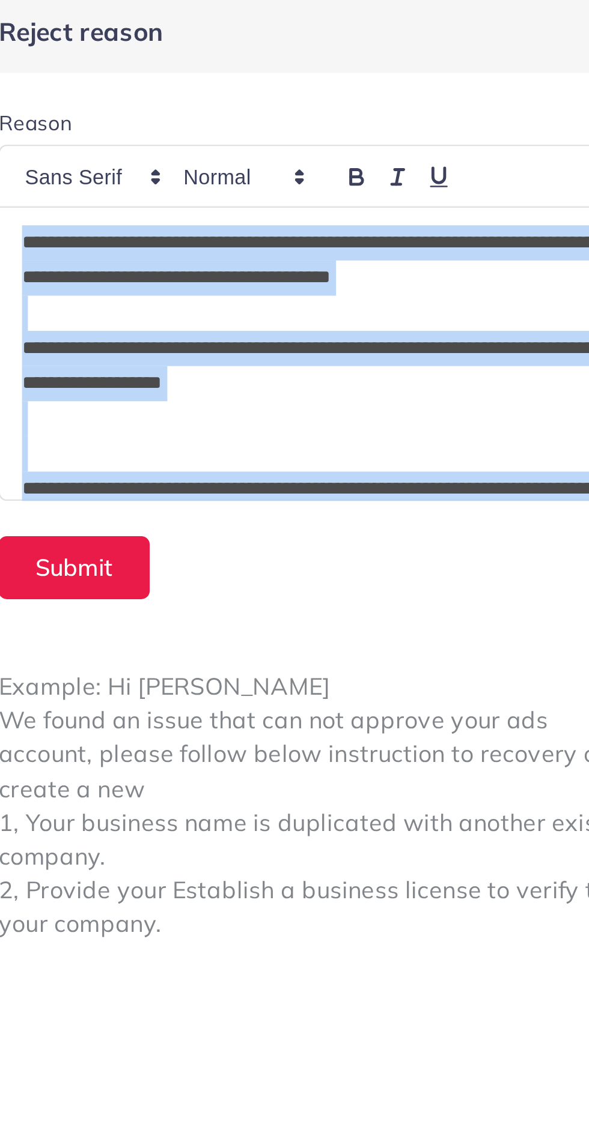
scroll to position [14, 0]
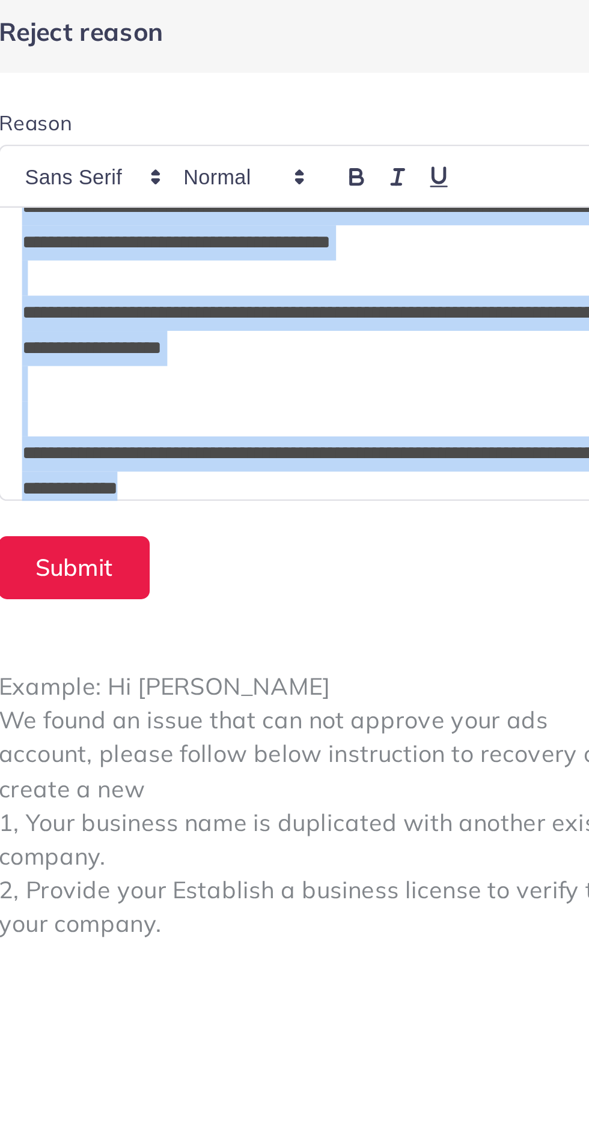
copy div "**********"
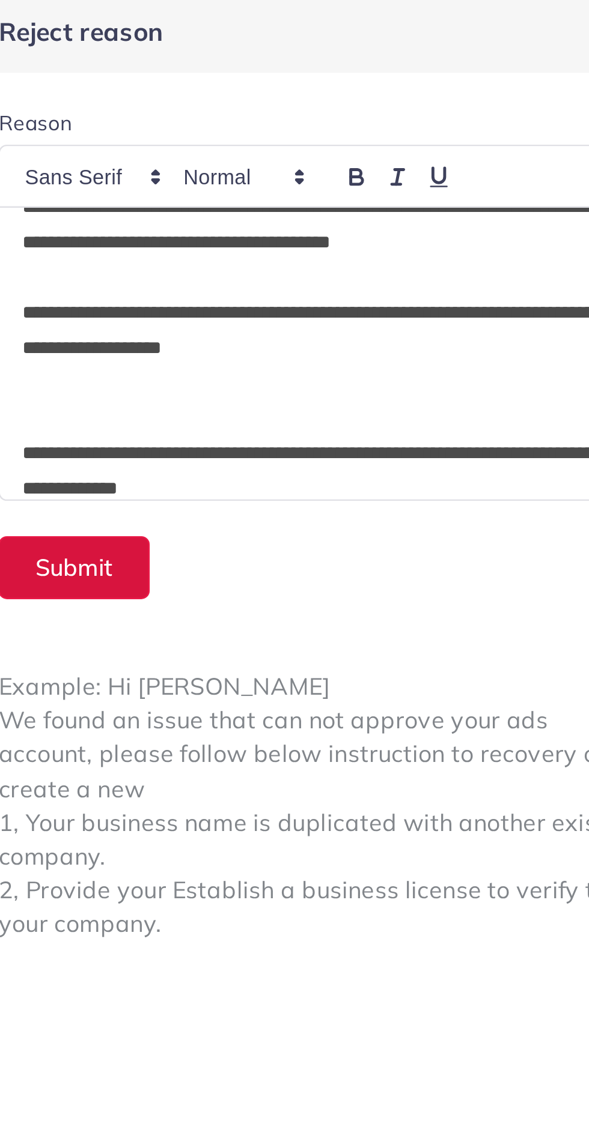
click at [360, 237] on button "Submit" at bounding box center [346, 236] width 62 height 26
click at [545, 365] on div "Example: Hi James We found an issue that can not approve your ads account, plea…" at bounding box center [444, 333] width 288 height 141
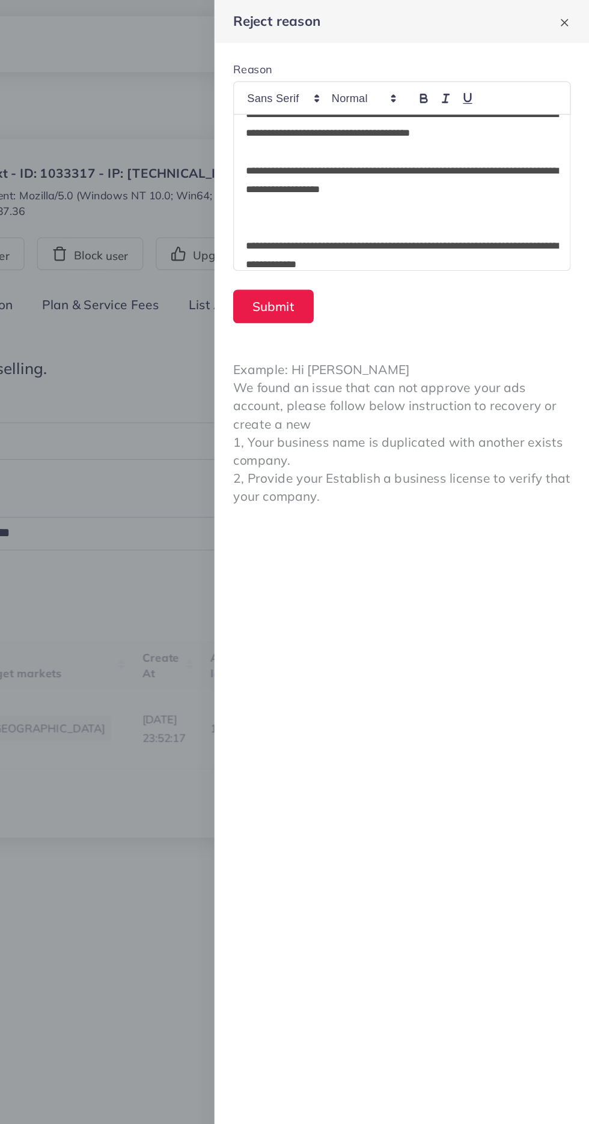
scroll to position [13, 0]
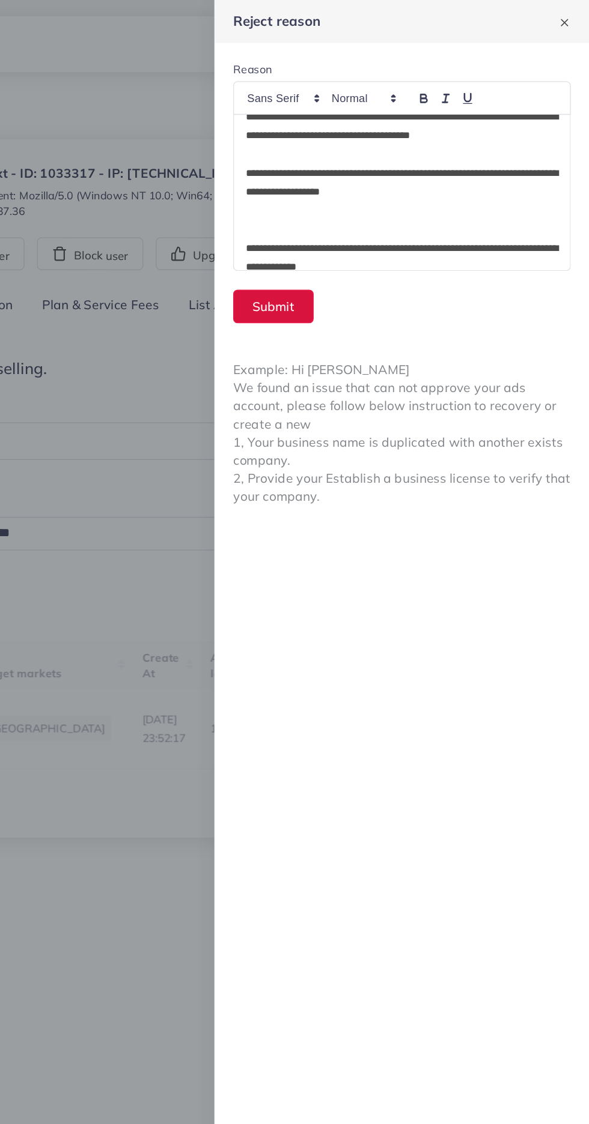
click at [357, 235] on button "Submit" at bounding box center [346, 236] width 62 height 26
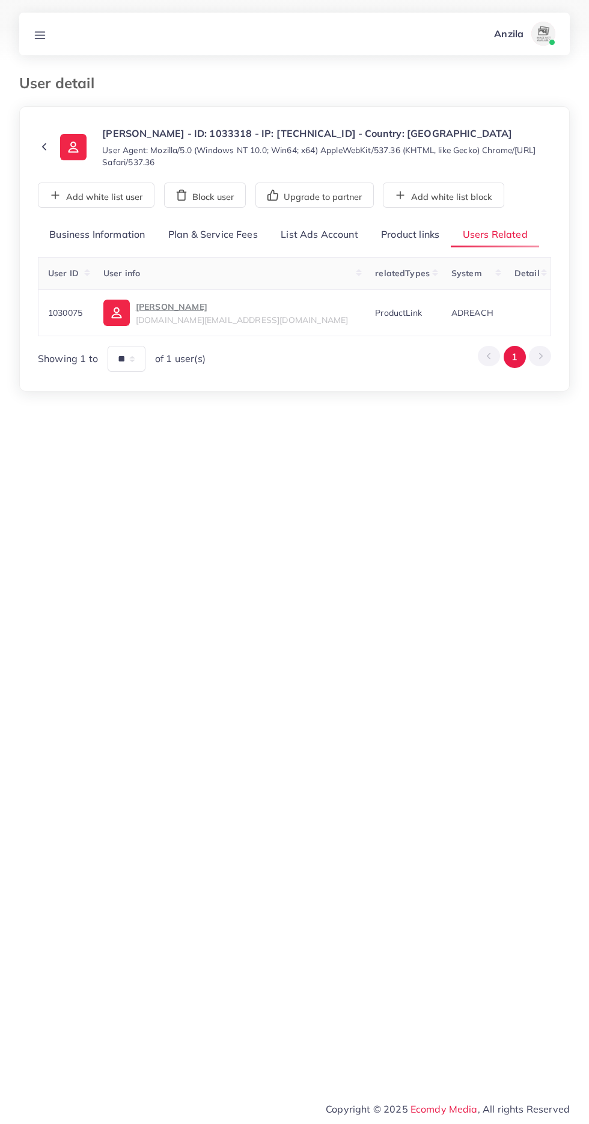
click at [411, 234] on link "Product links" at bounding box center [409, 235] width 81 height 26
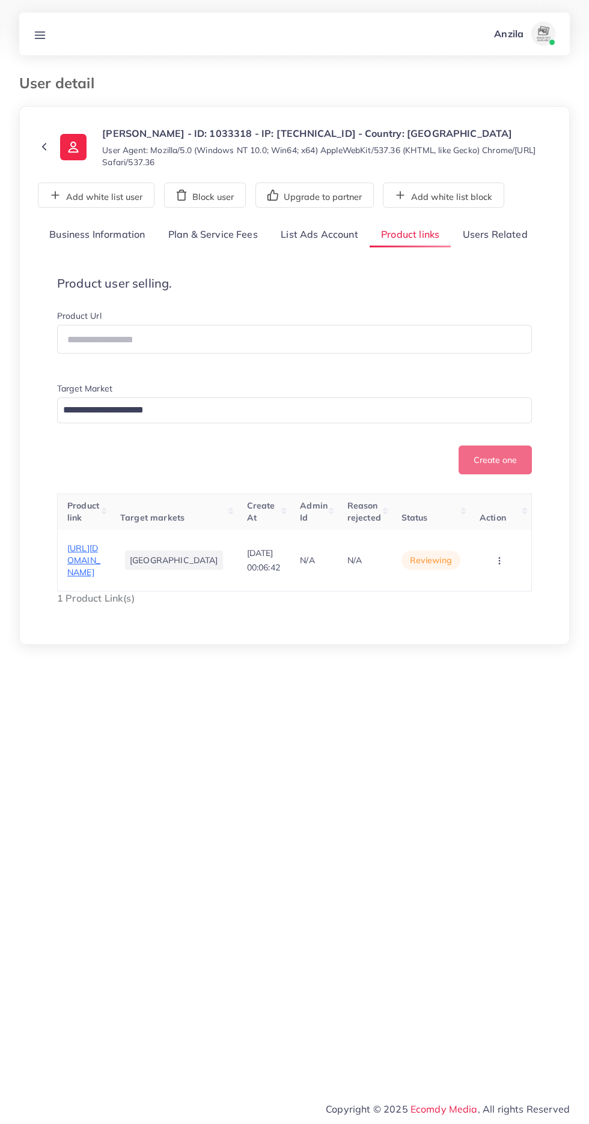
click at [488, 232] on link "Users Related" at bounding box center [494, 235] width 88 height 26
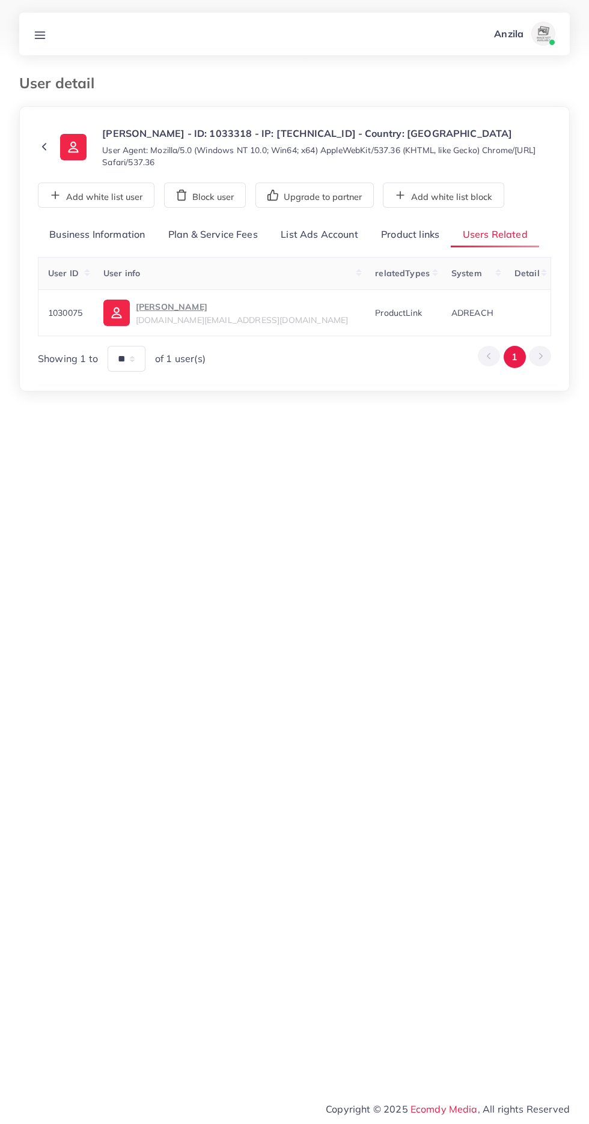
click at [217, 301] on p "[PERSON_NAME]" at bounding box center [242, 307] width 213 height 14
click at [421, 240] on link "Product links" at bounding box center [409, 235] width 81 height 26
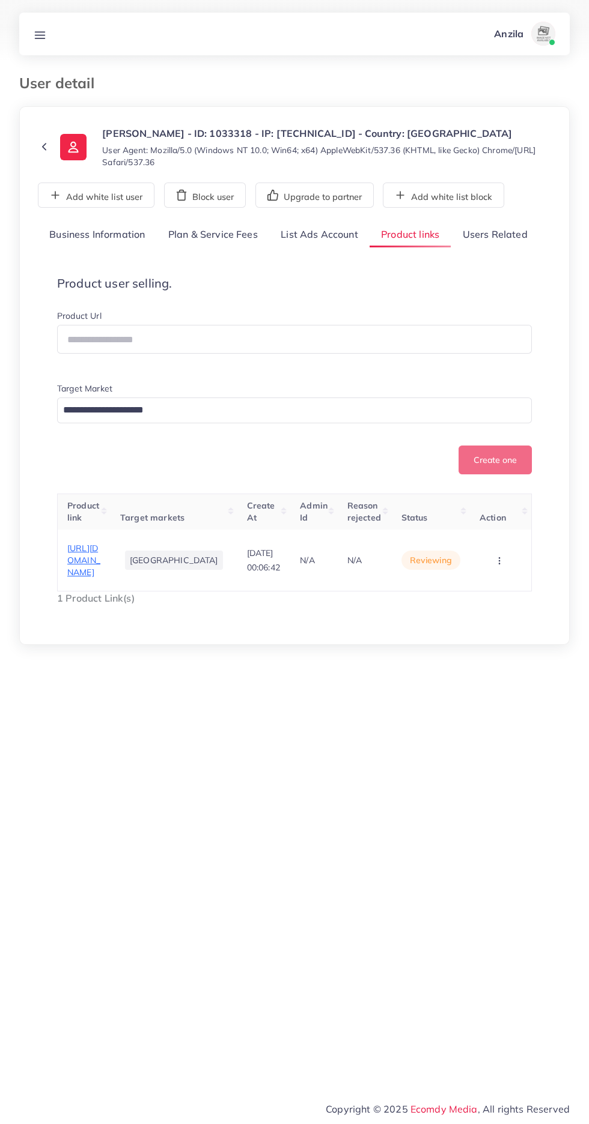
click at [498, 561] on circle "button" at bounding box center [498, 560] width 1 height 1
click at [488, 542] on link "Reject" at bounding box center [480, 529] width 95 height 26
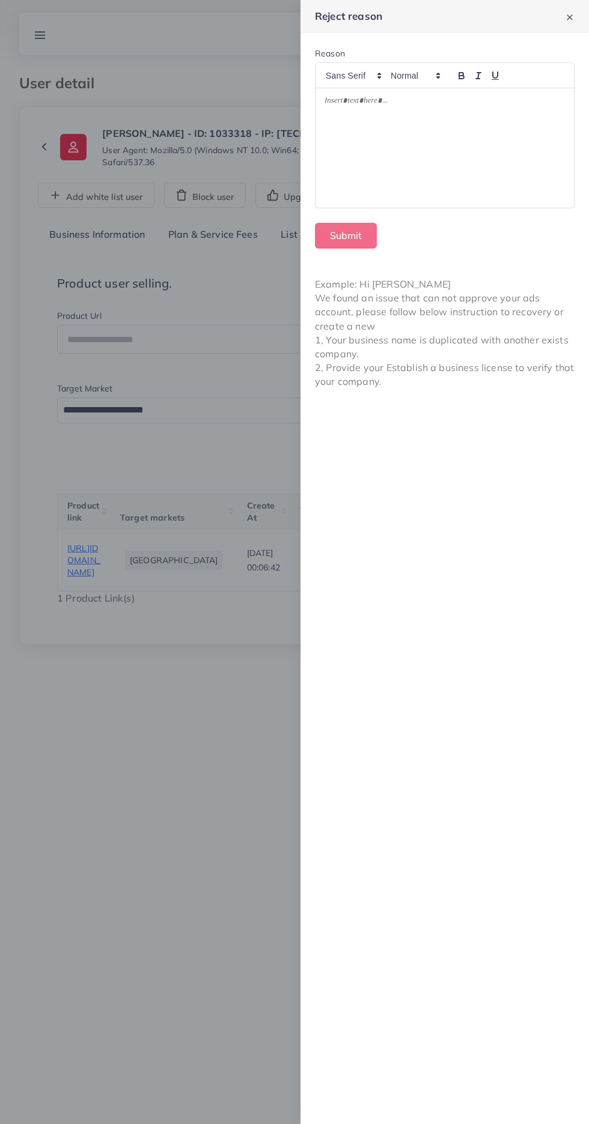
click at [451, 165] on div at bounding box center [444, 148] width 258 height 120
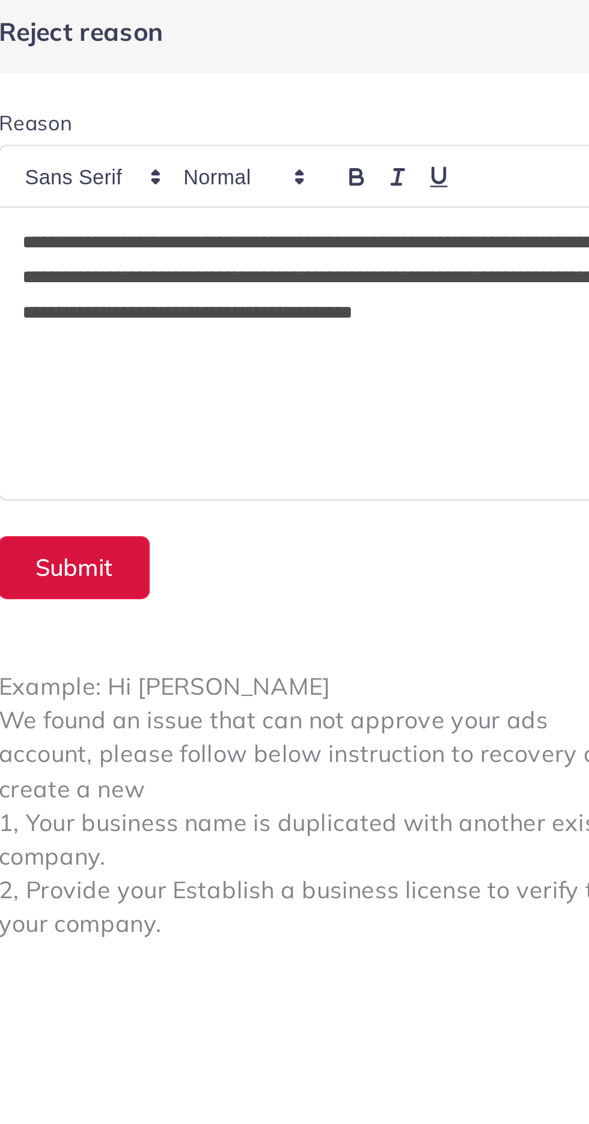
click at [354, 241] on button "Submit" at bounding box center [346, 236] width 62 height 26
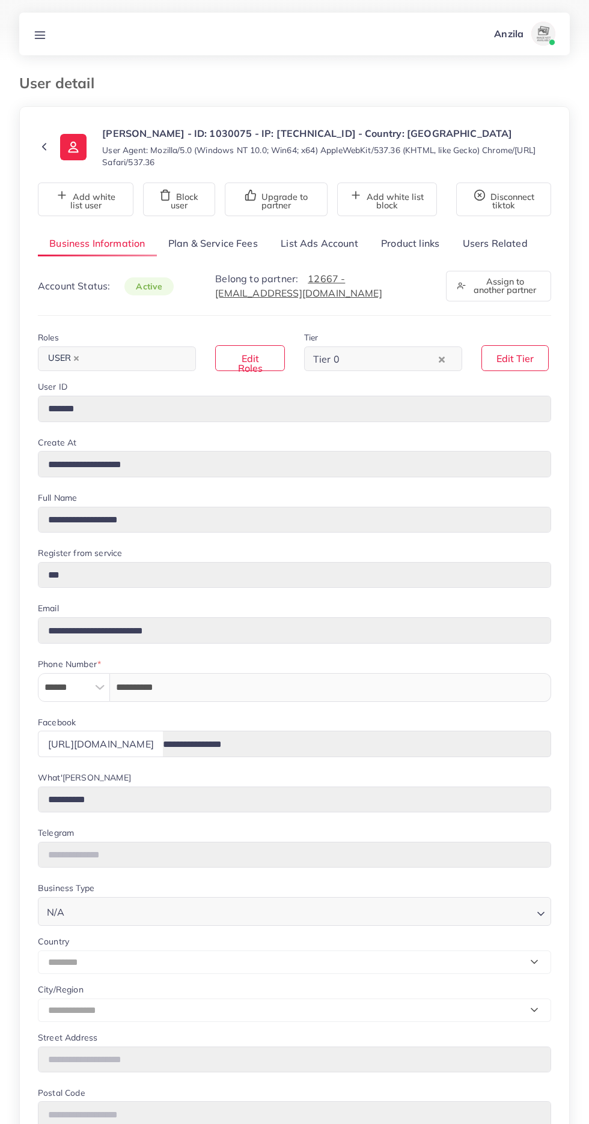
select select "********"
click at [314, 256] on link "List Ads Account" at bounding box center [319, 244] width 100 height 26
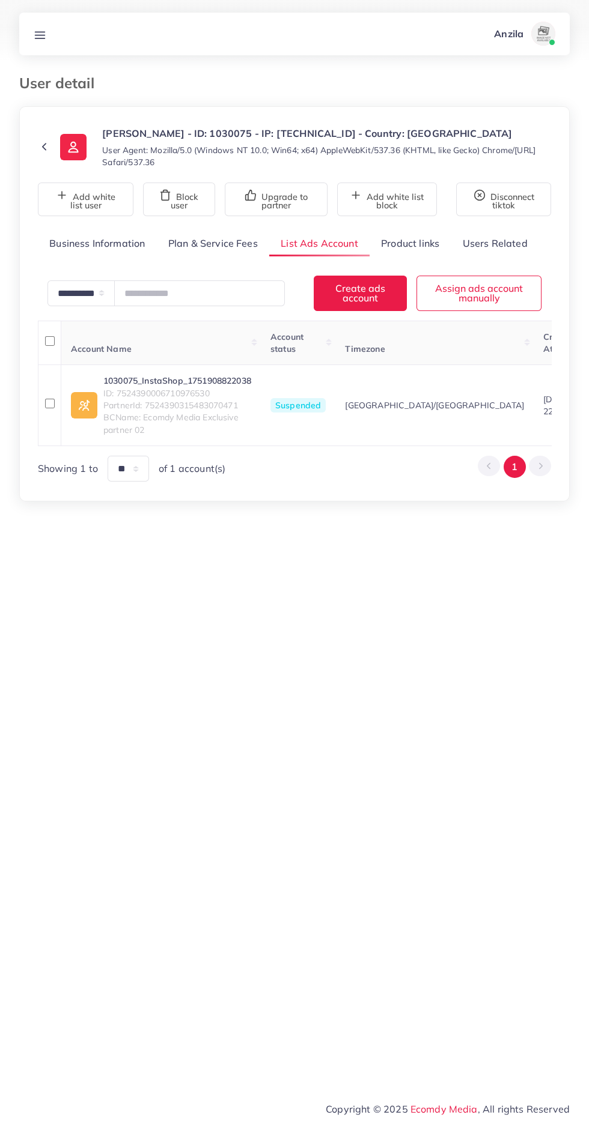
click at [405, 256] on link "Product links" at bounding box center [409, 244] width 81 height 26
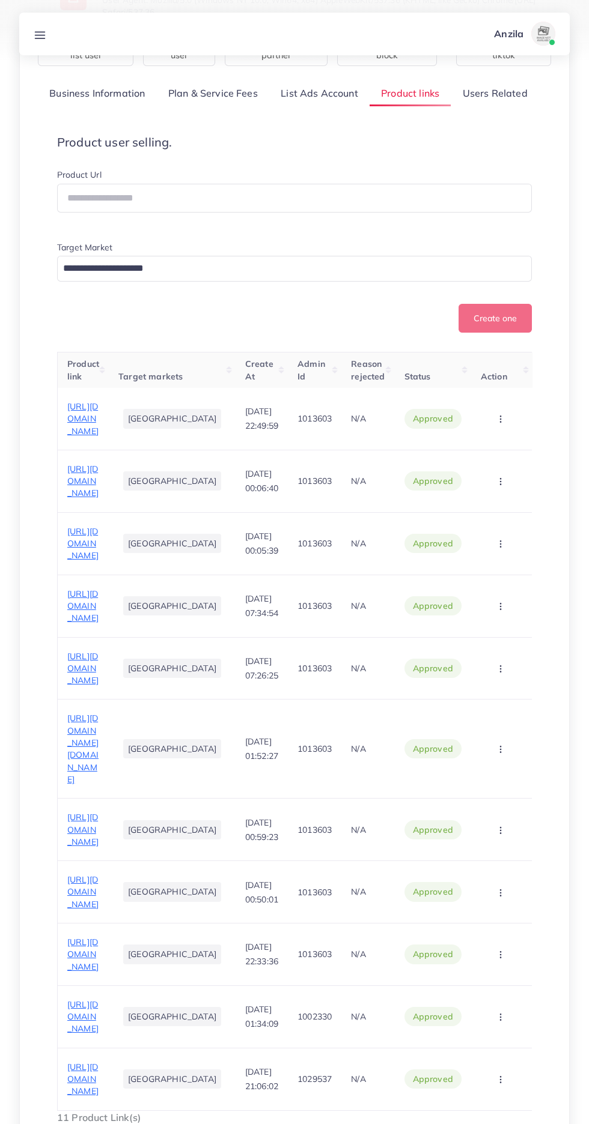
scroll to position [145, 0]
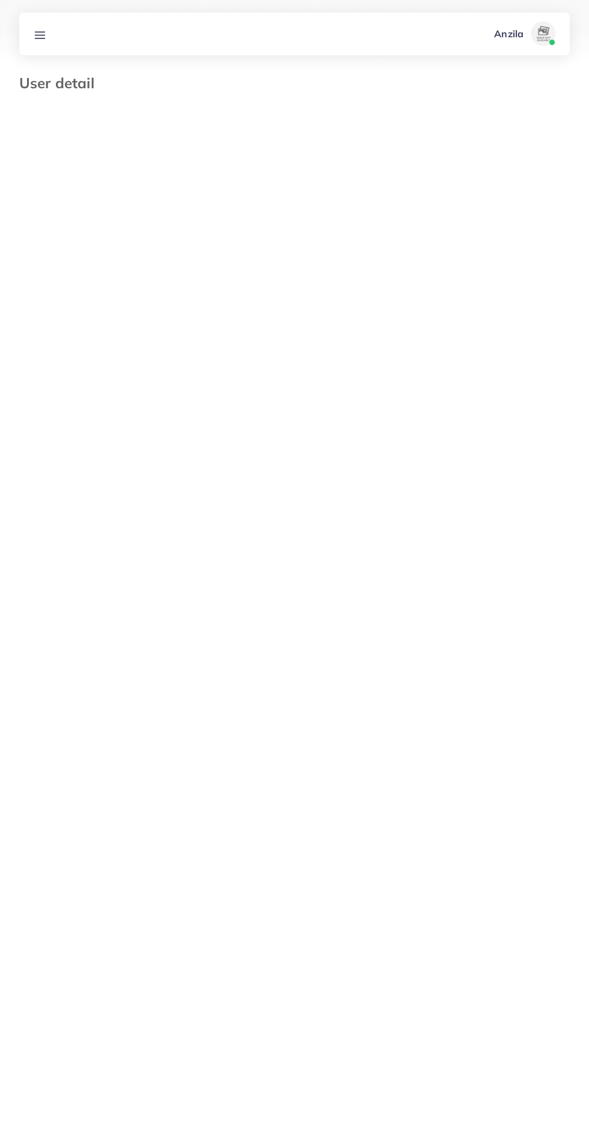
select select "********"
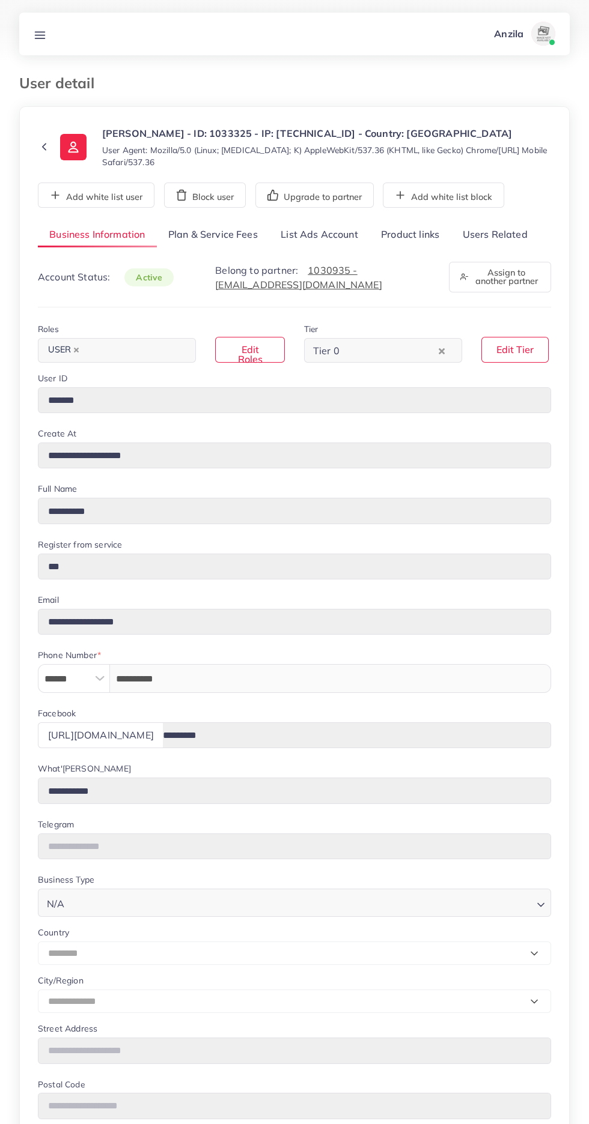
click at [487, 238] on link "Users Related" at bounding box center [494, 235] width 88 height 26
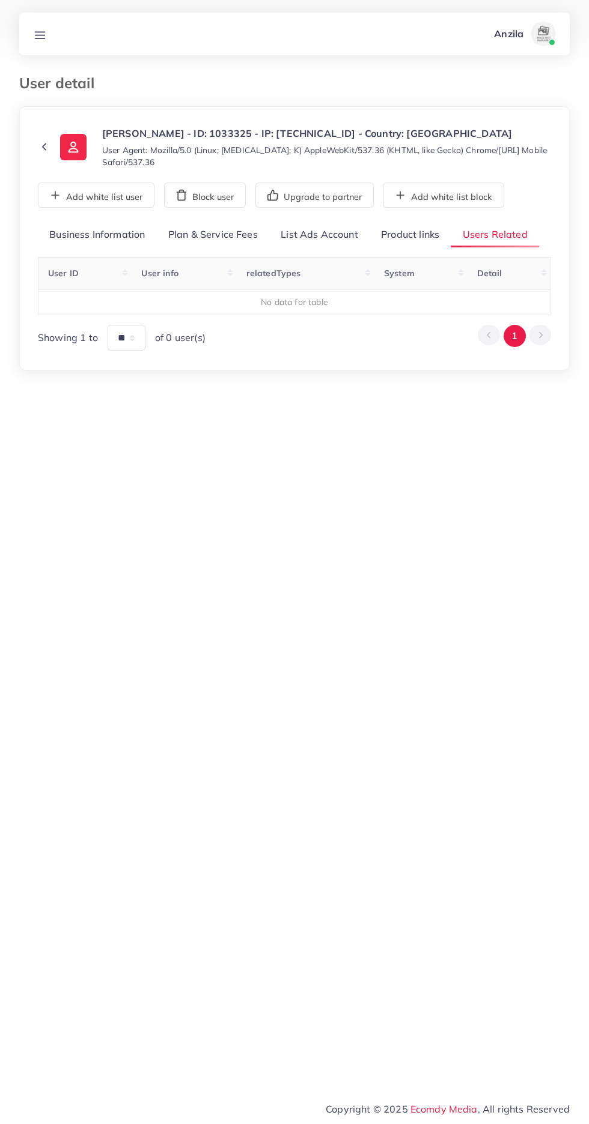
click at [401, 234] on link "Product links" at bounding box center [409, 235] width 81 height 26
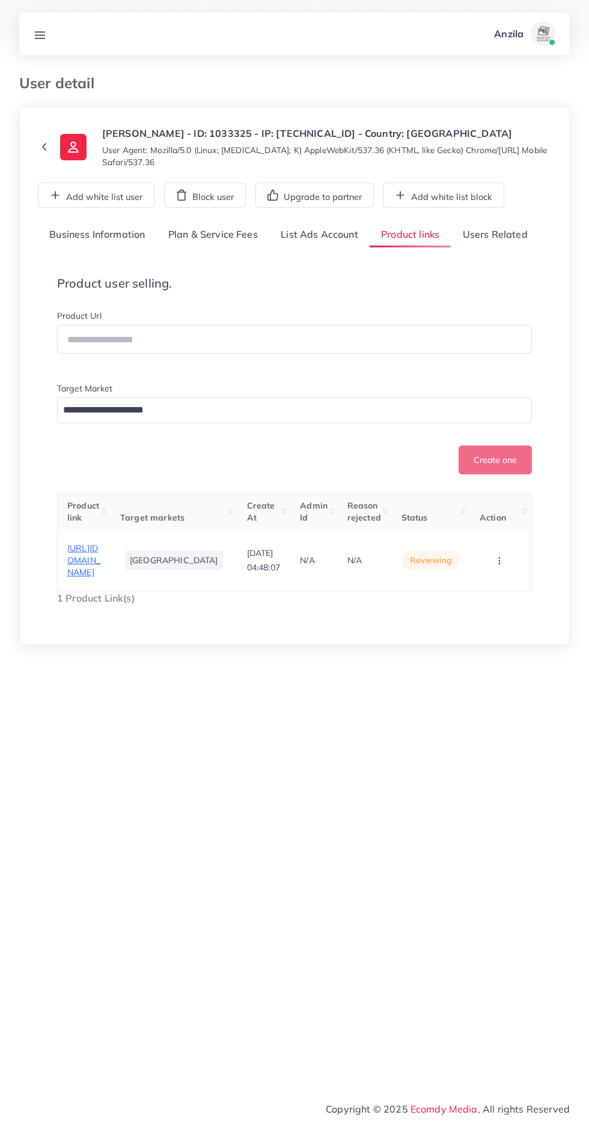
click at [139, 592] on td "[GEOGRAPHIC_DATA]" at bounding box center [174, 561] width 127 height 62
click at [99, 574] on span "[URL][DOMAIN_NAME]" at bounding box center [83, 560] width 33 height 35
click at [498, 561] on circle "button" at bounding box center [498, 560] width 1 height 1
click at [436, 724] on div "**********" at bounding box center [294, 546] width 589 height 1092
click at [507, 232] on link "Users Related" at bounding box center [494, 235] width 88 height 26
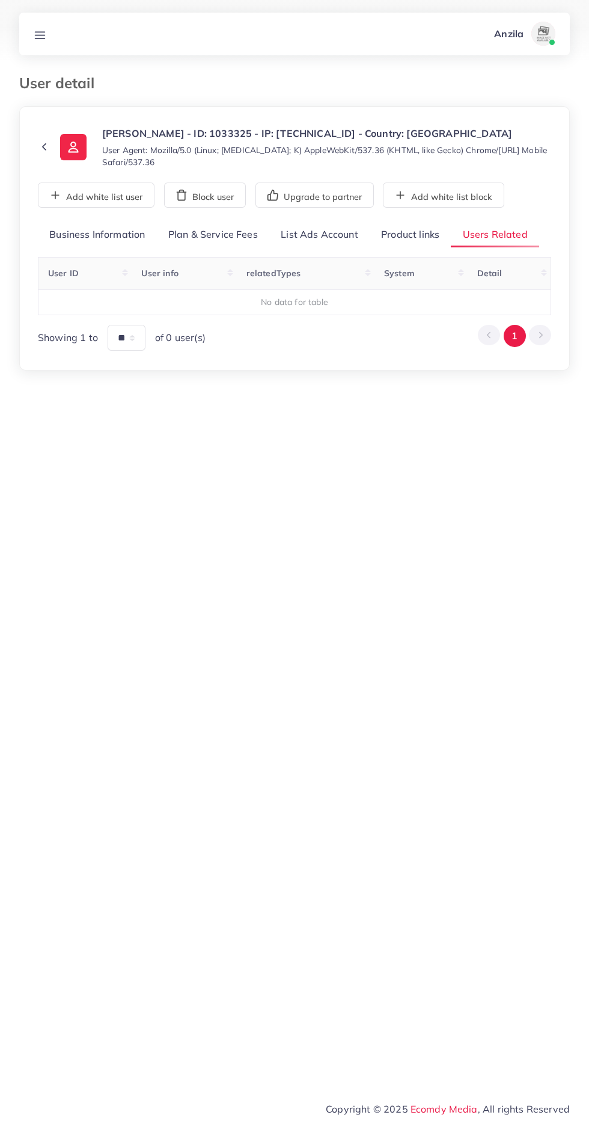
click at [420, 234] on link "Product links" at bounding box center [409, 235] width 81 height 26
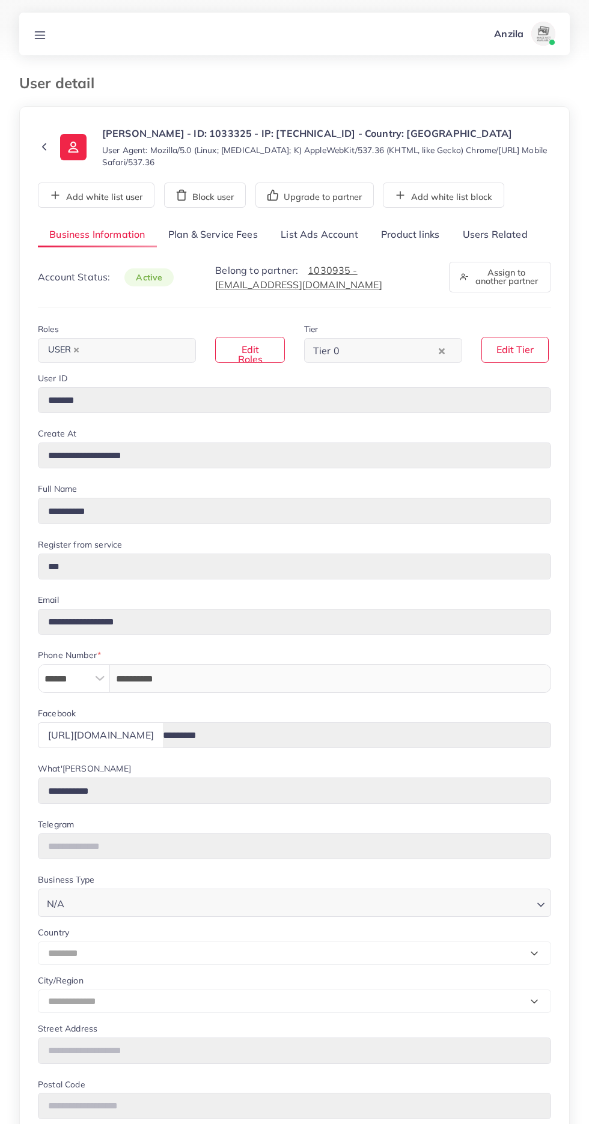
select select "********"
click at [506, 234] on link "Users Related" at bounding box center [494, 235] width 88 height 26
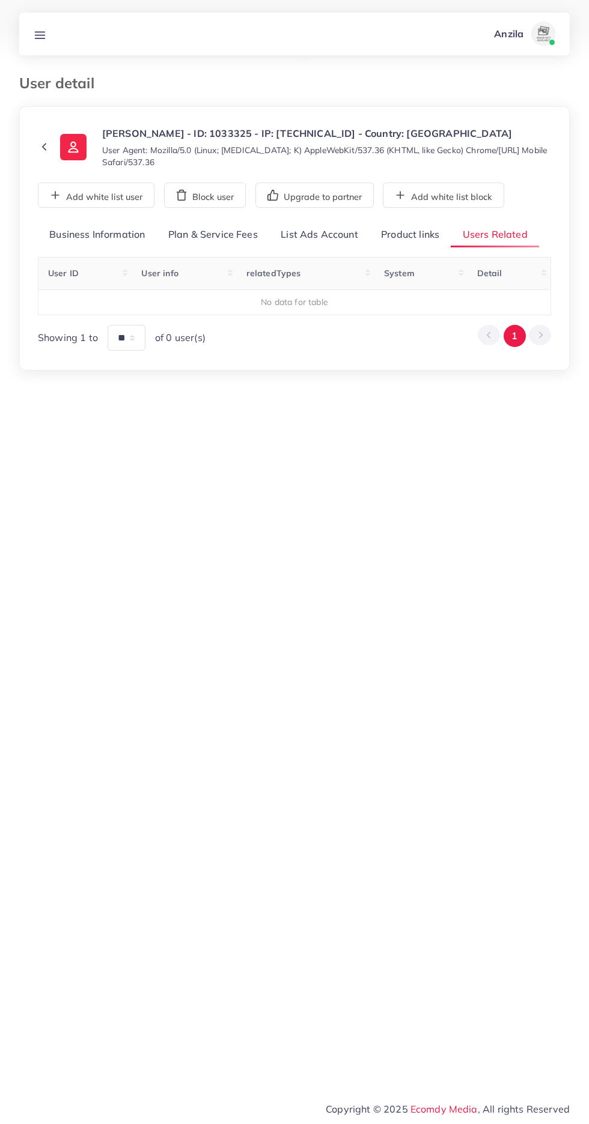
click at [421, 234] on link "Product links" at bounding box center [409, 235] width 81 height 26
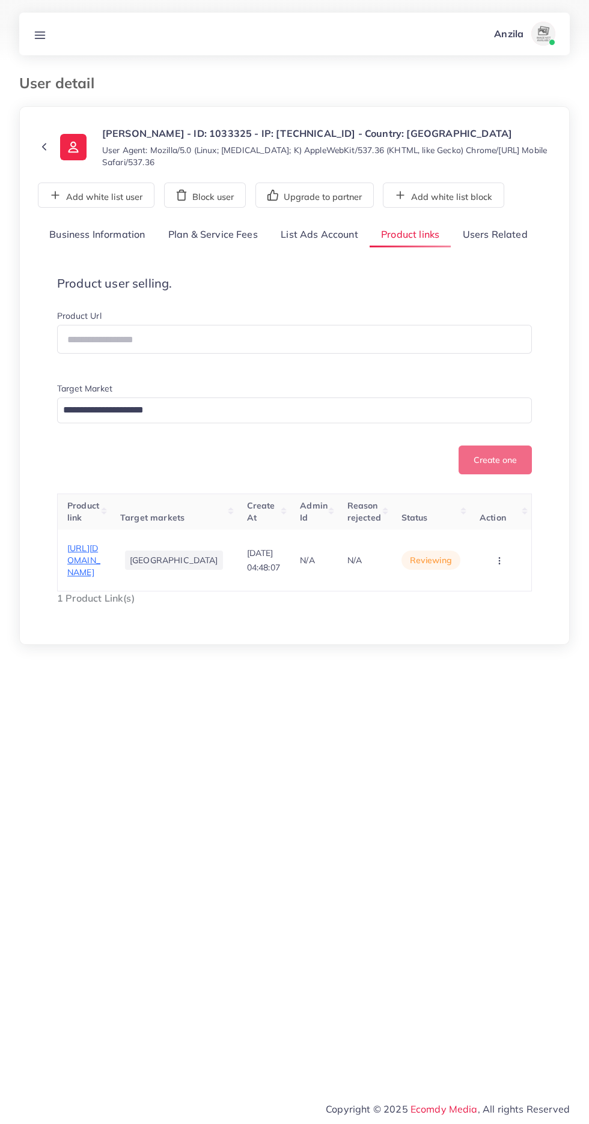
click at [501, 566] on icon "button" at bounding box center [499, 561] width 10 height 10
click at [497, 542] on link "Reject" at bounding box center [480, 529] width 95 height 26
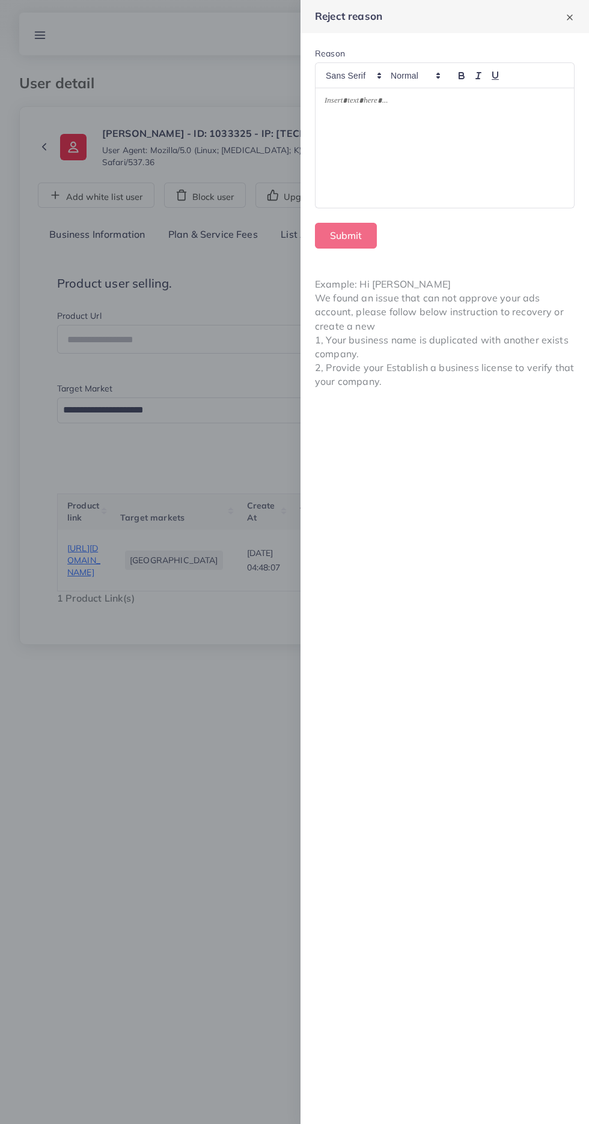
click at [466, 204] on div at bounding box center [444, 148] width 258 height 120
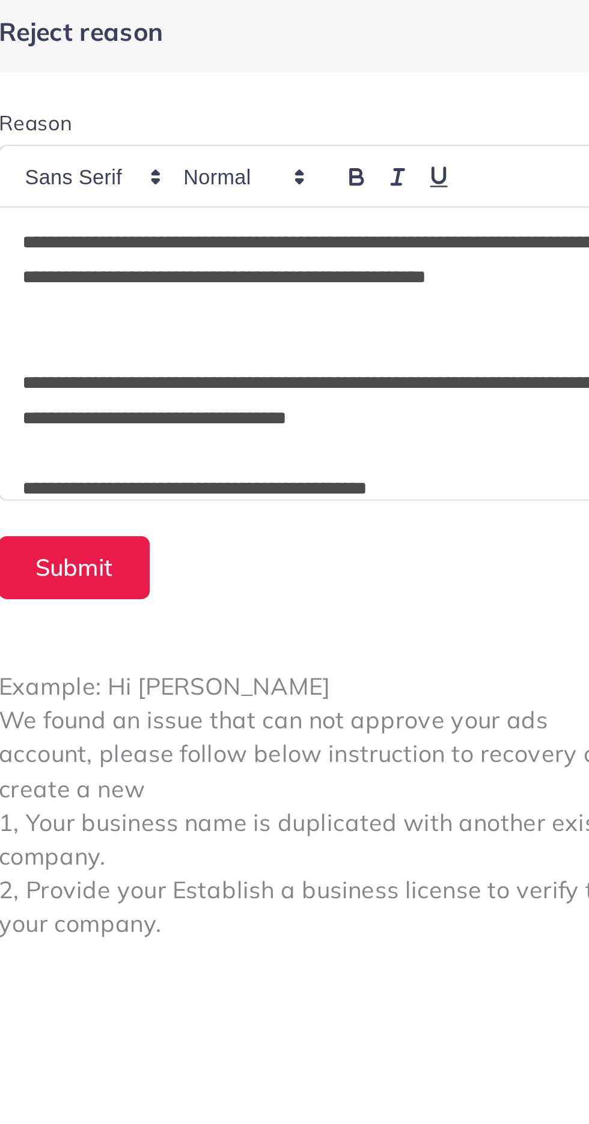
scroll to position [58, 0]
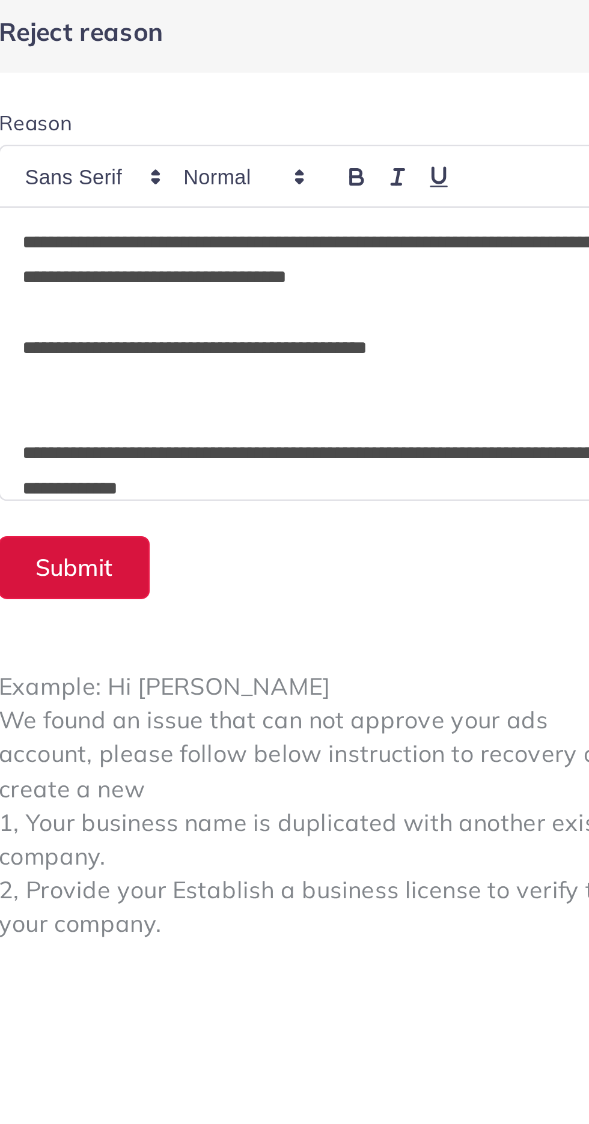
click at [351, 232] on button "Submit" at bounding box center [346, 236] width 62 height 26
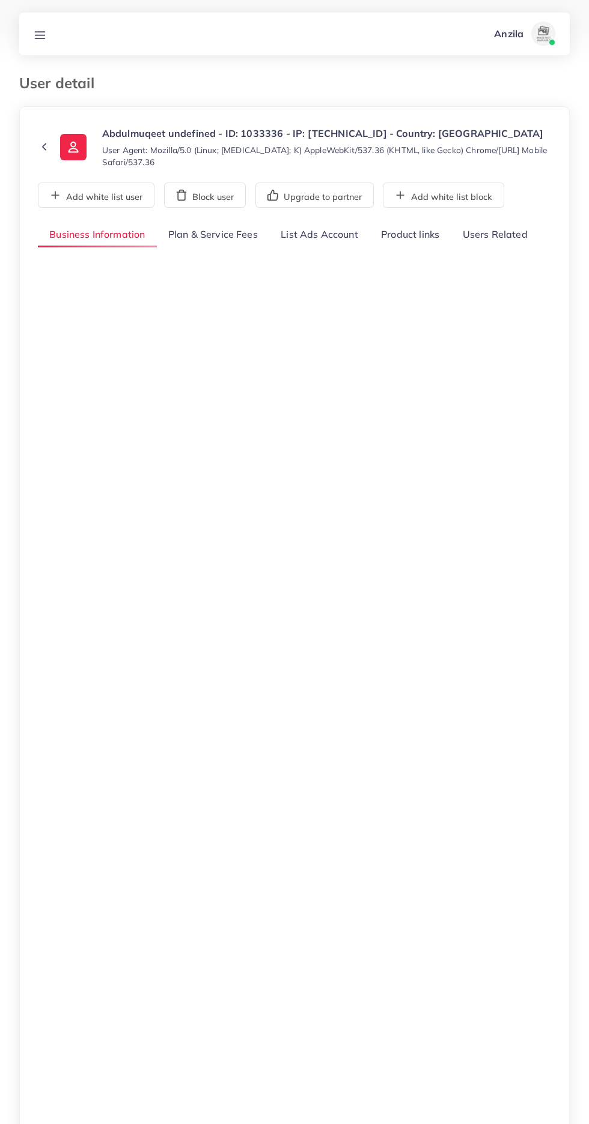
select select "********"
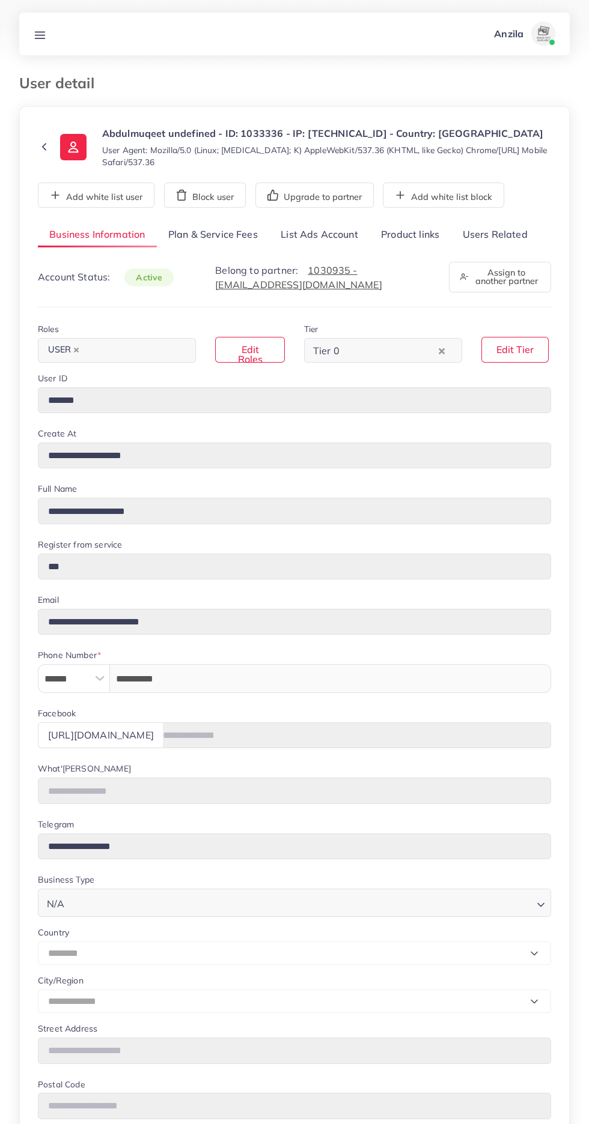
click at [491, 248] on link "Users Related" at bounding box center [494, 235] width 88 height 26
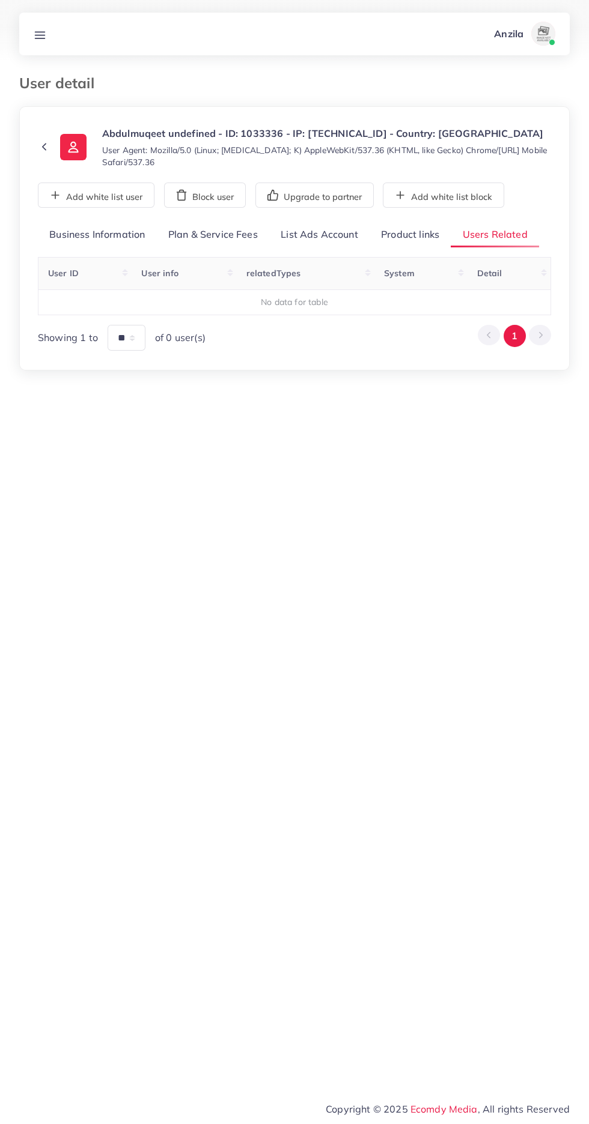
click at [390, 246] on link "Product links" at bounding box center [409, 235] width 81 height 26
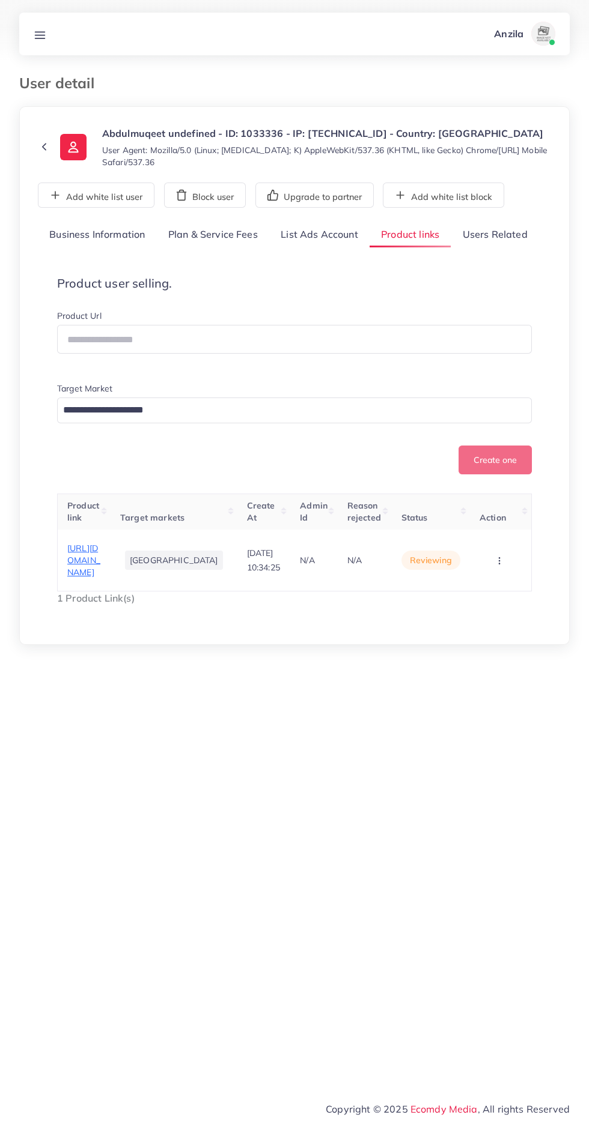
click at [100, 578] on span "[URL][DOMAIN_NAME]" at bounding box center [83, 560] width 33 height 35
click at [521, 574] on button "button" at bounding box center [500, 560] width 42 height 27
click at [452, 529] on icon at bounding box center [449, 524] width 8 height 8
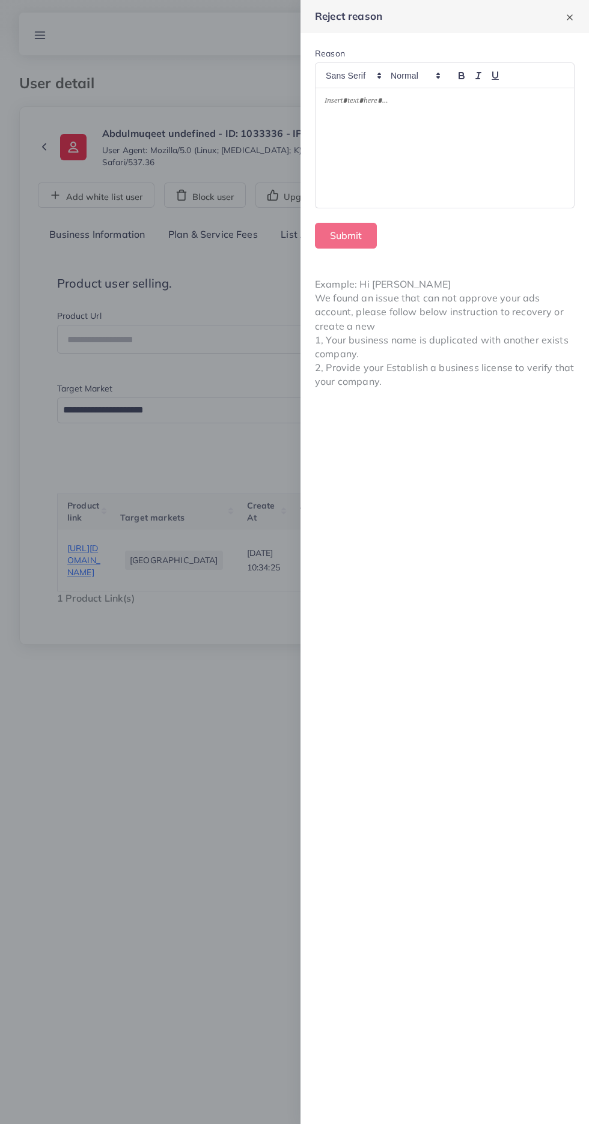
click at [357, 164] on div at bounding box center [444, 148] width 258 height 120
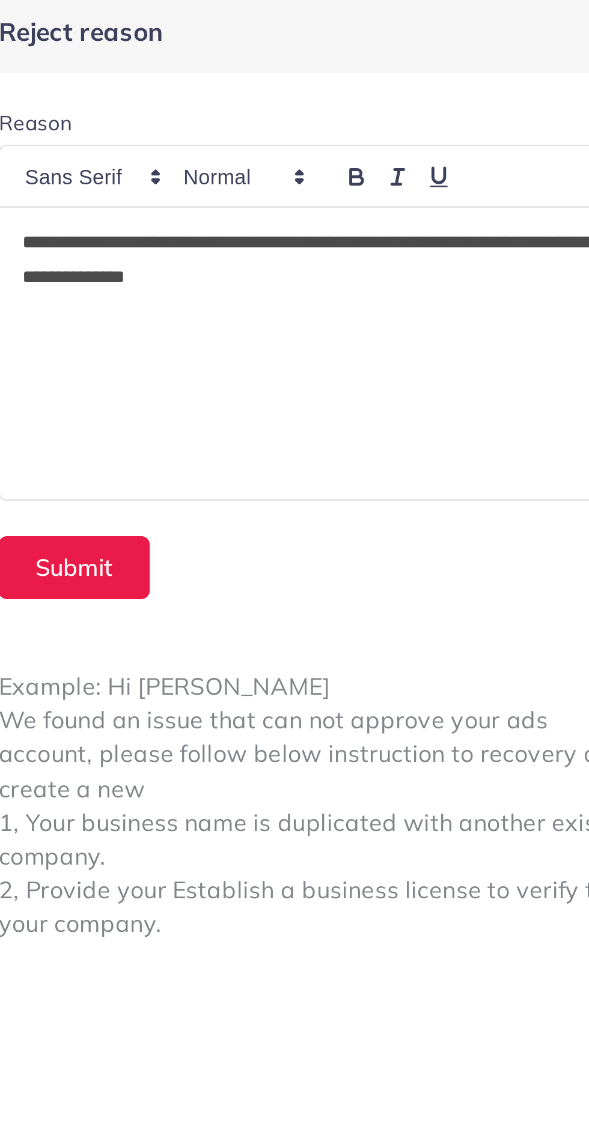
click at [333, 99] on p "**********" at bounding box center [444, 109] width 240 height 29
click at [481, 124] on p "**********" at bounding box center [444, 109] width 240 height 29
click at [343, 147] on p "*" at bounding box center [444, 146] width 240 height 14
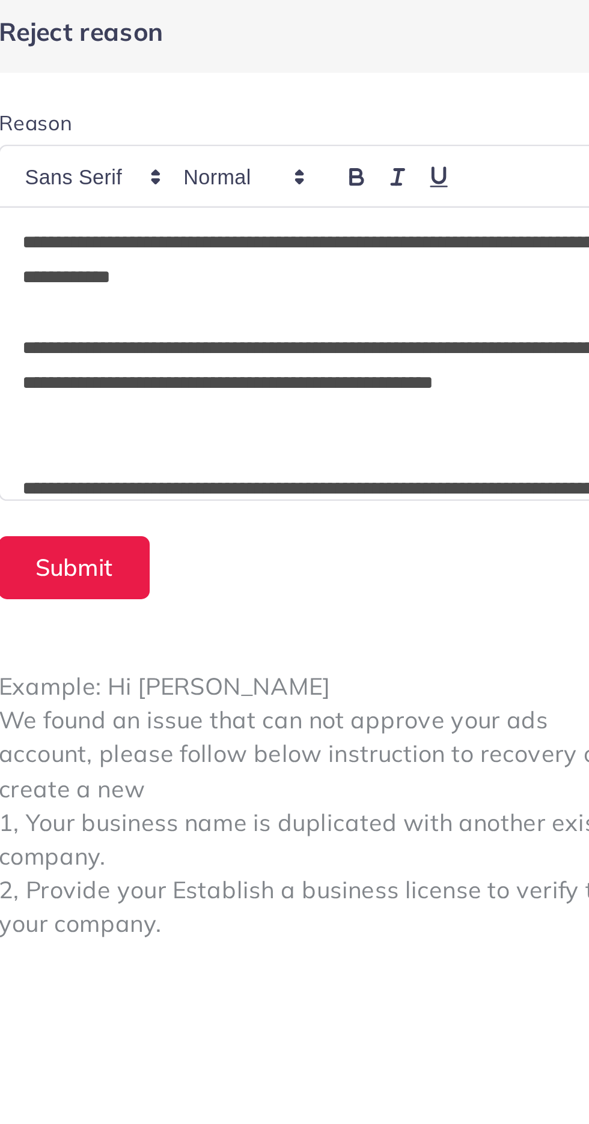
click at [479, 112] on p "**********" at bounding box center [444, 109] width 240 height 29
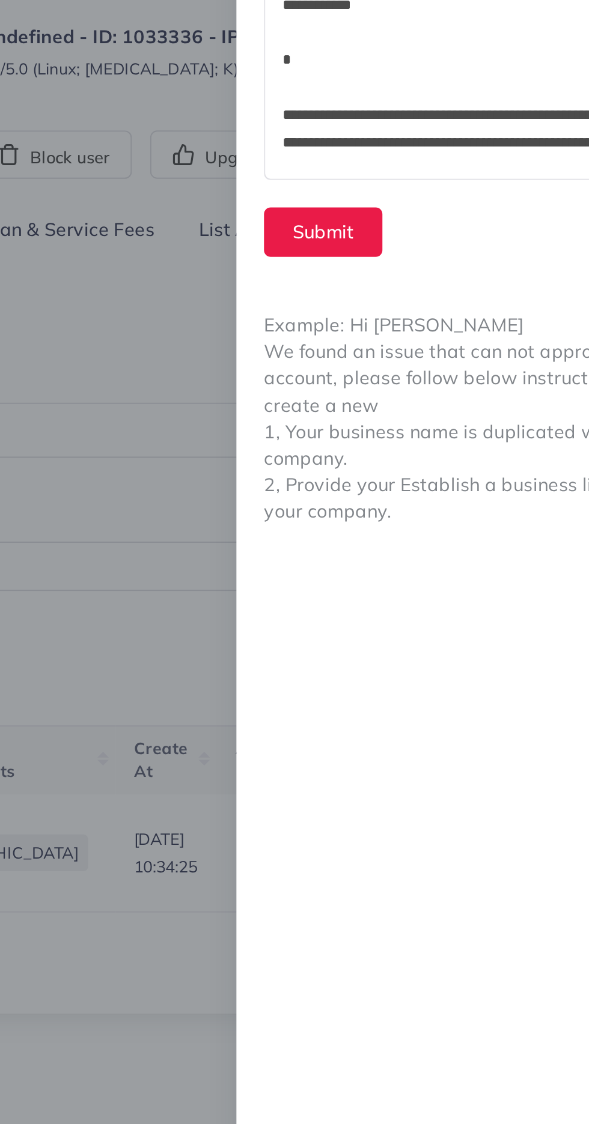
click at [347, 149] on p "*" at bounding box center [444, 146] width 240 height 14
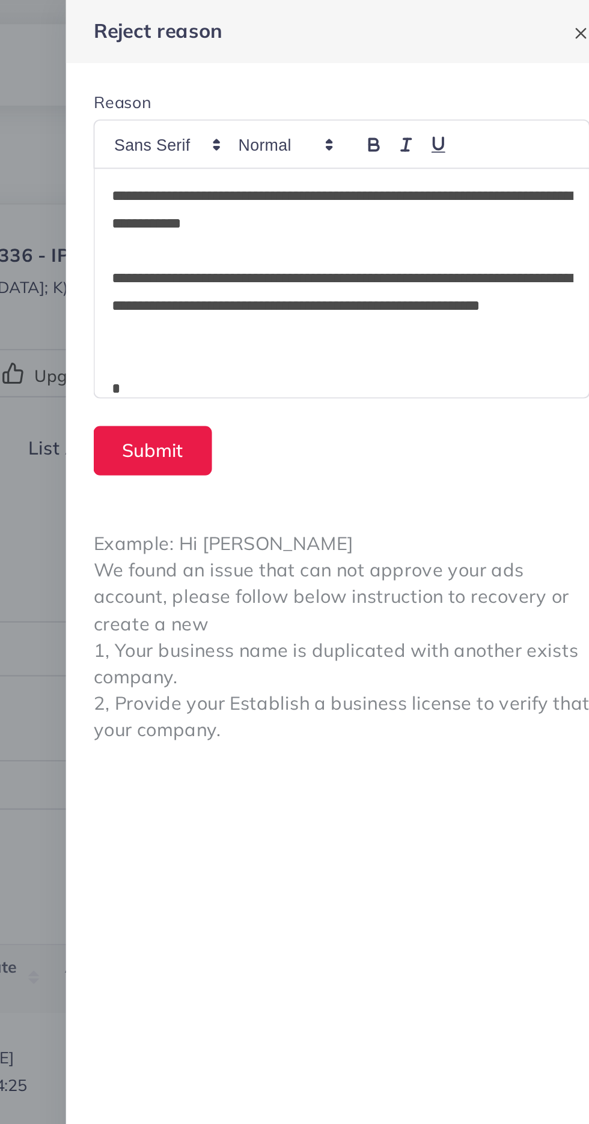
scroll to position [187, 0]
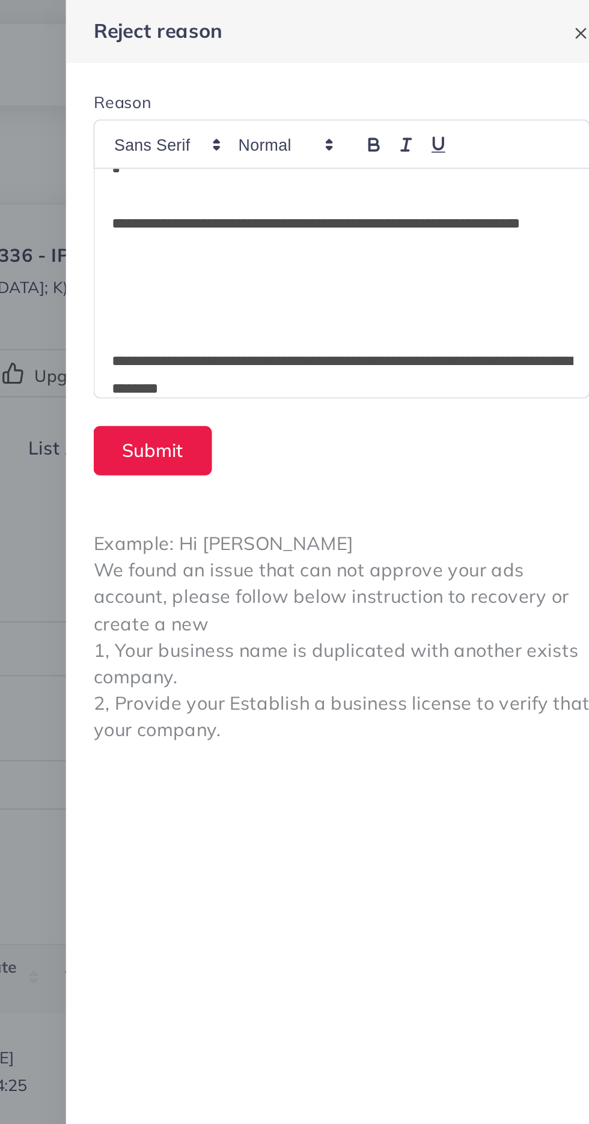
click at [416, 203] on p "**********" at bounding box center [444, 196] width 240 height 29
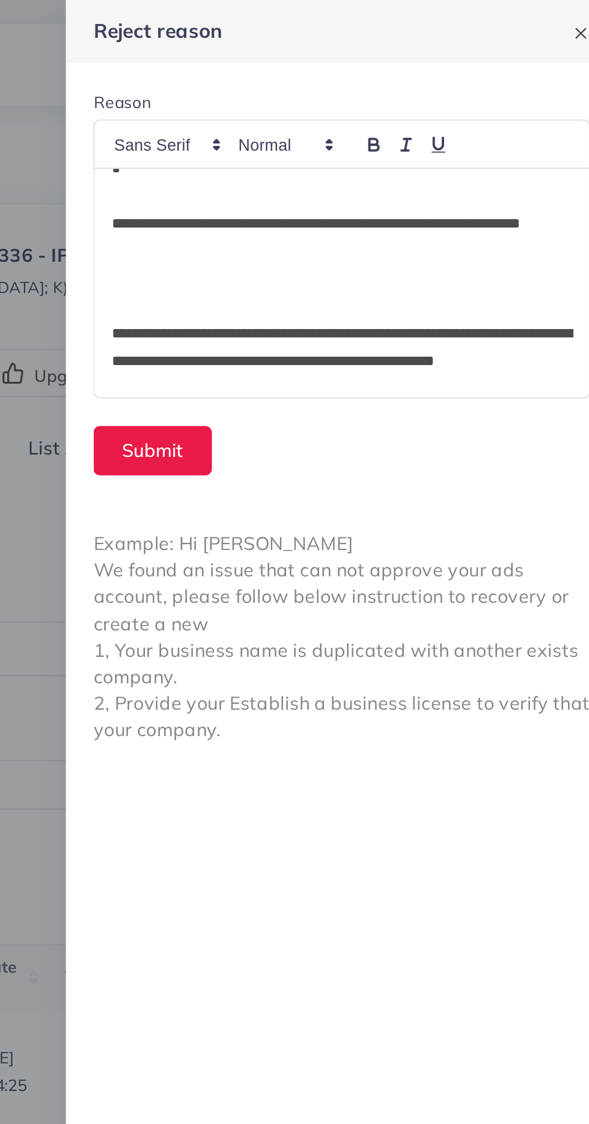
click at [327, 162] on p at bounding box center [444, 160] width 240 height 14
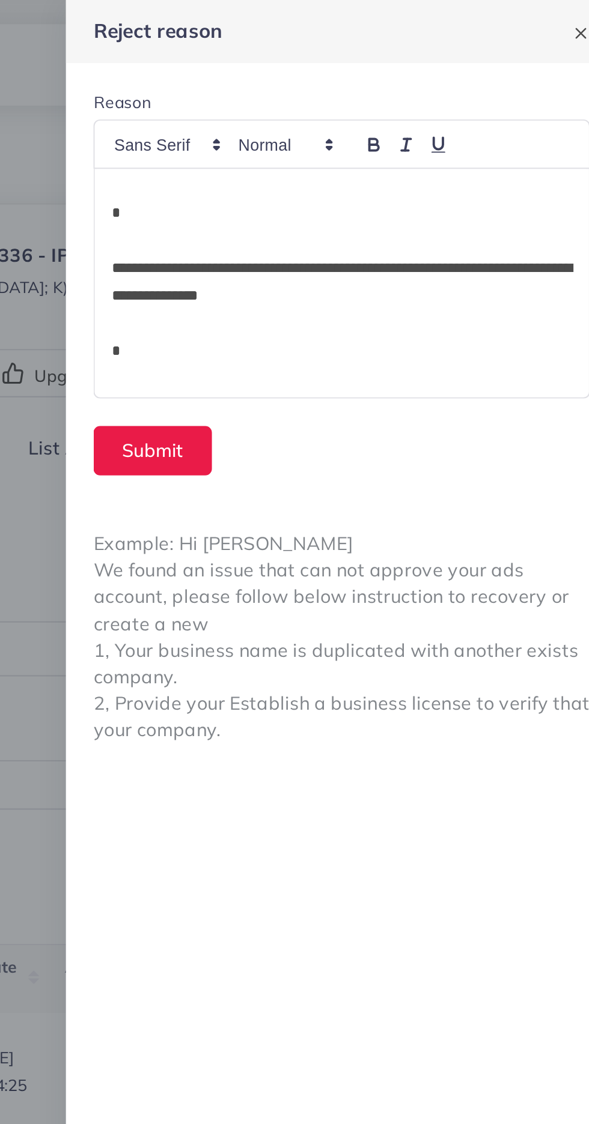
scroll to position [89, 0]
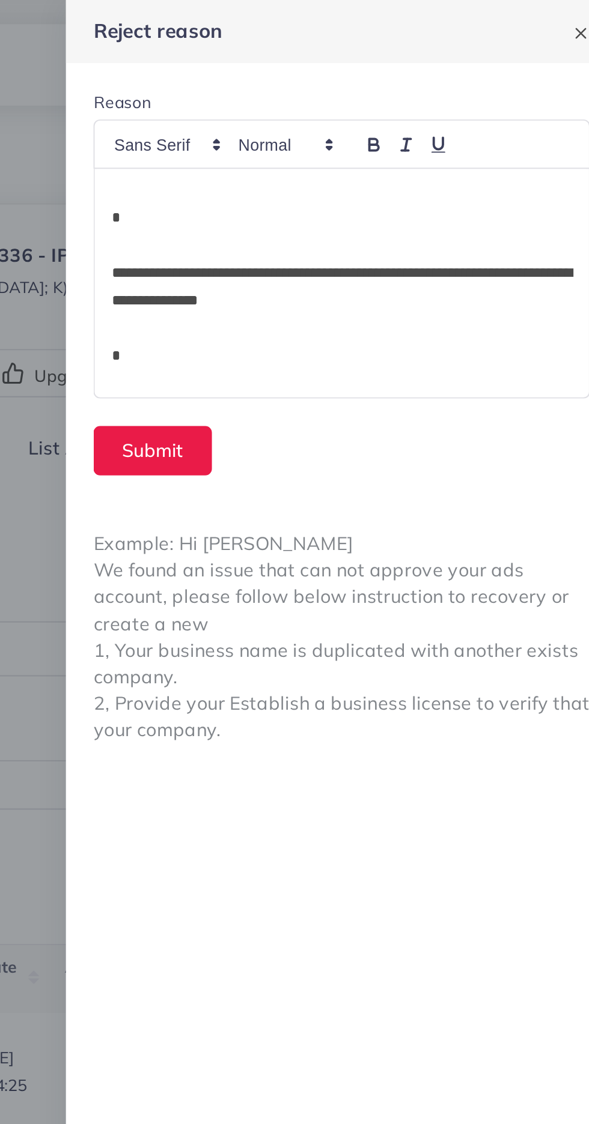
click at [329, 196] on p at bounding box center [444, 200] width 240 height 14
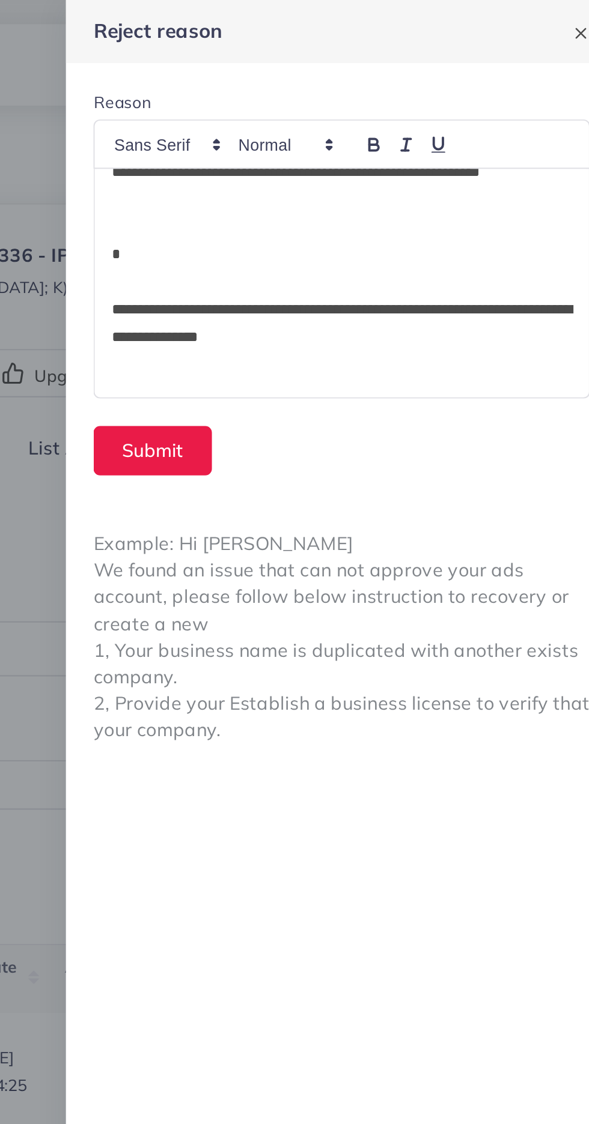
scroll to position [68, 0]
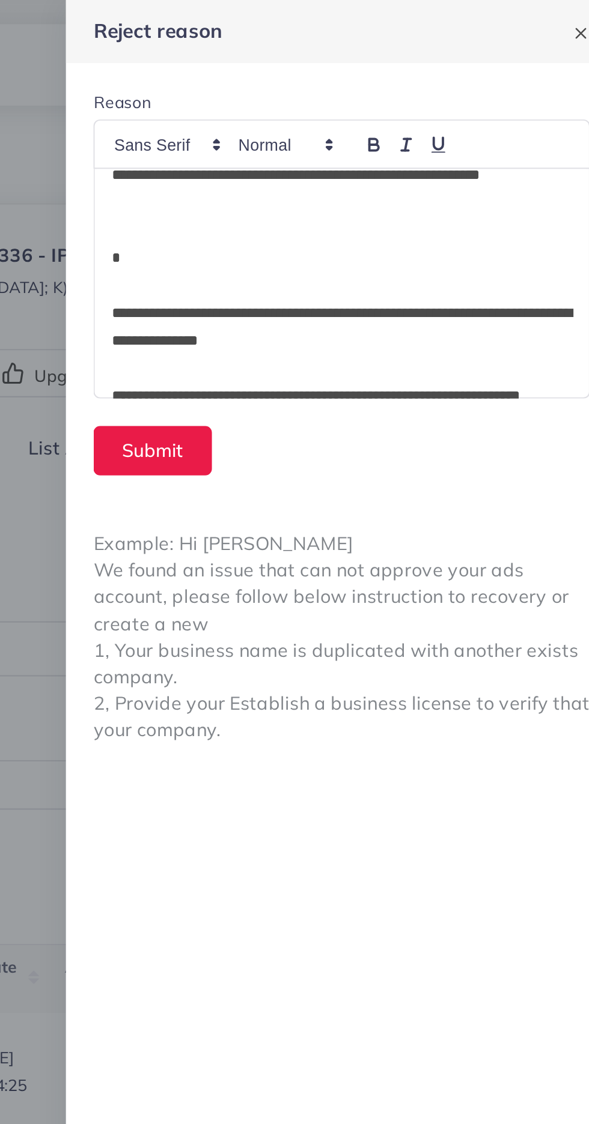
click at [334, 138] on p at bounding box center [444, 135] width 240 height 14
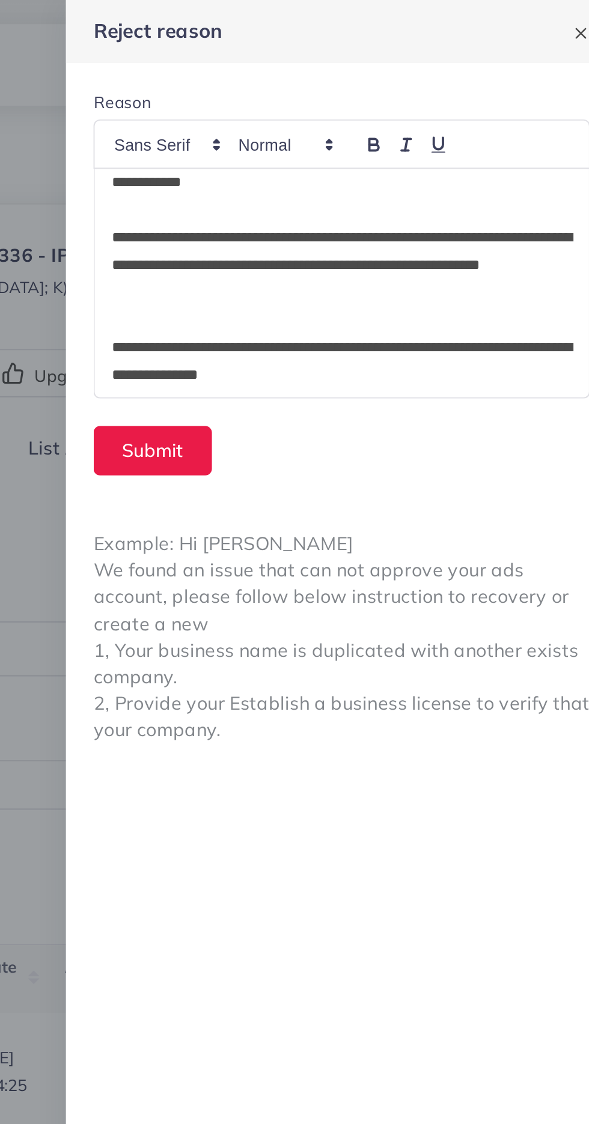
scroll to position [0, 0]
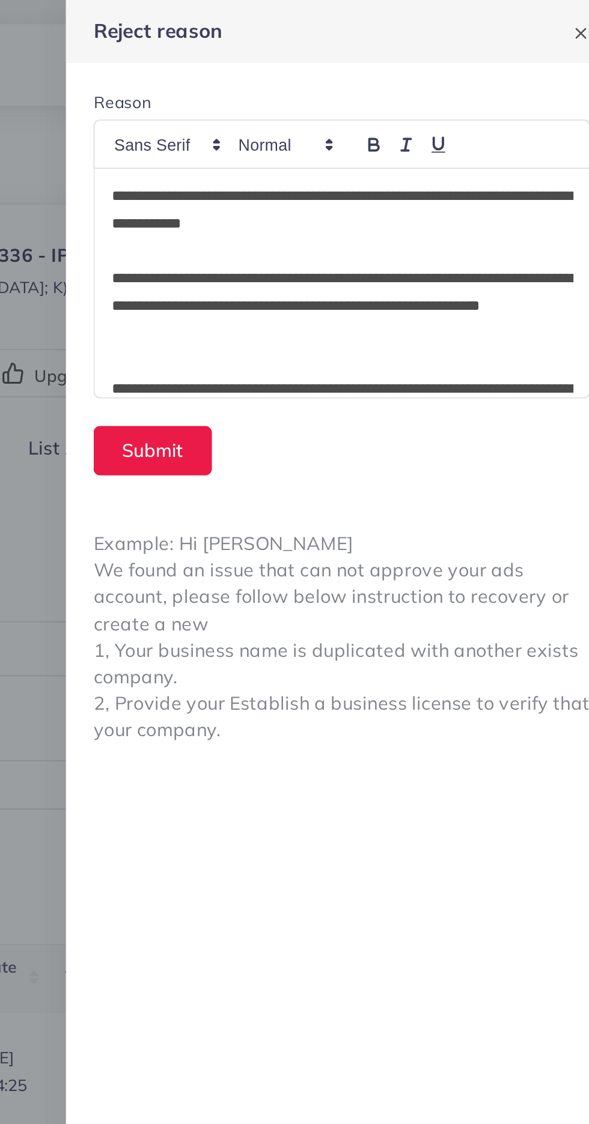
click at [495, 151] on p "**********" at bounding box center [444, 160] width 240 height 43
click at [514, 161] on p "**********" at bounding box center [444, 160] width 240 height 43
click at [501, 165] on p "**********" at bounding box center [444, 160] width 240 height 43
click at [309, 108] on form "**********" at bounding box center [444, 148] width 288 height 230
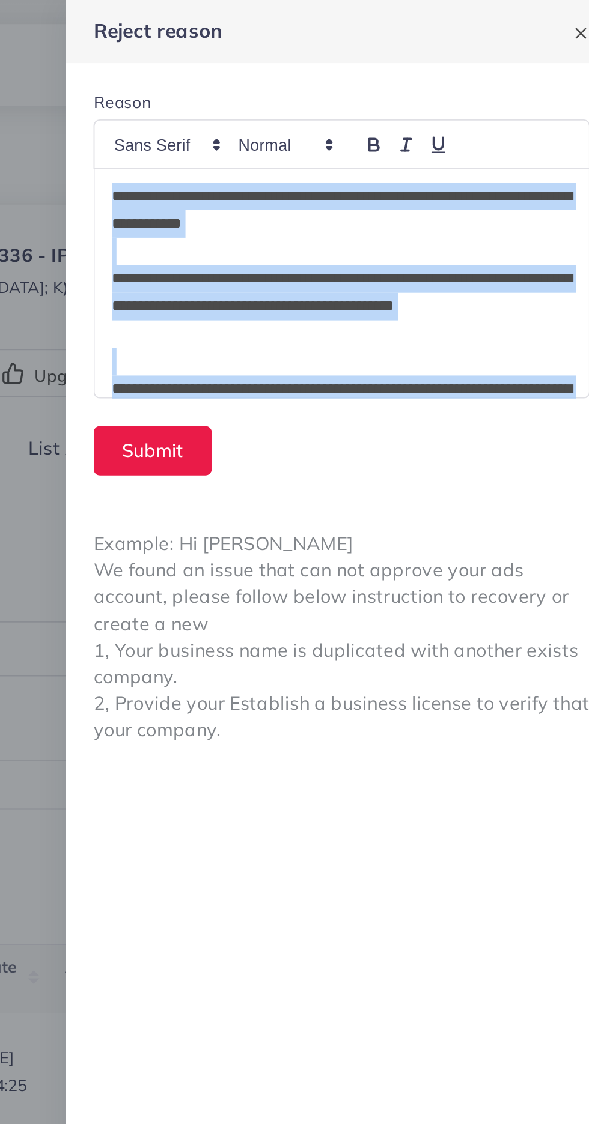
scroll to position [245, 0]
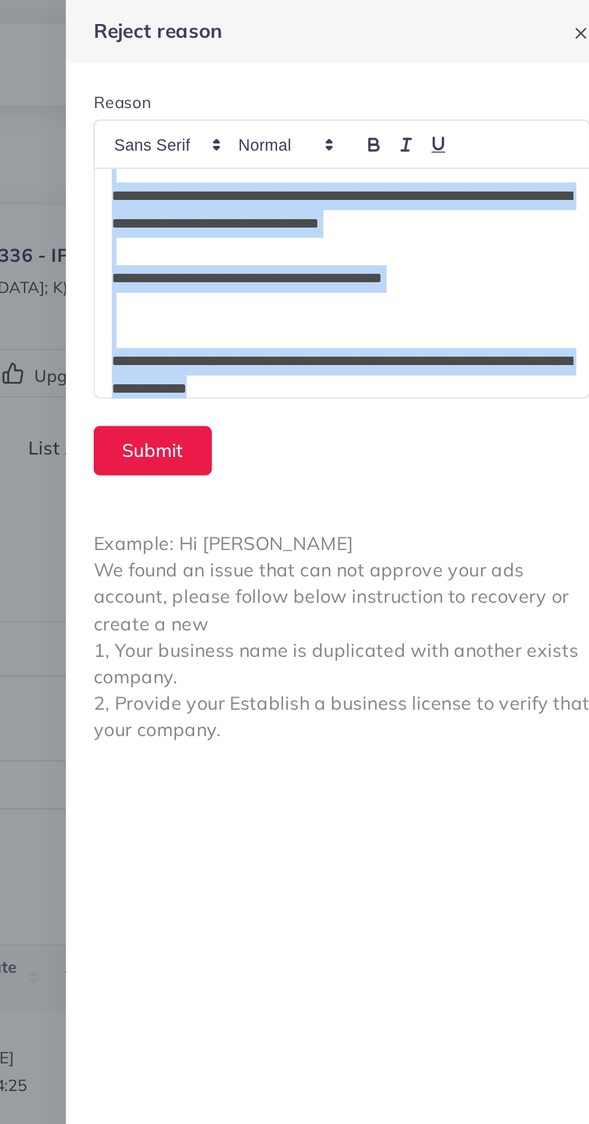
copy div "**********"
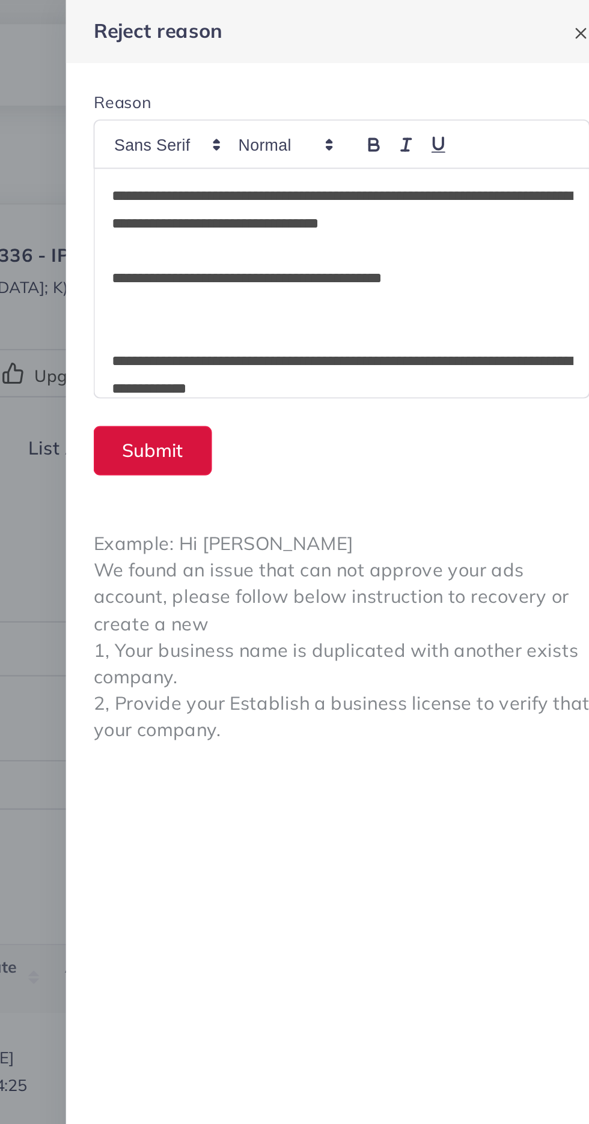
click at [354, 238] on button "Submit" at bounding box center [346, 236] width 62 height 26
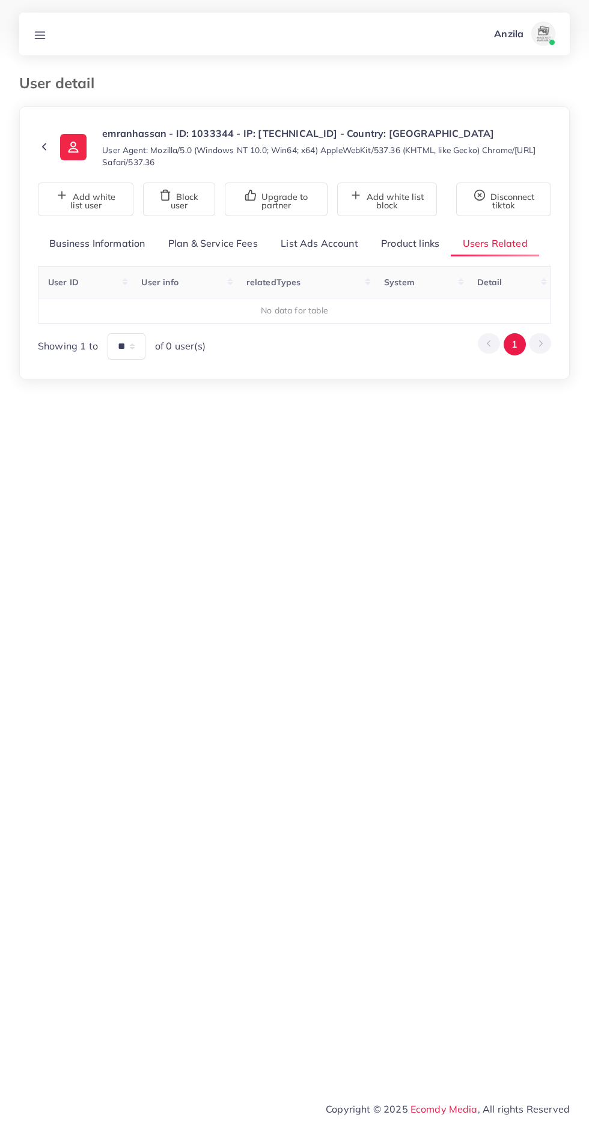
click at [398, 243] on link "Product links" at bounding box center [409, 244] width 81 height 26
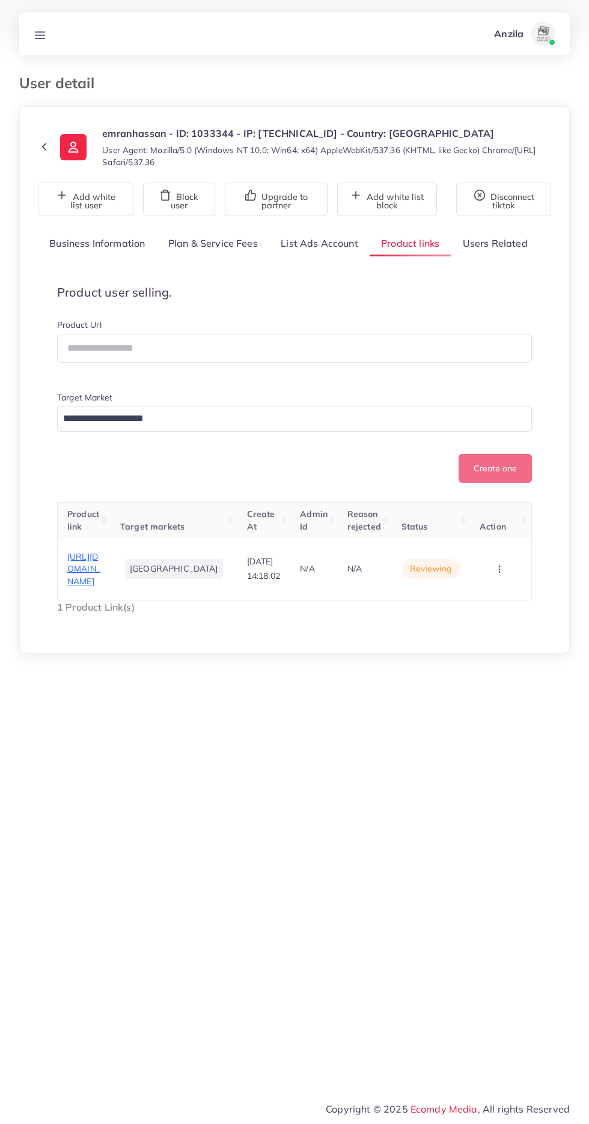
click at [100, 578] on span "[URL][DOMAIN_NAME]" at bounding box center [83, 568] width 33 height 35
click at [497, 574] on icon "button" at bounding box center [499, 570] width 10 height 10
click at [488, 519] on link "Approve" at bounding box center [480, 505] width 95 height 26
click at [515, 258] on div "**********" at bounding box center [294, 432] width 513 height 403
click at [486, 258] on div "**********" at bounding box center [294, 432] width 513 height 403
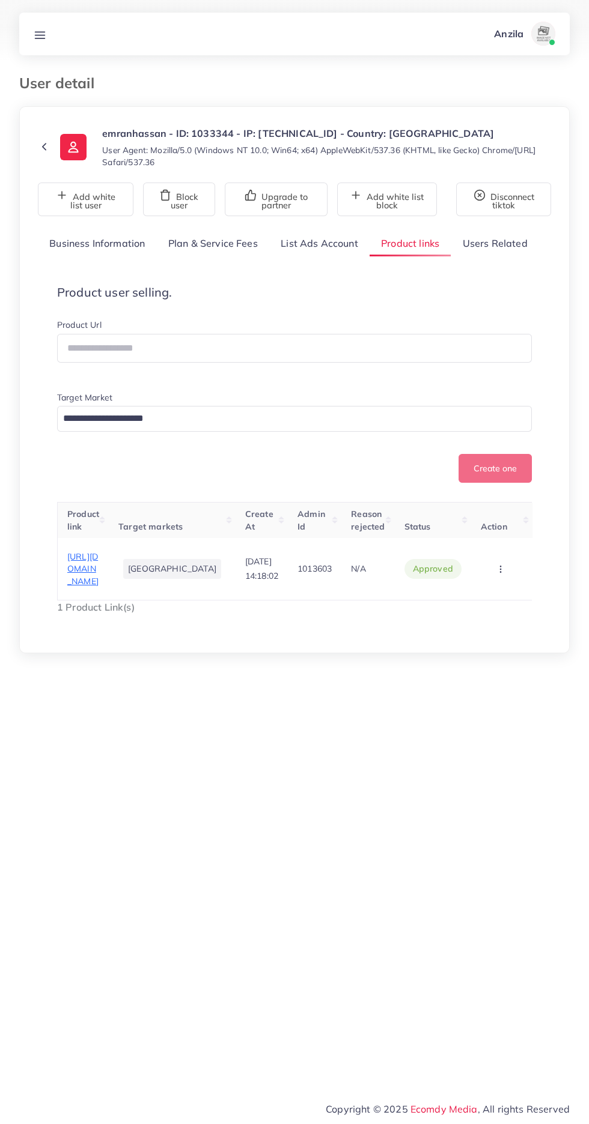
click at [487, 242] on link "Users Related" at bounding box center [494, 244] width 88 height 26
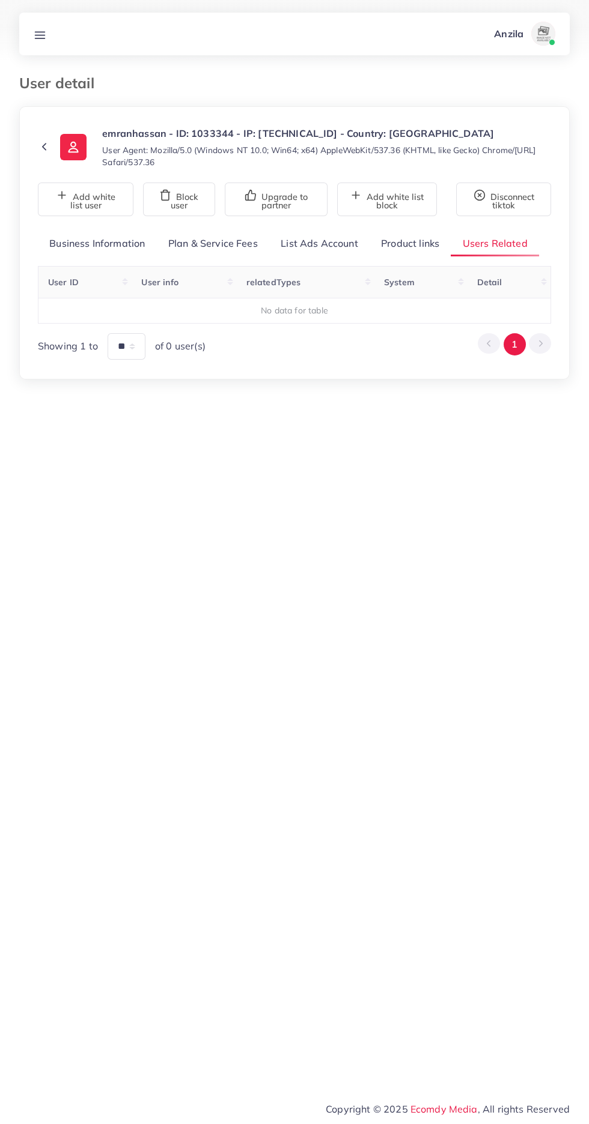
click at [413, 240] on link "Product links" at bounding box center [409, 244] width 81 height 26
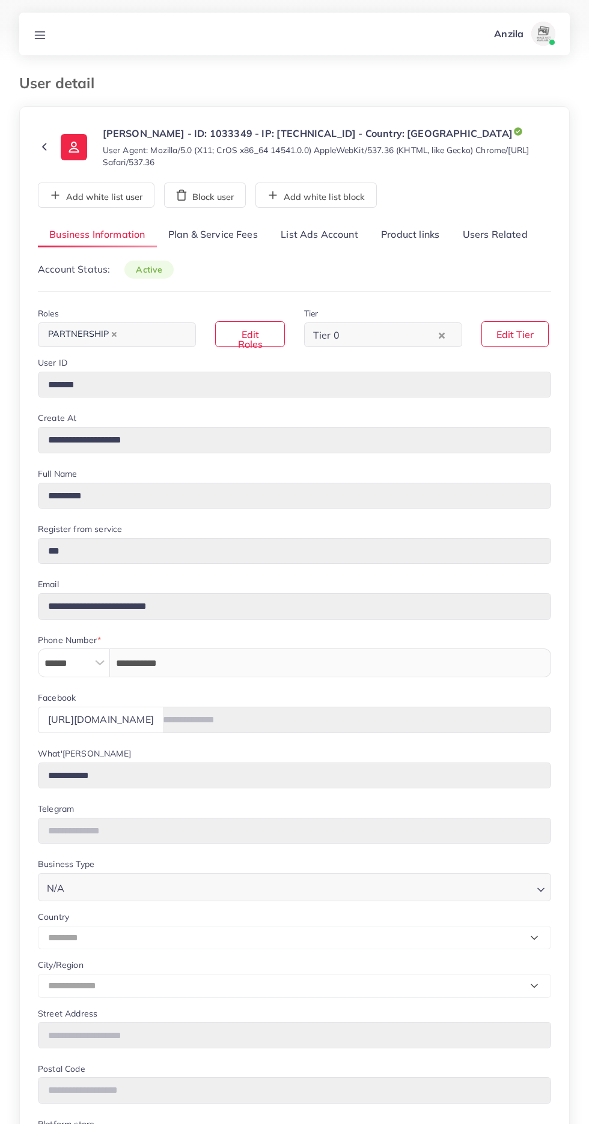
click at [507, 233] on link "Users Related" at bounding box center [494, 235] width 88 height 26
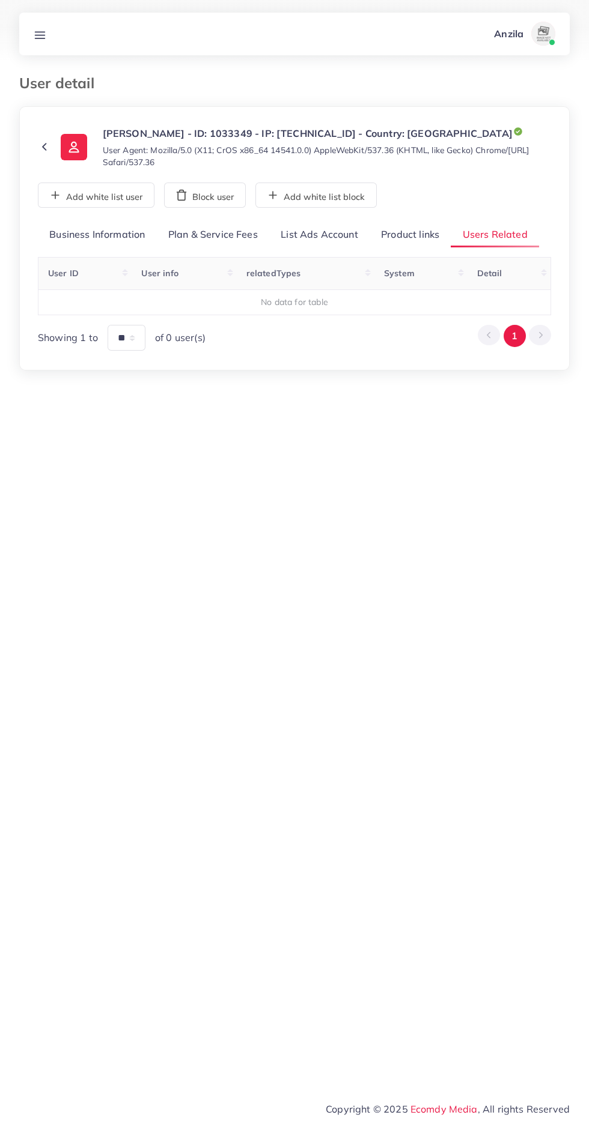
click at [395, 237] on link "Product links" at bounding box center [409, 235] width 81 height 26
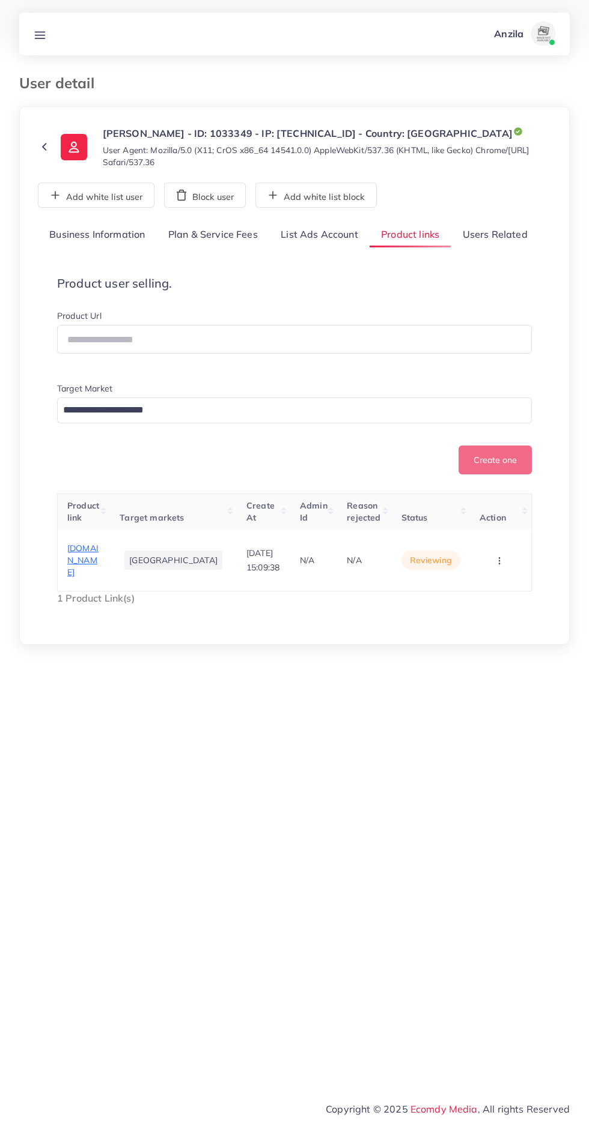
click at [68, 547] on span "[DOMAIN_NAME]" at bounding box center [82, 560] width 31 height 35
